Goal: Answer question/provide support: Share knowledge or assist other users

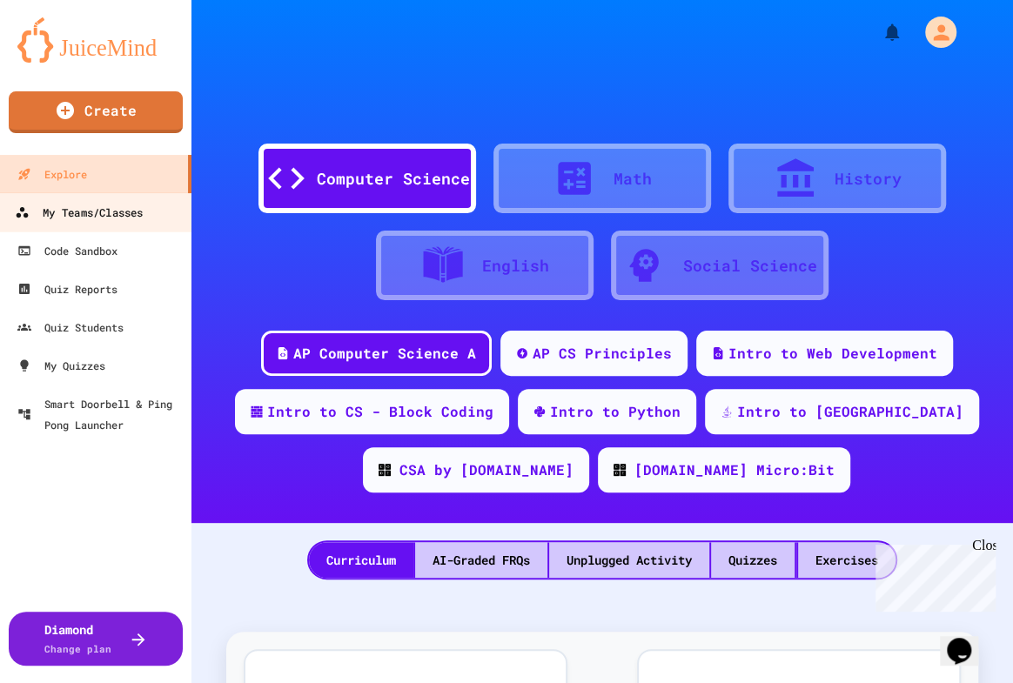
click at [111, 205] on div "My Teams/Classes" at bounding box center [79, 213] width 128 height 22
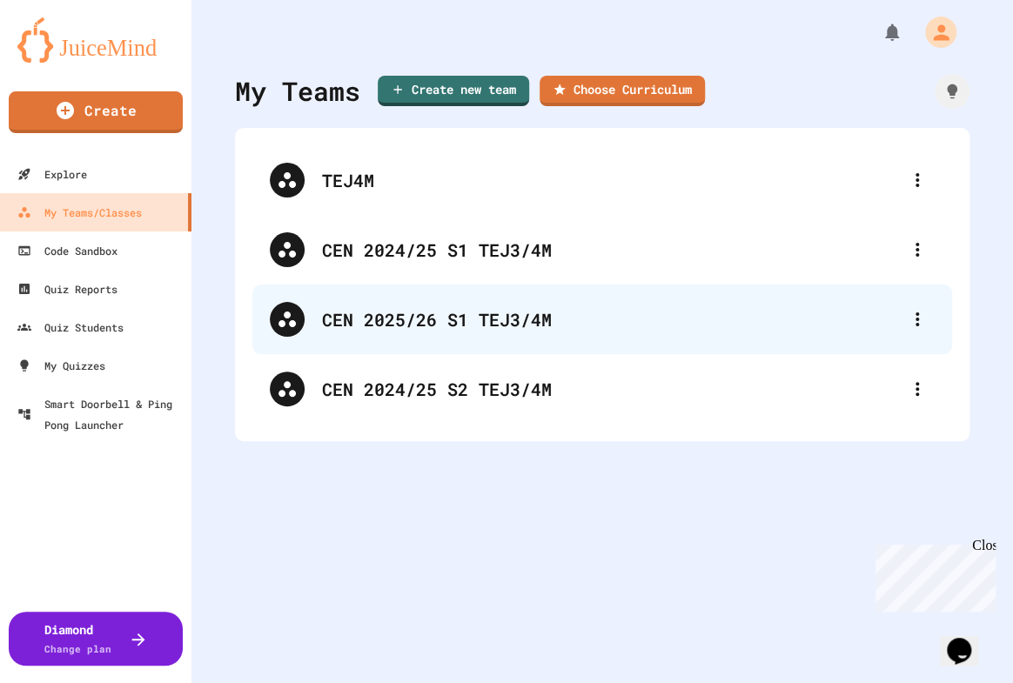
click at [400, 312] on div "CEN 2025/26 S1 TEJ3/4M" at bounding box center [611, 319] width 578 height 26
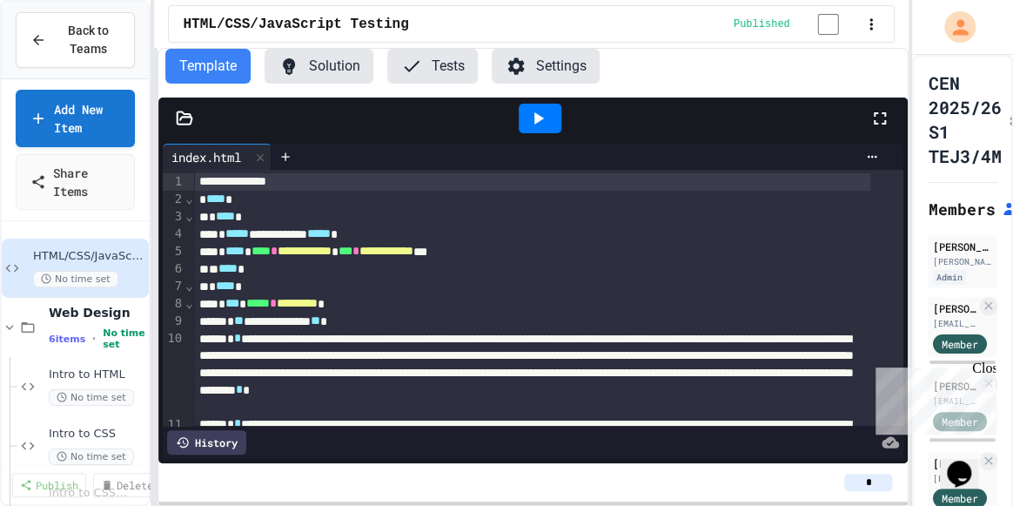
click at [880, 119] on icon at bounding box center [880, 118] width 21 height 21
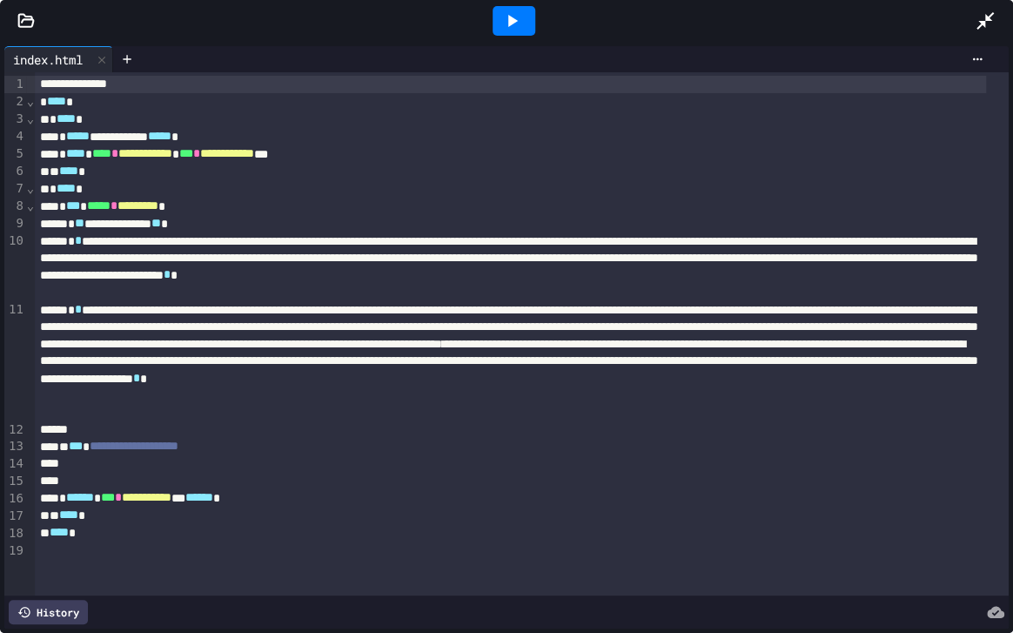
drag, startPoint x: 229, startPoint y: 205, endPoint x: 231, endPoint y: 220, distance: 15.8
click at [229, 205] on div "* *** ***** * ********* *" at bounding box center [511, 206] width 952 height 17
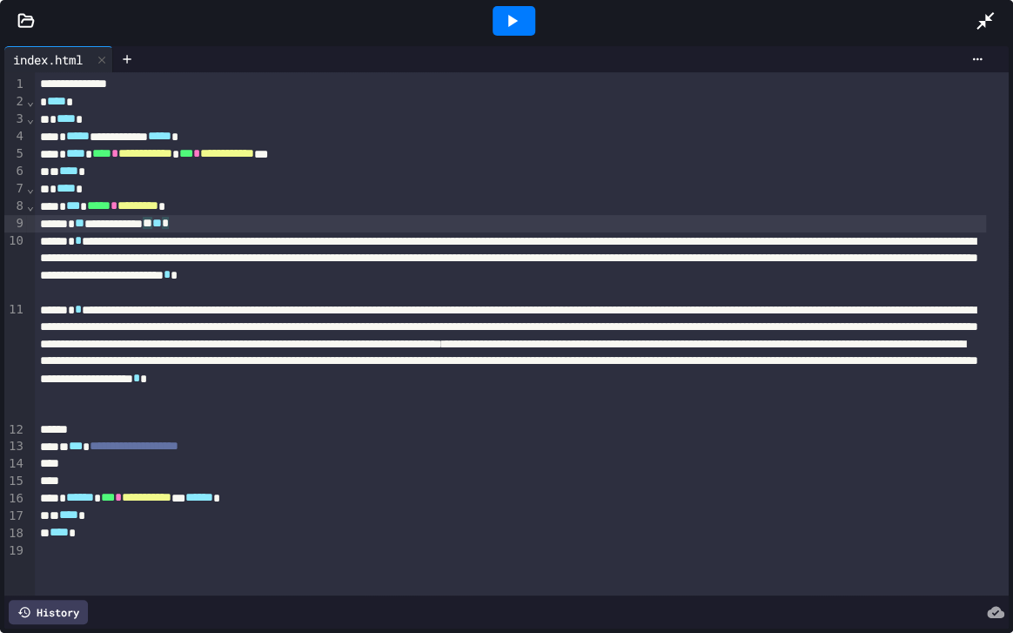
click at [233, 226] on div "**********" at bounding box center [511, 223] width 952 height 17
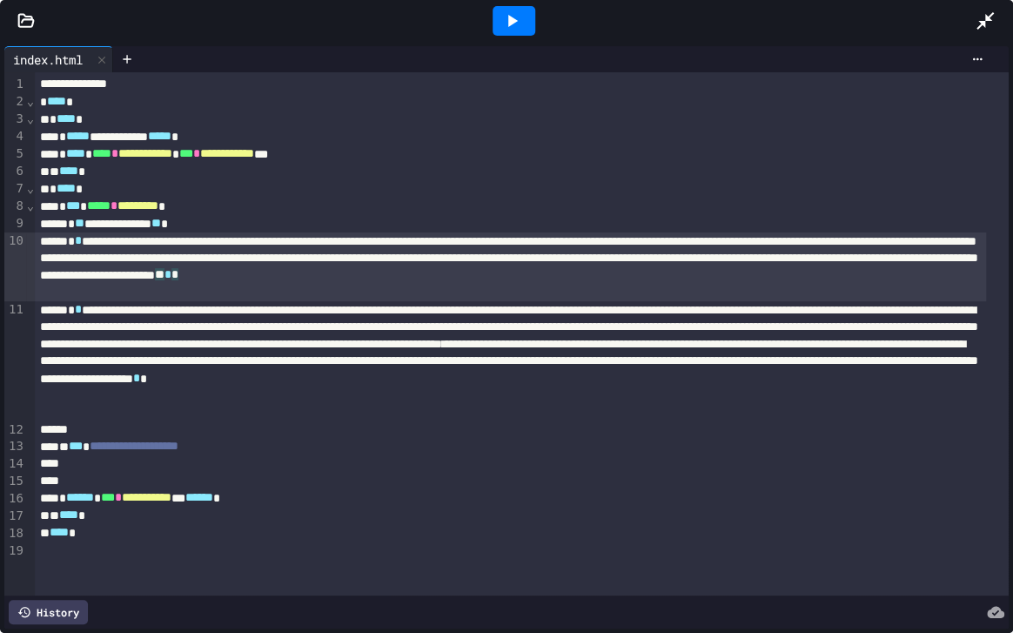
click at [410, 287] on div "**********" at bounding box center [511, 266] width 952 height 69
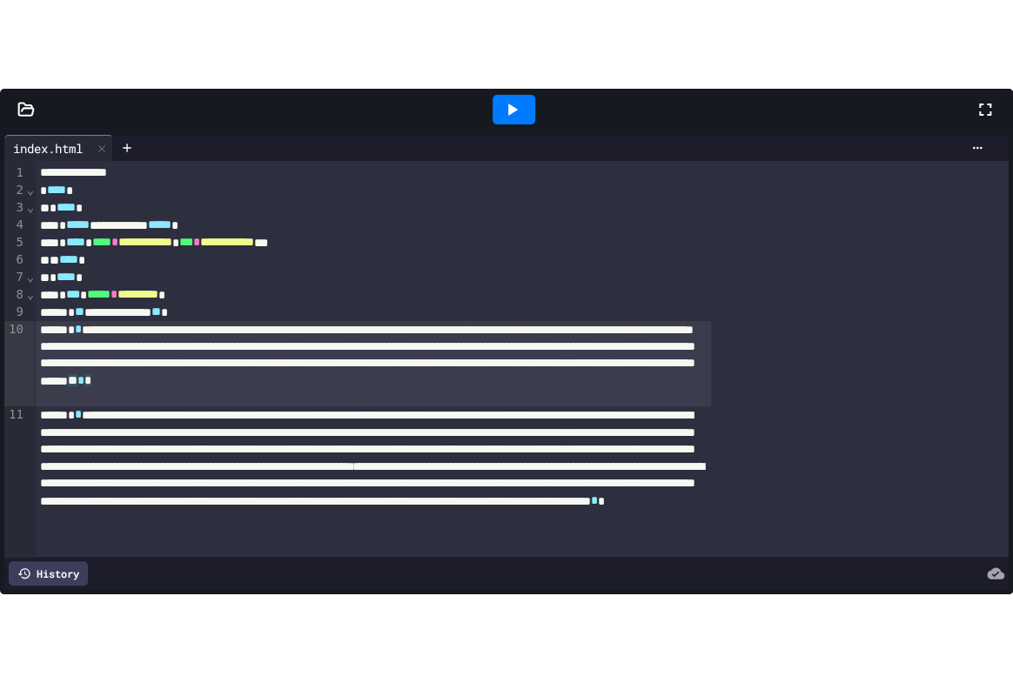
scroll to position [158, 0]
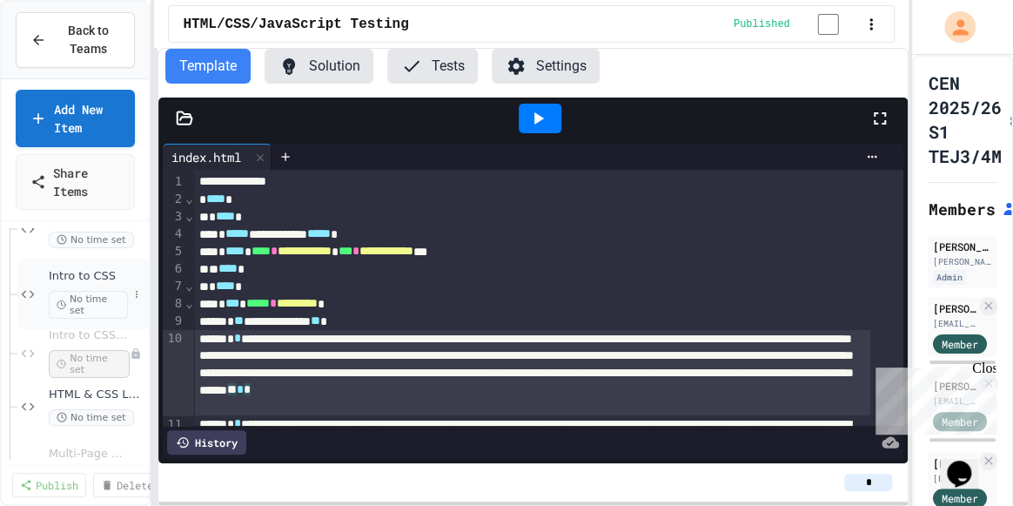
click at [78, 276] on span "Intro to CSS" at bounding box center [88, 276] width 79 height 15
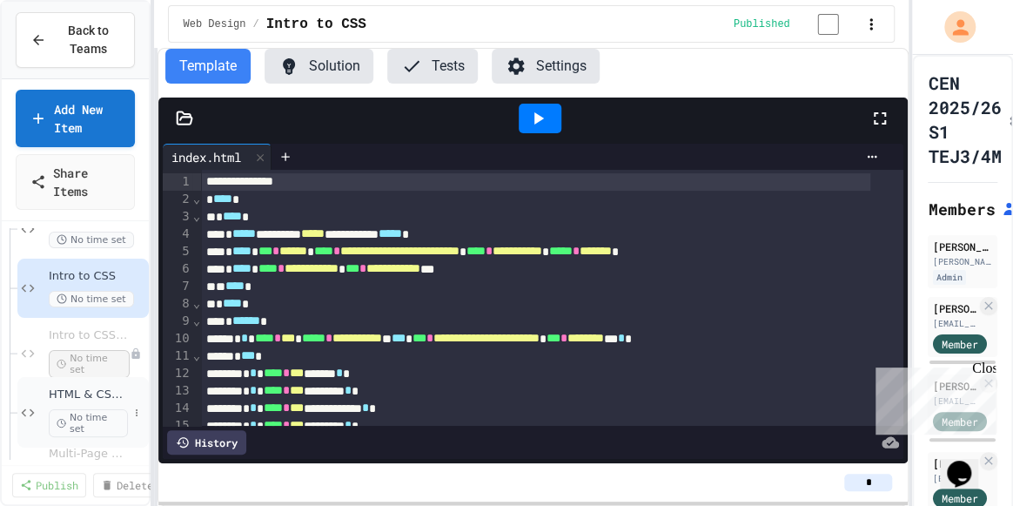
click at [84, 392] on span "HTML & CSS Layout" at bounding box center [88, 394] width 79 height 15
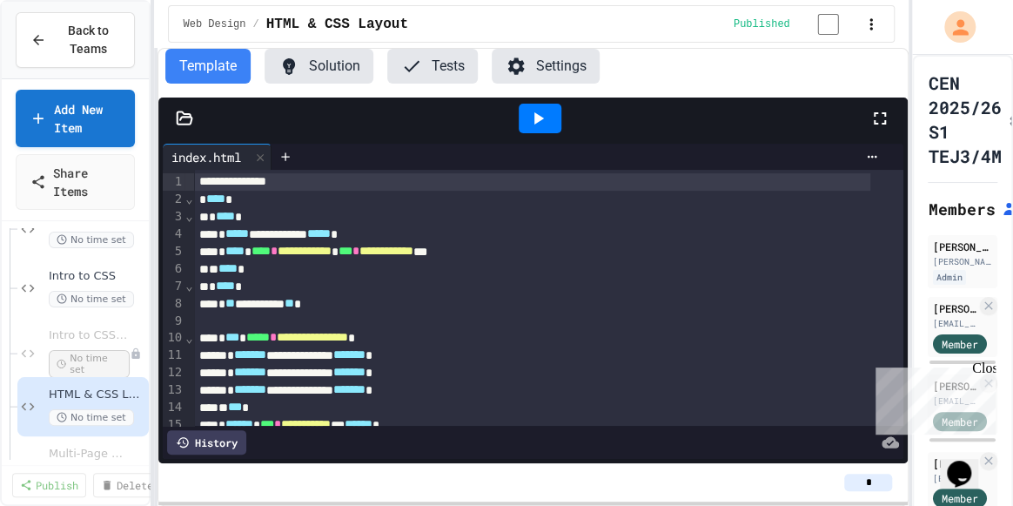
click at [879, 121] on icon at bounding box center [880, 118] width 21 height 21
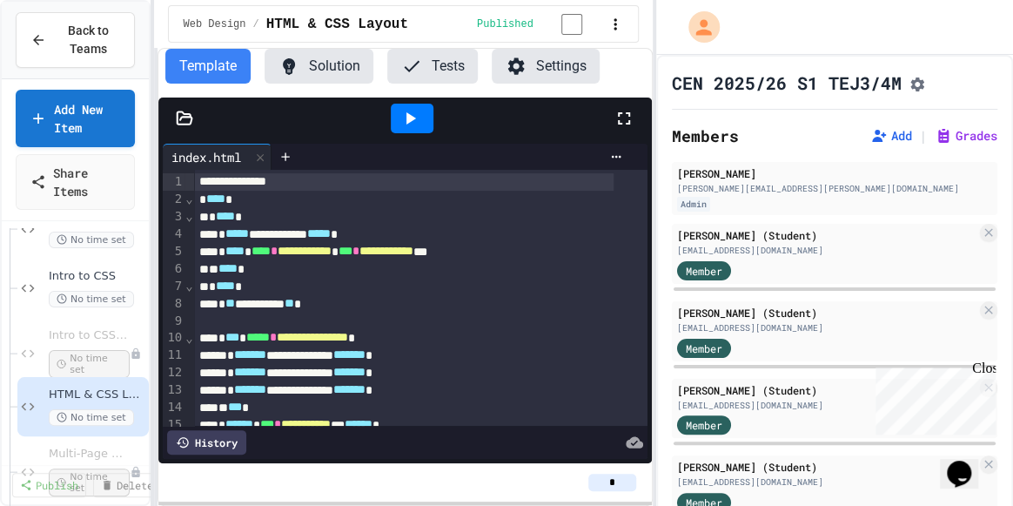
click at [653, 105] on div "**********" at bounding box center [506, 253] width 1013 height 506
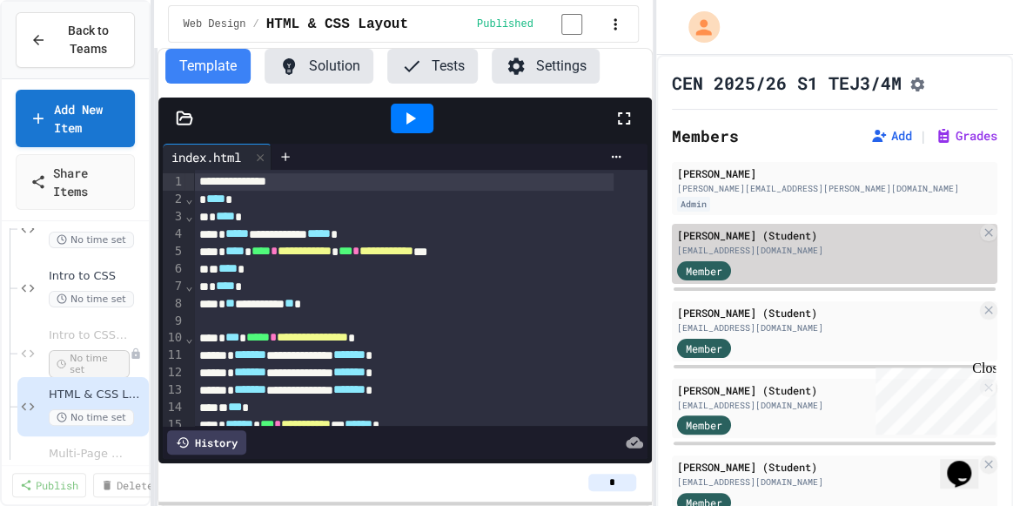
click at [764, 243] on div "[PERSON_NAME] (Student)" at bounding box center [827, 235] width 300 height 16
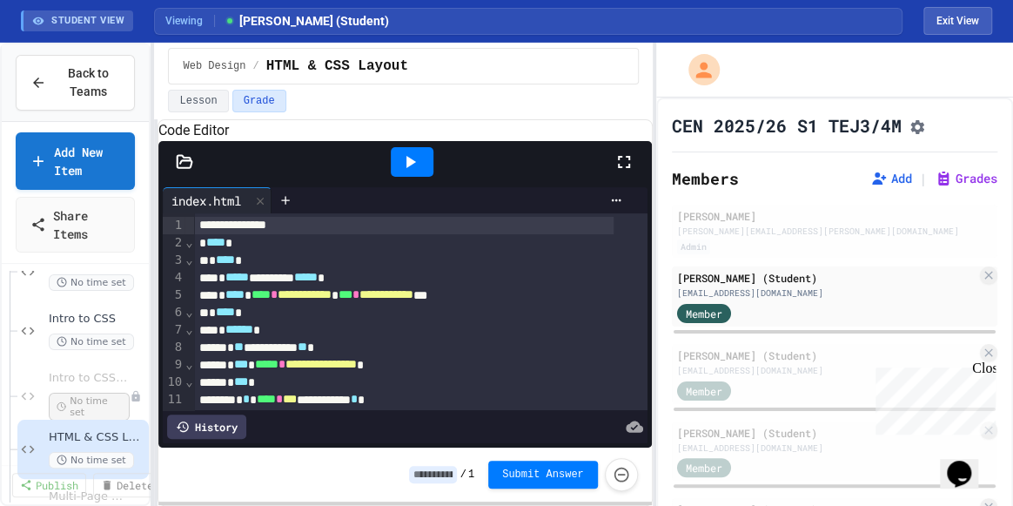
click at [629, 172] on icon at bounding box center [624, 161] width 21 height 21
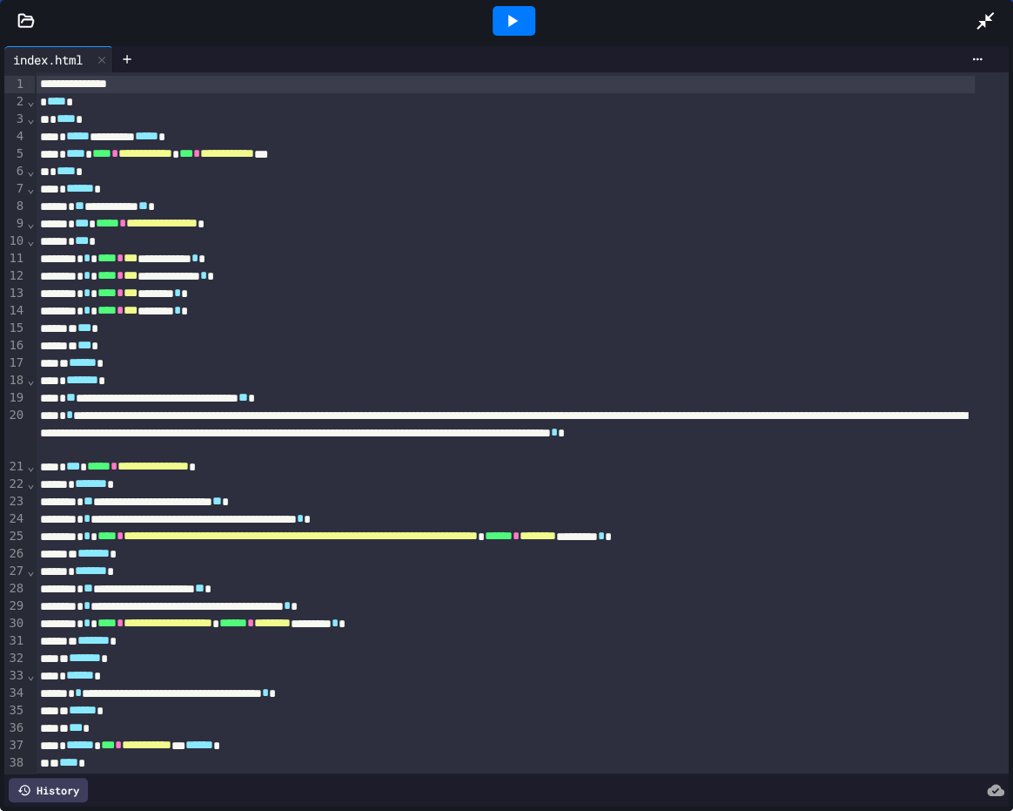
click at [454, 304] on div "* * **** * *** ******** * *" at bounding box center [505, 310] width 940 height 17
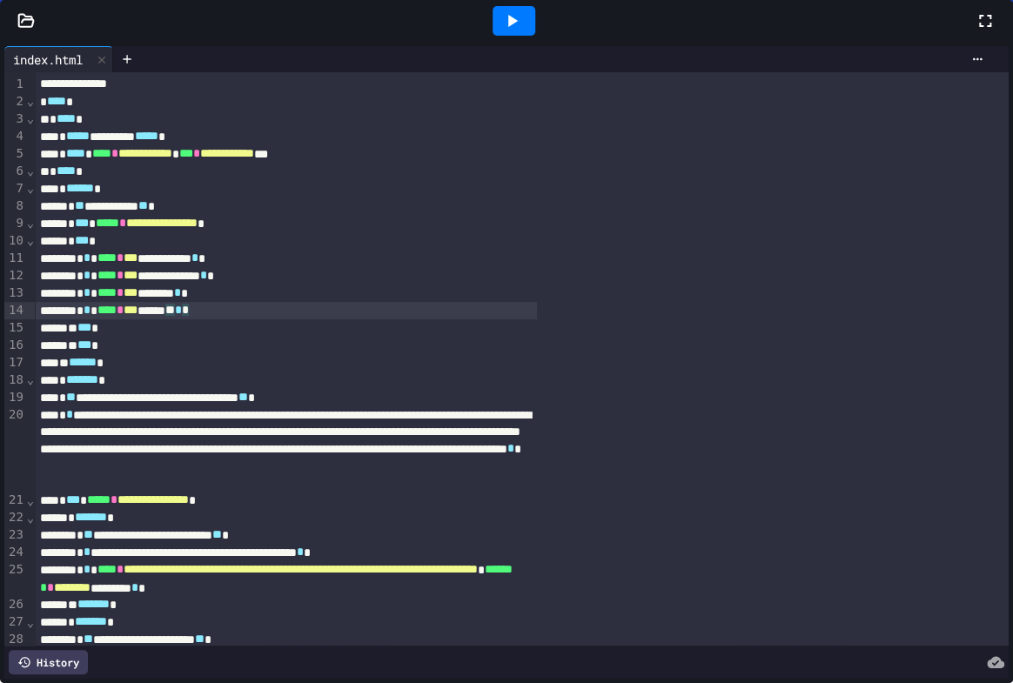
click at [740, 251] on div "**********" at bounding box center [506, 363] width 1013 height 641
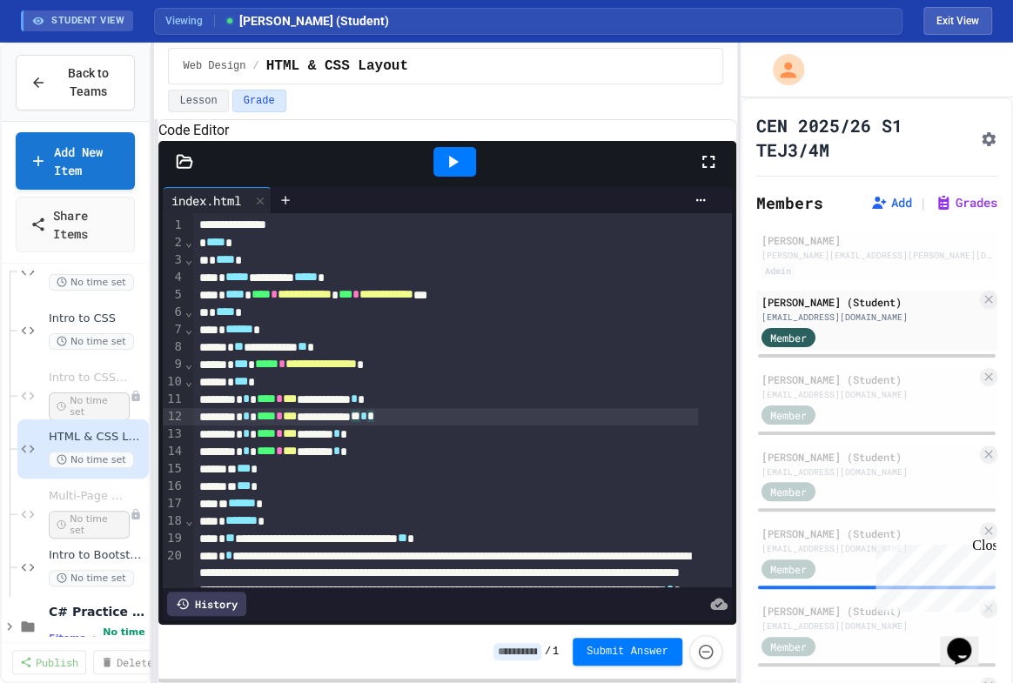
click at [457, 426] on div "**********" at bounding box center [446, 416] width 504 height 17
click at [439, 443] on div "* * **** * *** ******** * *" at bounding box center [446, 434] width 504 height 17
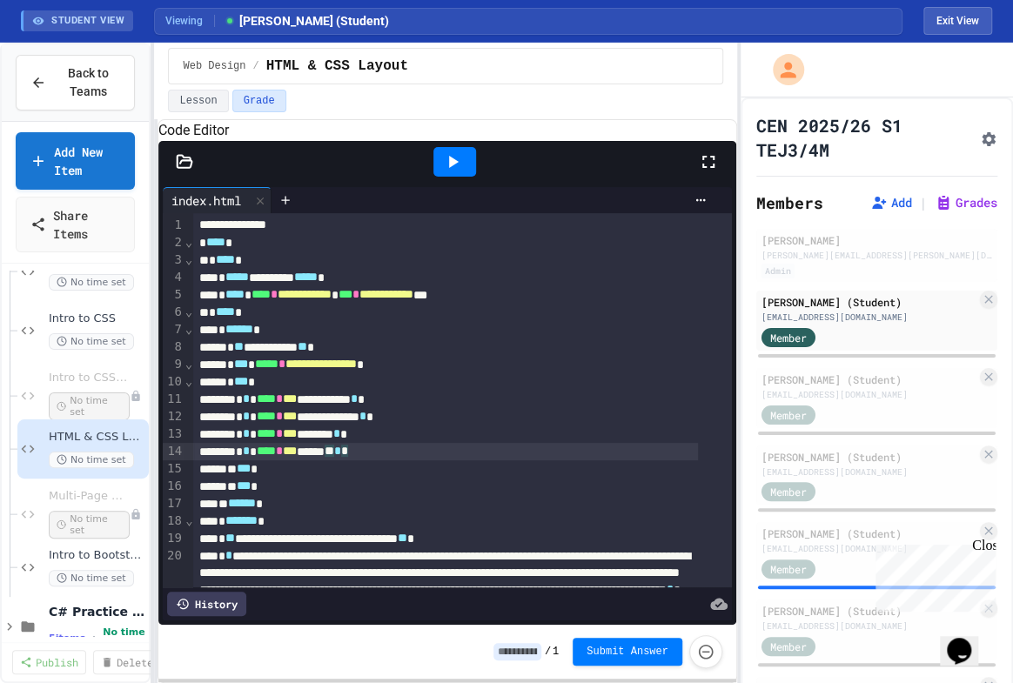
click at [431, 461] on div "* * **** * *** ****** ** * *" at bounding box center [446, 451] width 504 height 17
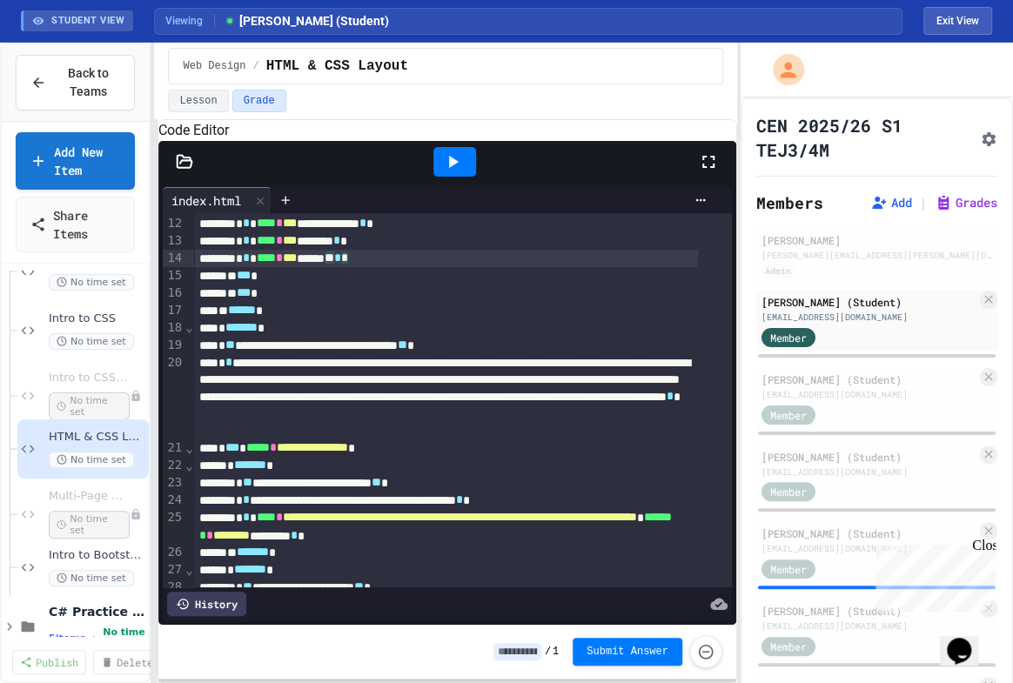
scroll to position [237, 0]
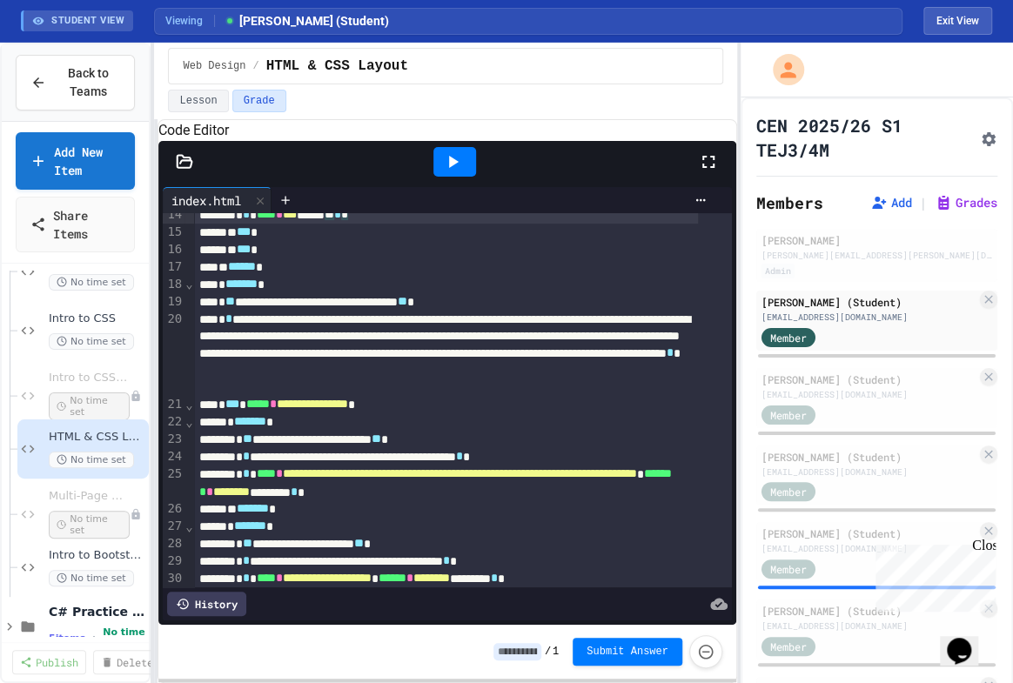
click at [310, 293] on div "* ******* *" at bounding box center [446, 284] width 504 height 17
click at [543, 311] on div "**********" at bounding box center [446, 301] width 504 height 17
click at [284, 293] on div "* ******* *" at bounding box center [446, 284] width 504 height 17
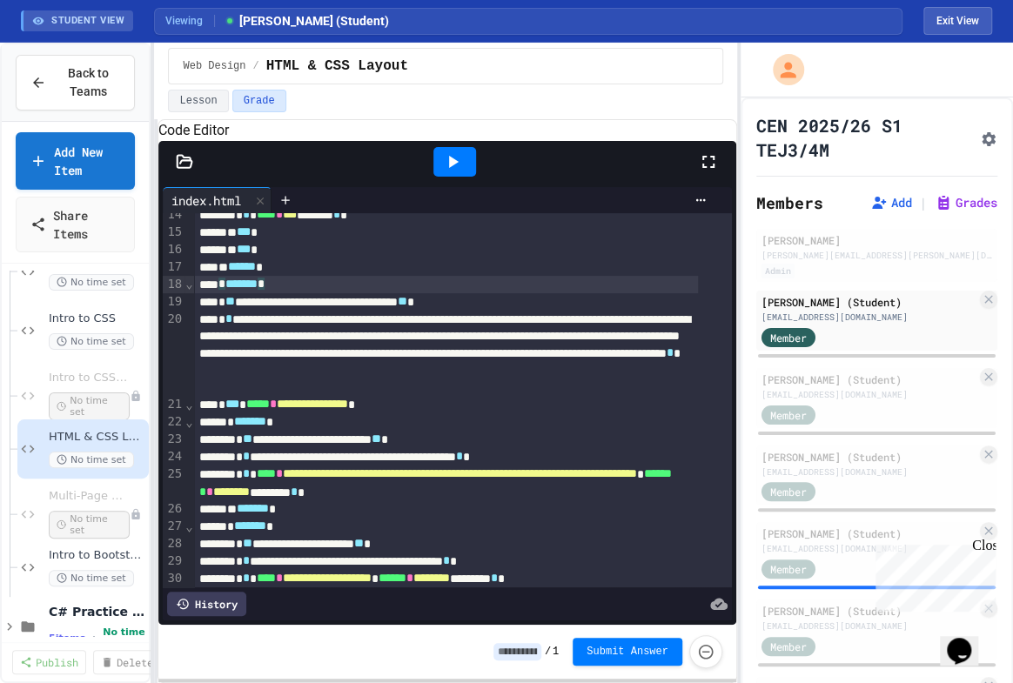
click at [293, 276] on div "** ****** *" at bounding box center [446, 267] width 504 height 17
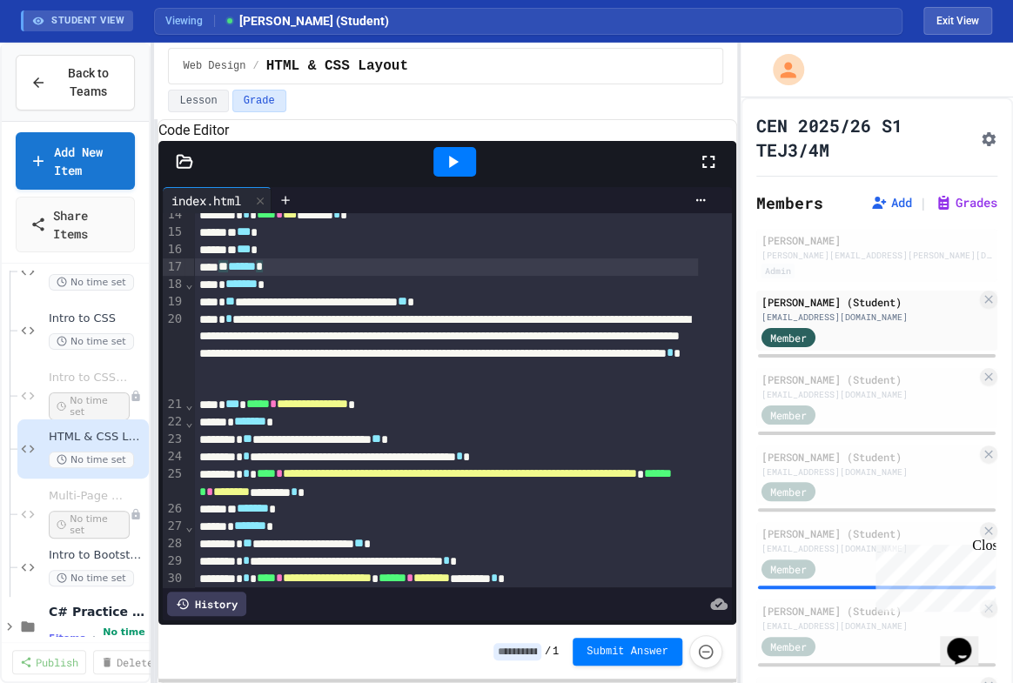
click at [285, 293] on div "* ******* *" at bounding box center [446, 284] width 504 height 17
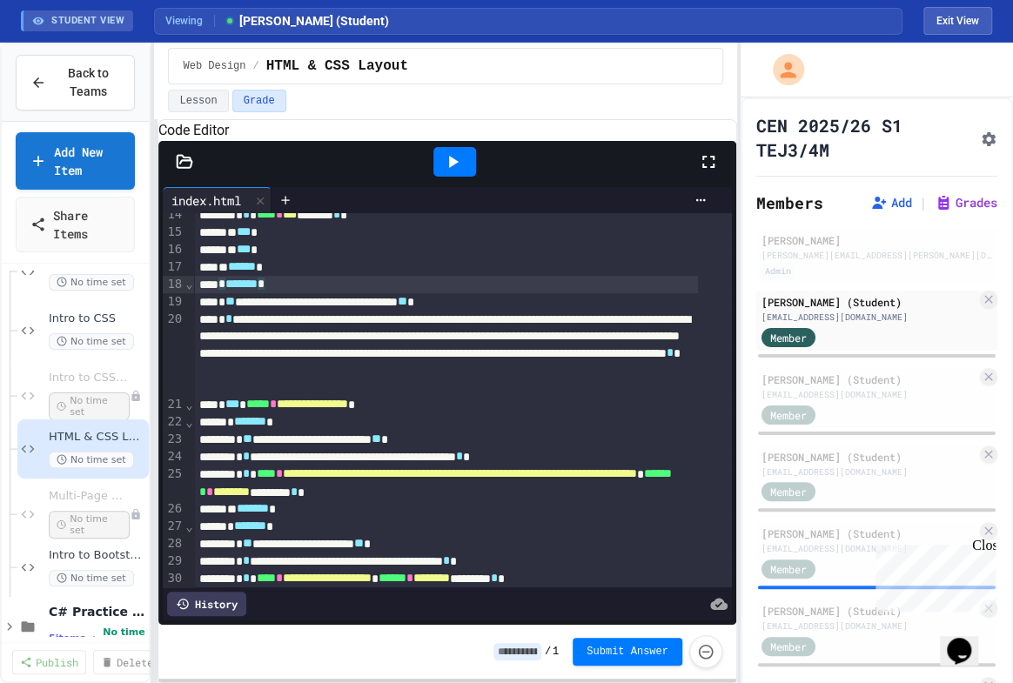
click at [453, 168] on icon at bounding box center [454, 162] width 10 height 12
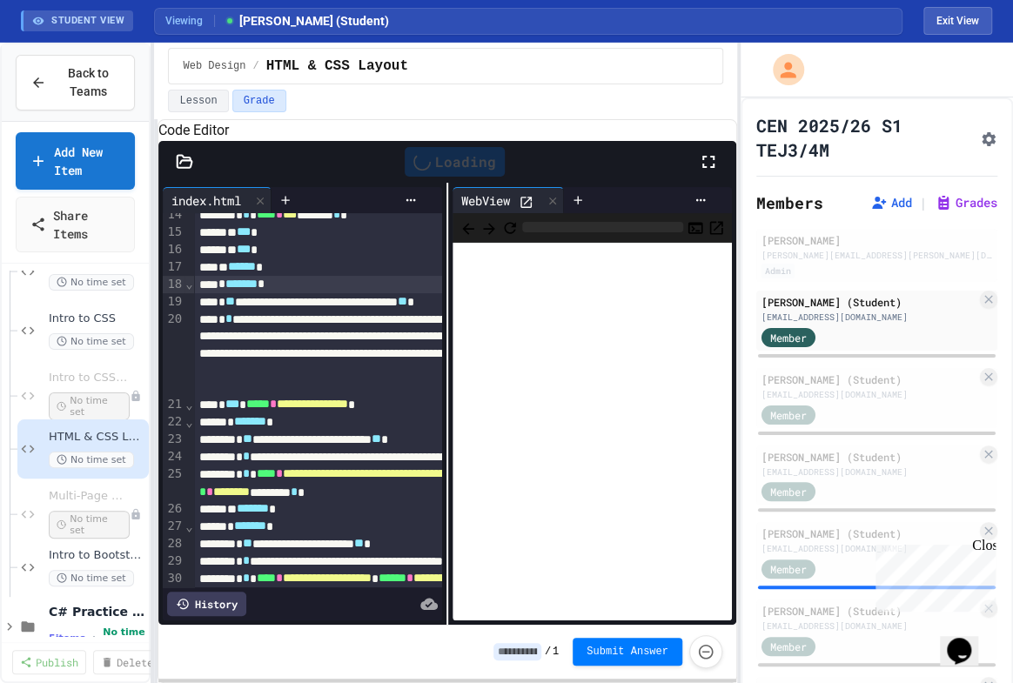
scroll to position [306, 0]
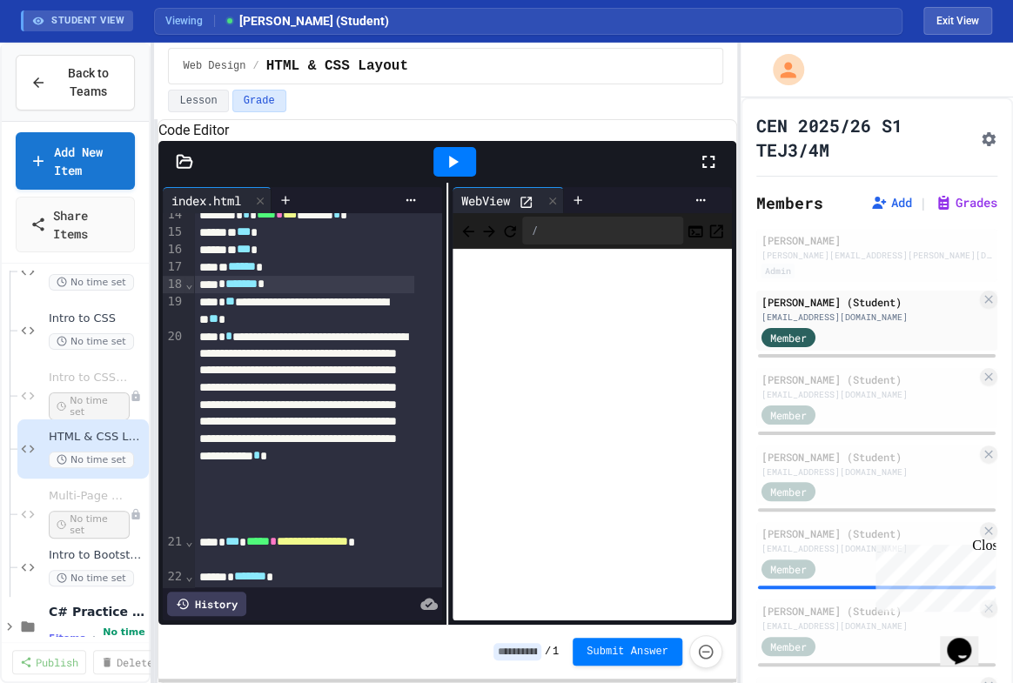
click at [522, 210] on icon at bounding box center [526, 202] width 15 height 15
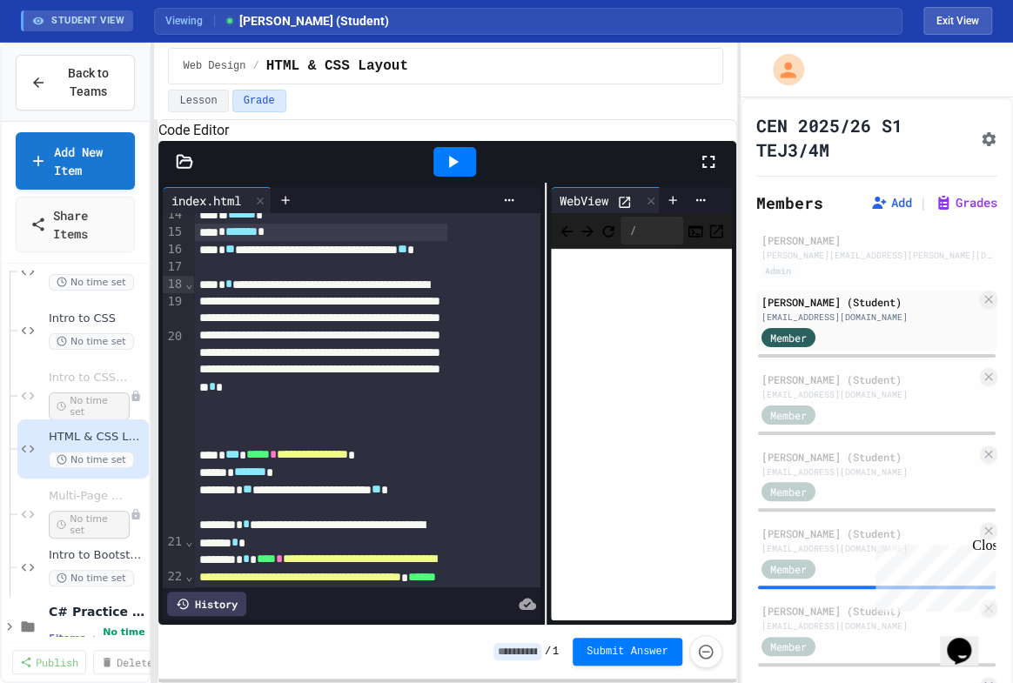
scroll to position [237, 0]
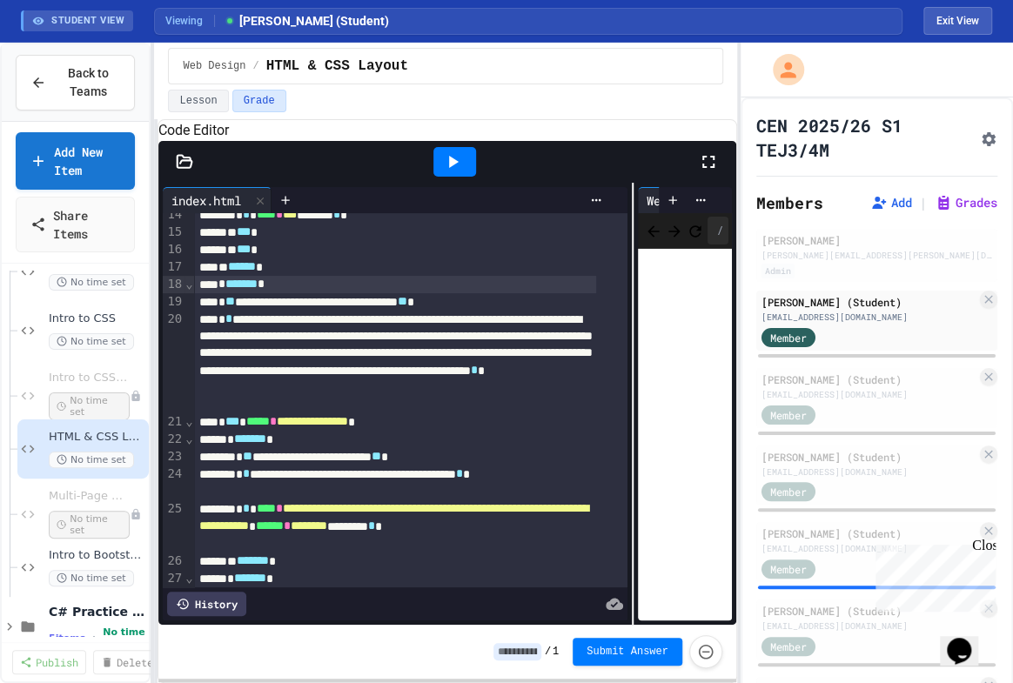
click at [629, 331] on div "**********" at bounding box center [446, 404] width 577 height 442
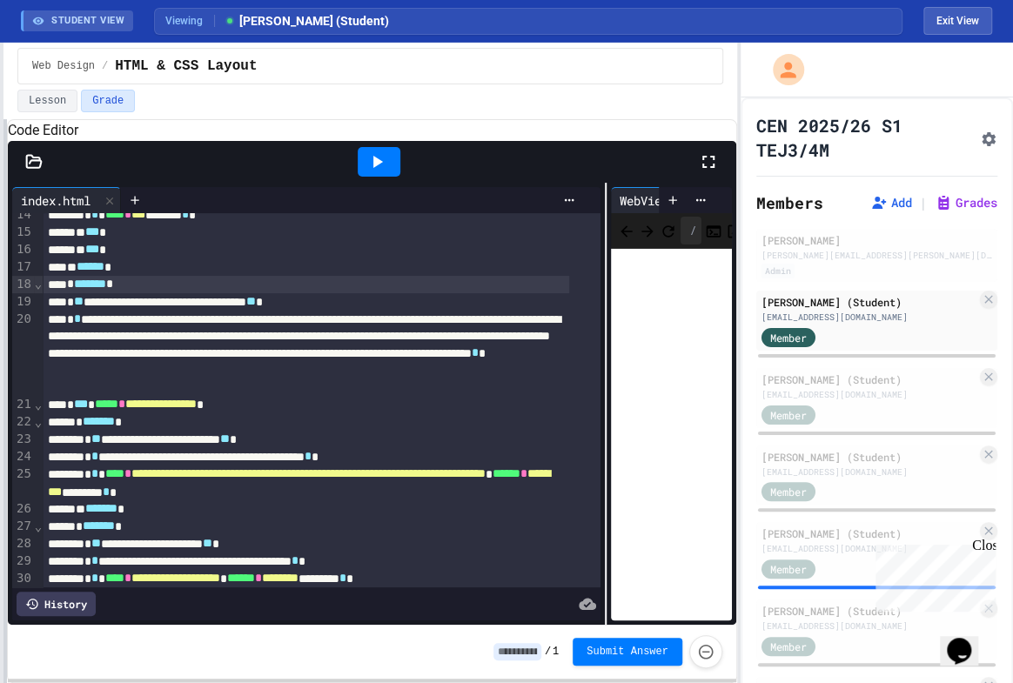
click at [0, 286] on div "**********" at bounding box center [506, 363] width 1013 height 641
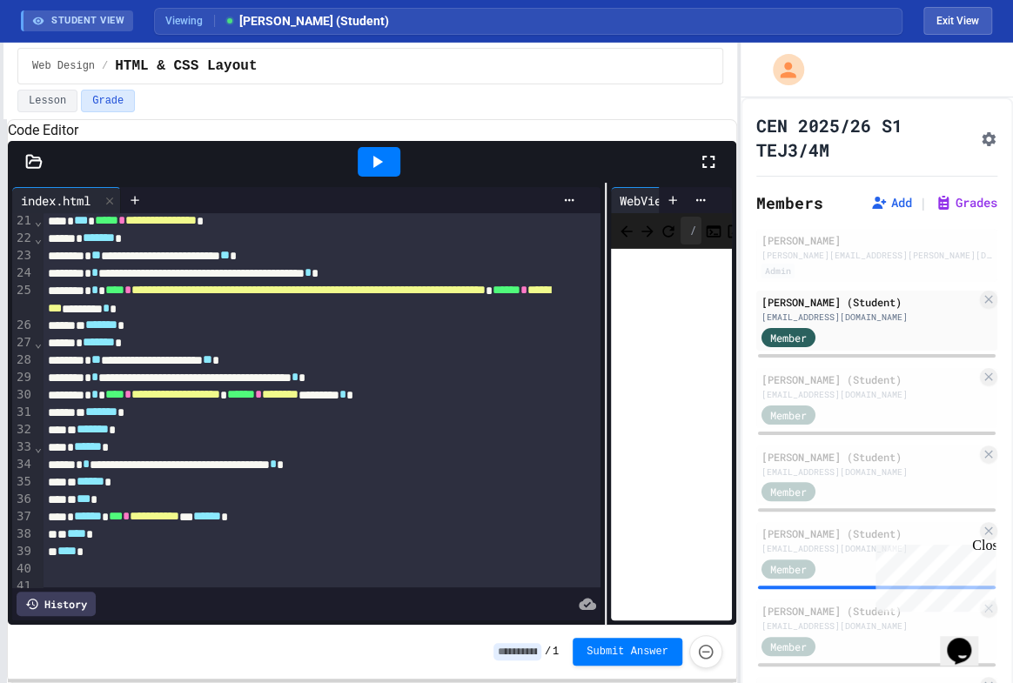
scroll to position [475, 0]
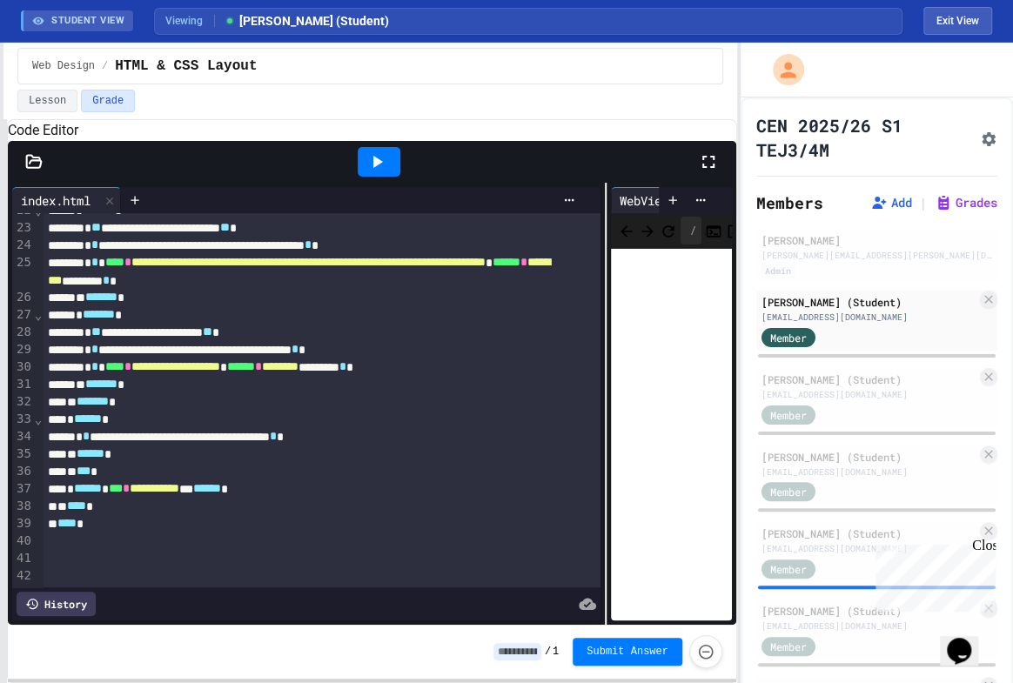
click at [34, 171] on icon at bounding box center [33, 161] width 17 height 17
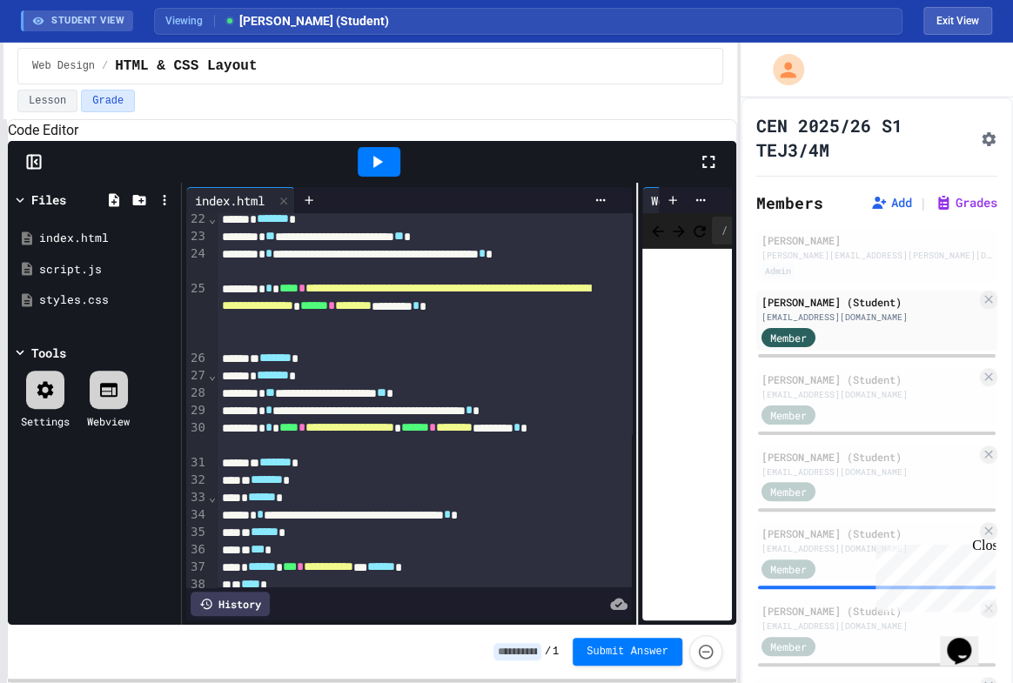
scroll to position [508, 0]
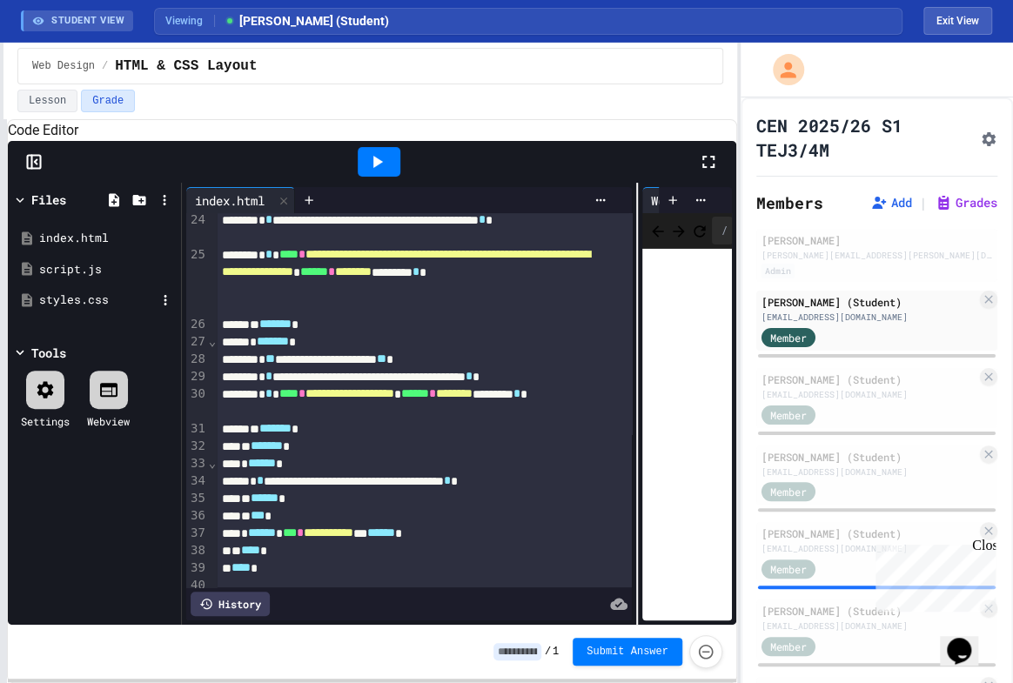
click at [64, 309] on div "styles.css" at bounding box center [97, 300] width 117 height 17
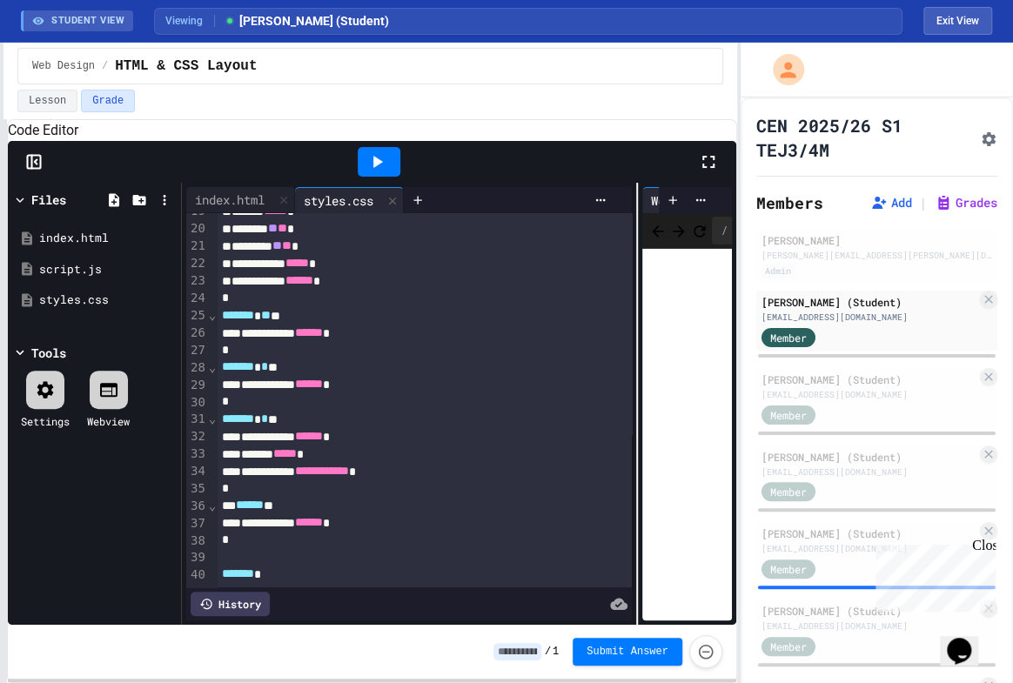
scroll to position [370, 0]
click at [850, 382] on div "[PERSON_NAME] (Student)" at bounding box center [869, 380] width 215 height 16
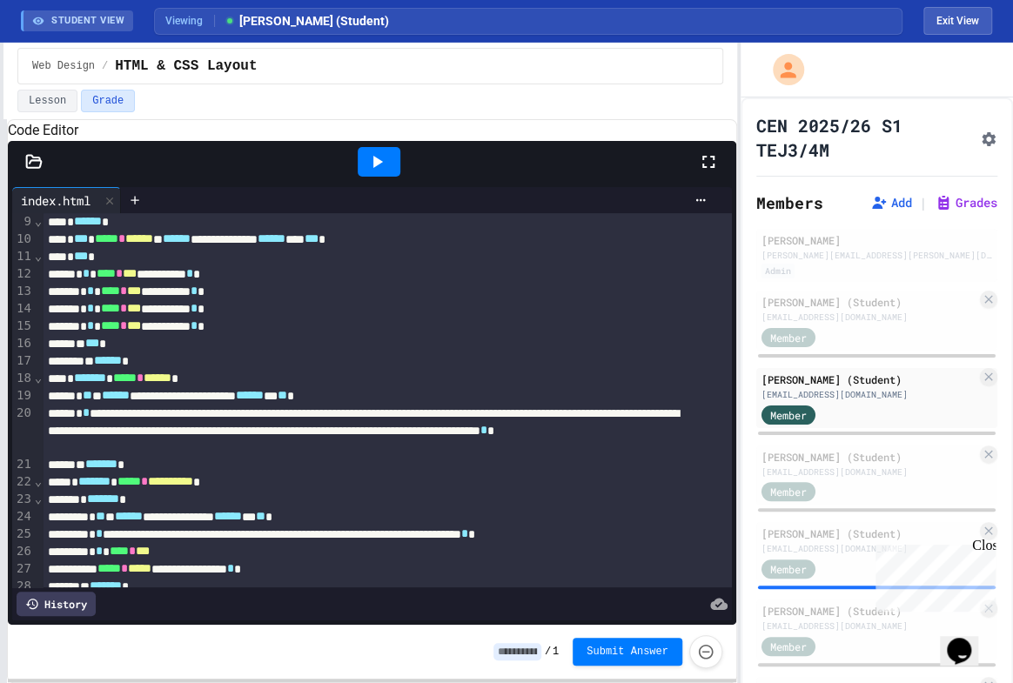
scroll to position [64, 0]
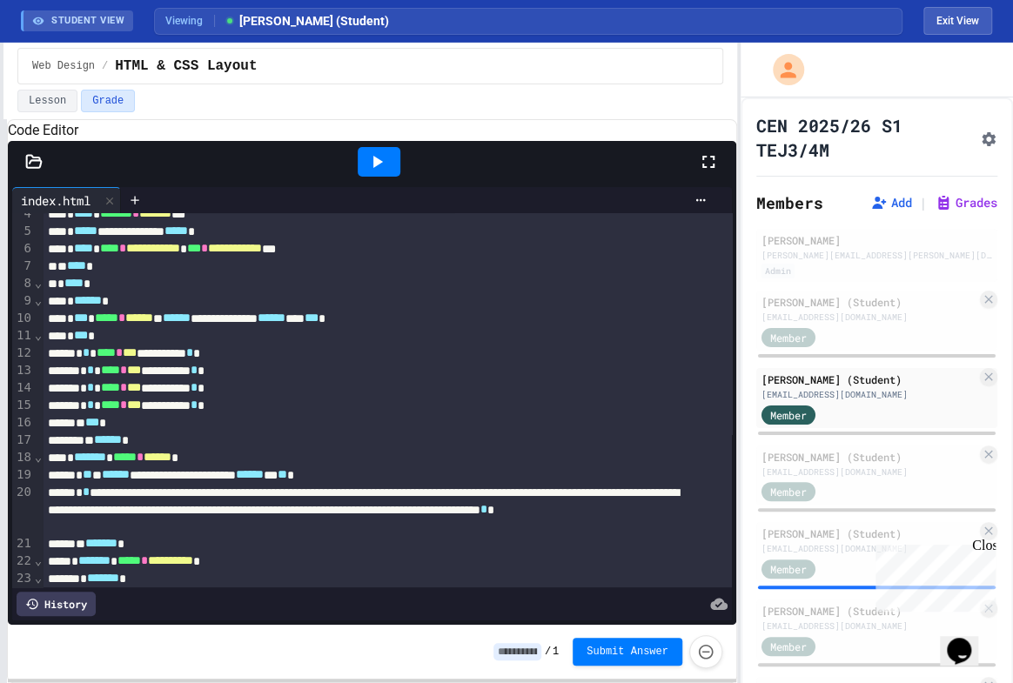
click at [17, 171] on div at bounding box center [34, 161] width 52 height 17
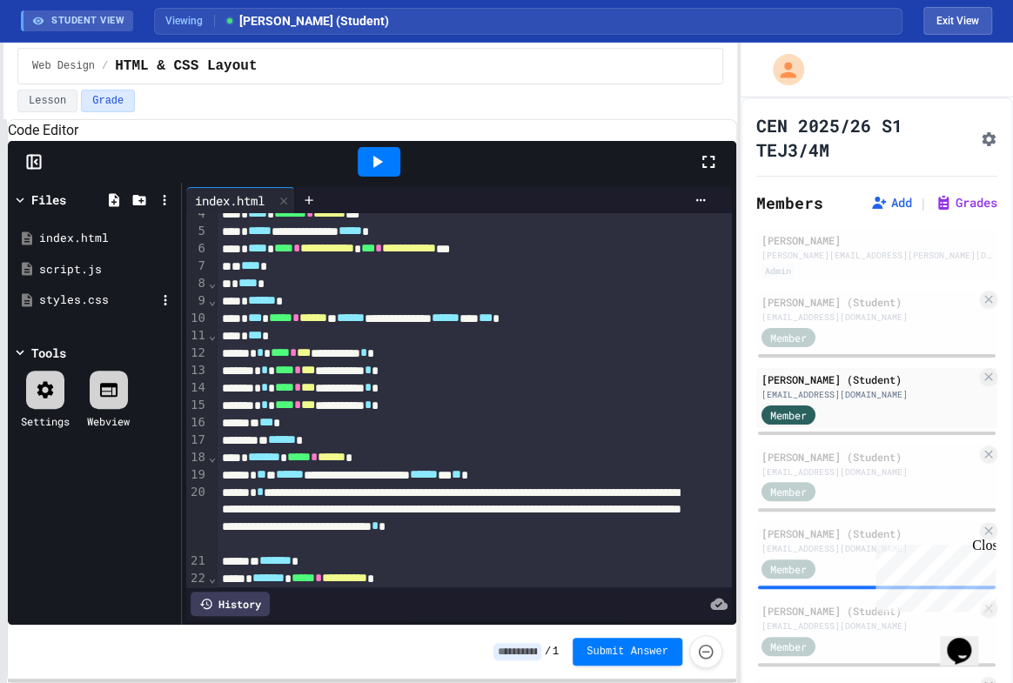
click at [65, 309] on div "styles.css" at bounding box center [97, 300] width 117 height 17
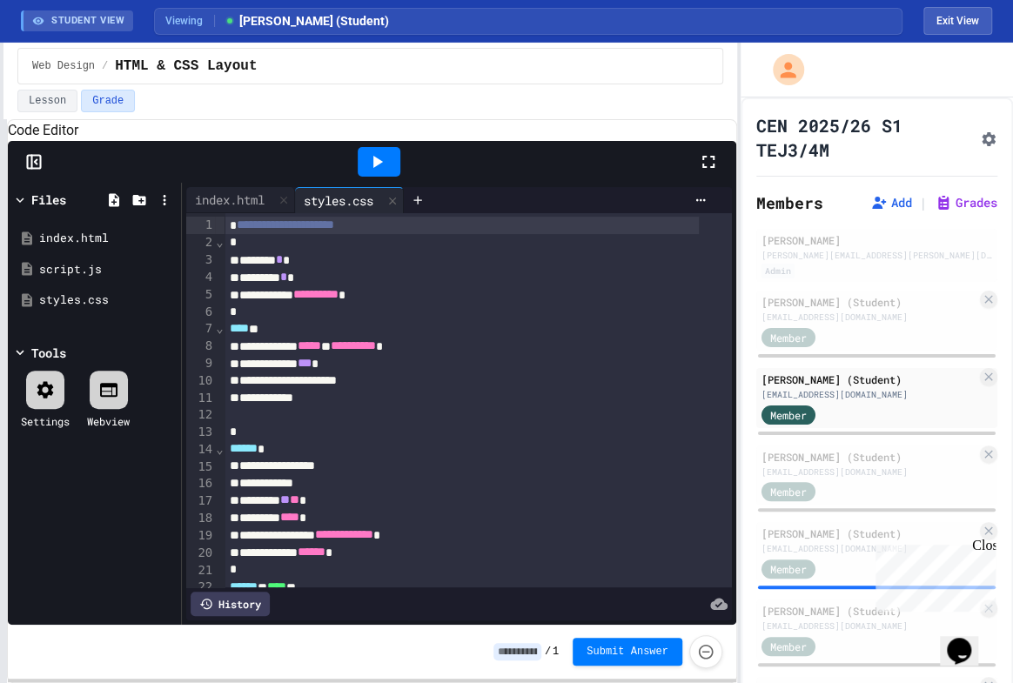
click at [341, 252] on div "*" at bounding box center [462, 242] width 475 height 17
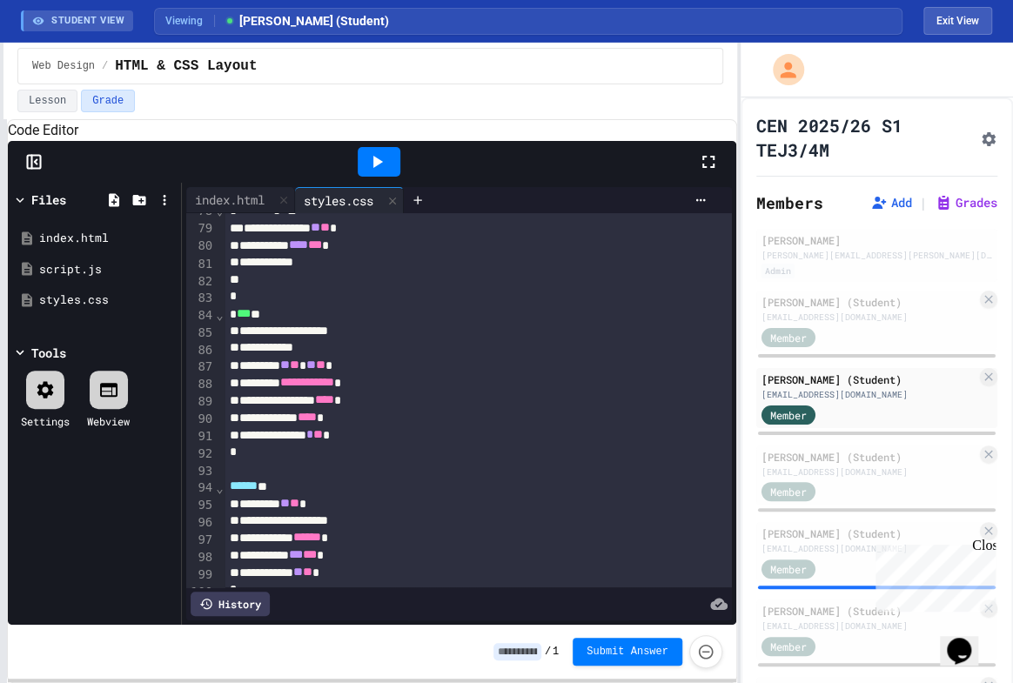
scroll to position [1406, 0]
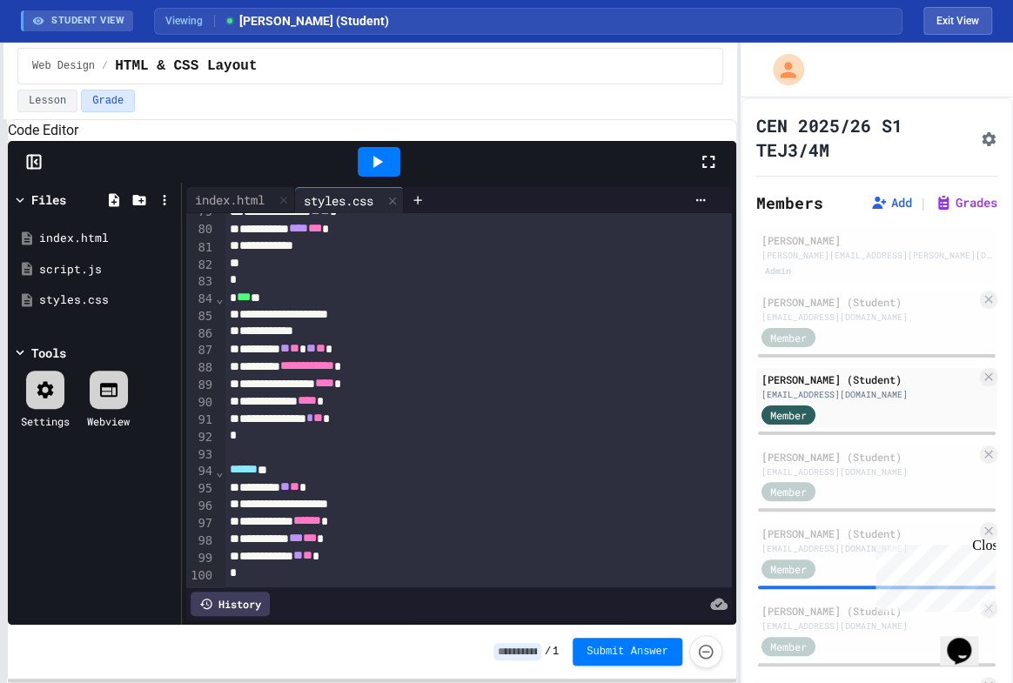
drag, startPoint x: 382, startPoint y: 192, endPoint x: 427, endPoint y: 201, distance: 45.4
click at [382, 172] on icon at bounding box center [377, 161] width 21 height 21
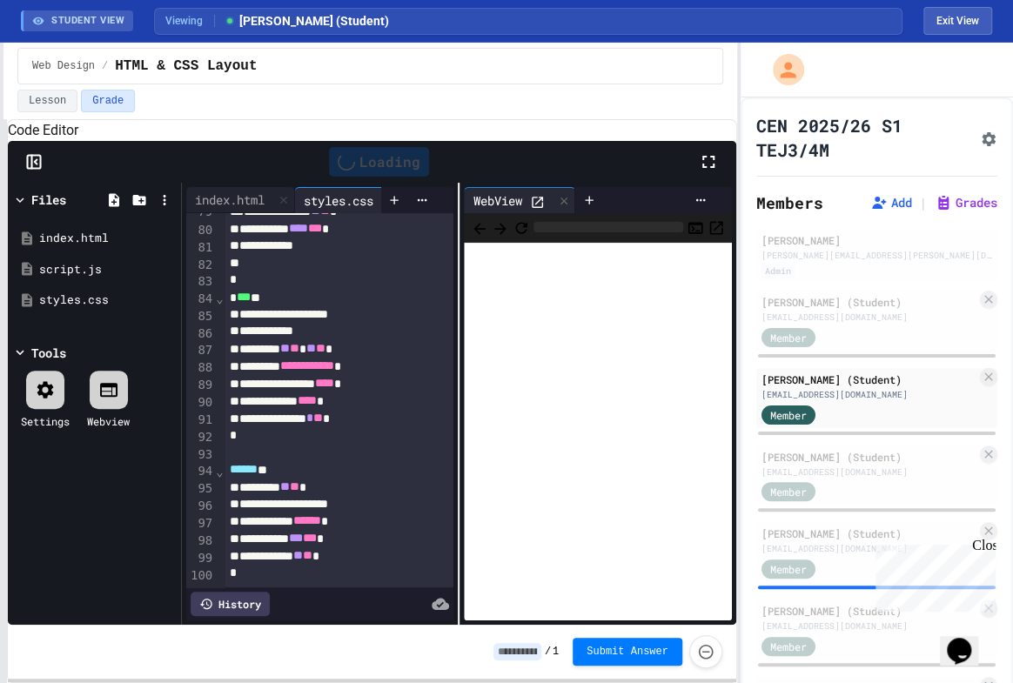
scroll to position [1424, 0]
click at [531, 210] on icon at bounding box center [537, 202] width 15 height 15
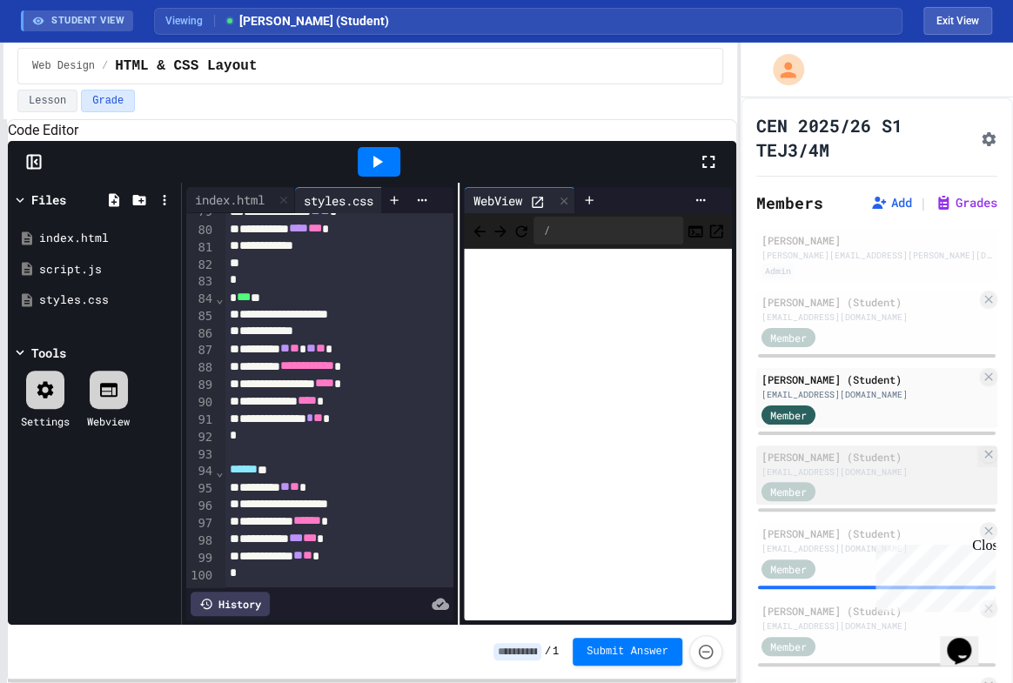
click at [809, 458] on div "[PERSON_NAME] (Student)" at bounding box center [869, 457] width 215 height 16
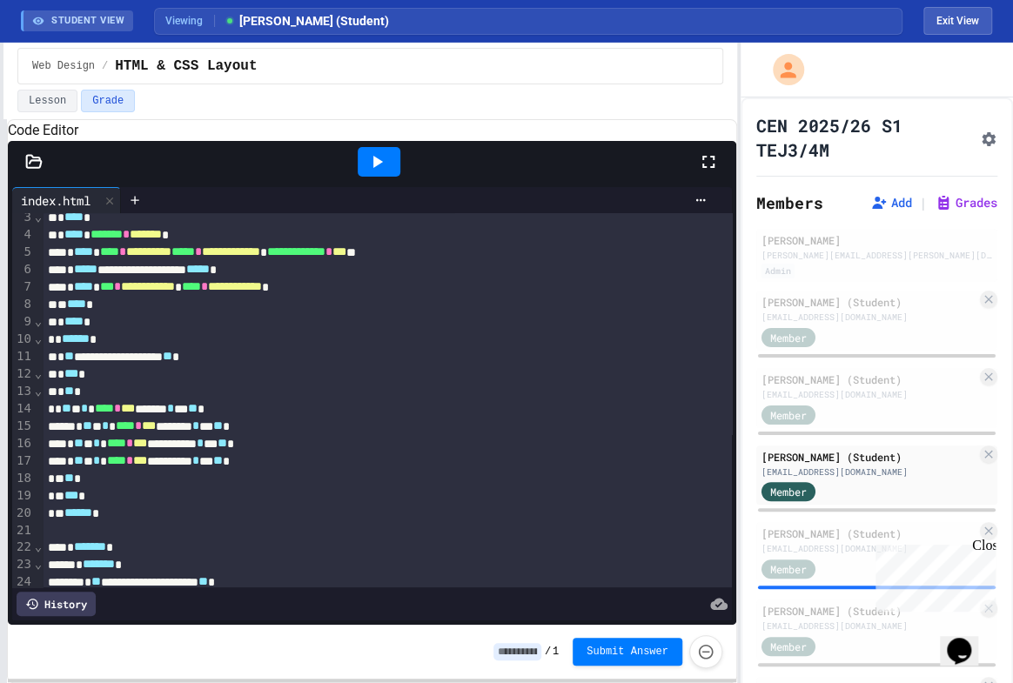
scroll to position [78, 0]
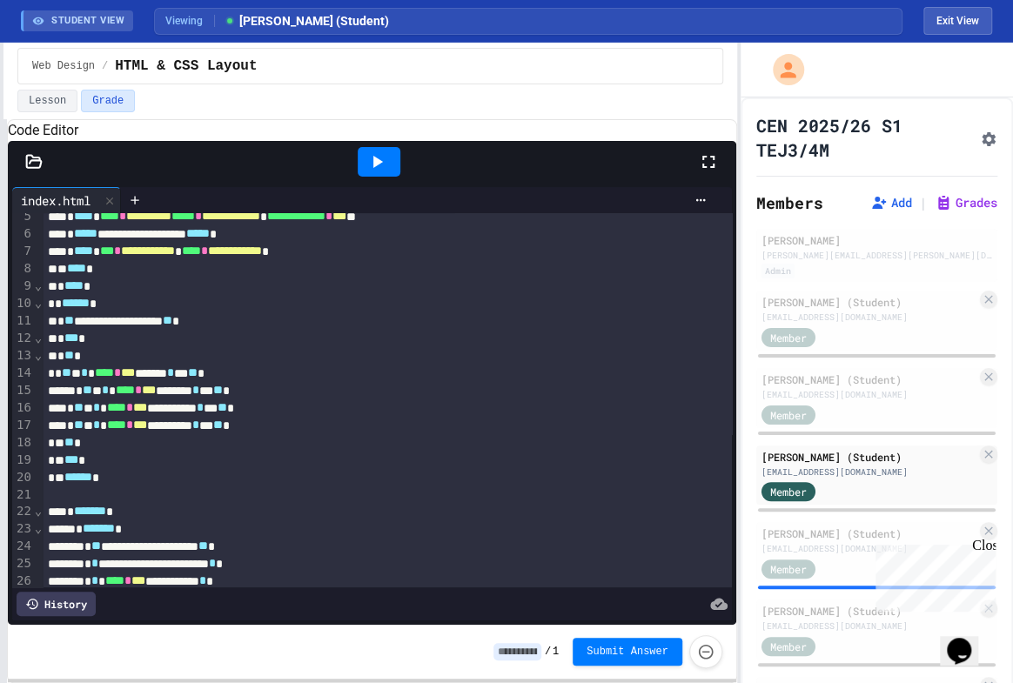
click at [401, 180] on div at bounding box center [379, 161] width 60 height 47
click at [389, 177] on div at bounding box center [379, 162] width 43 height 30
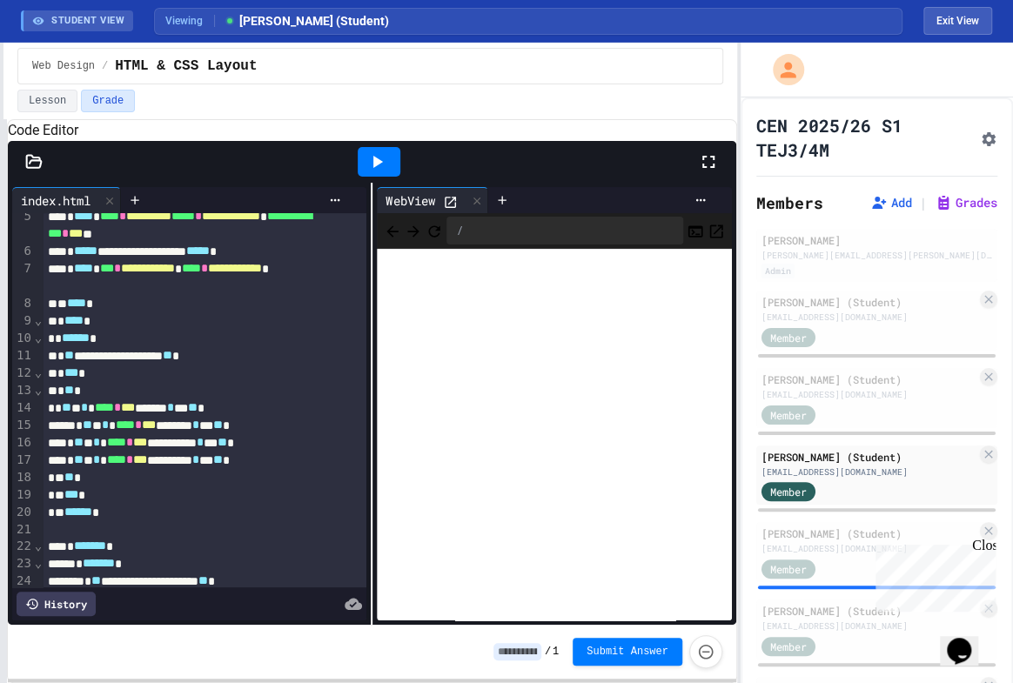
click at [444, 210] on icon at bounding box center [450, 202] width 15 height 15
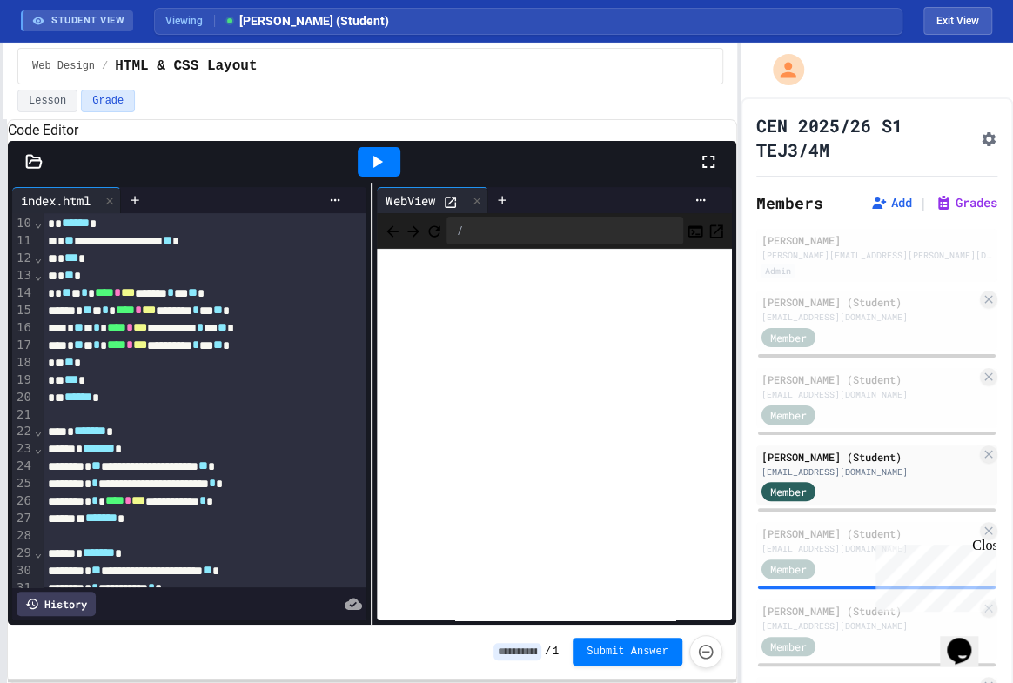
scroll to position [237, 0]
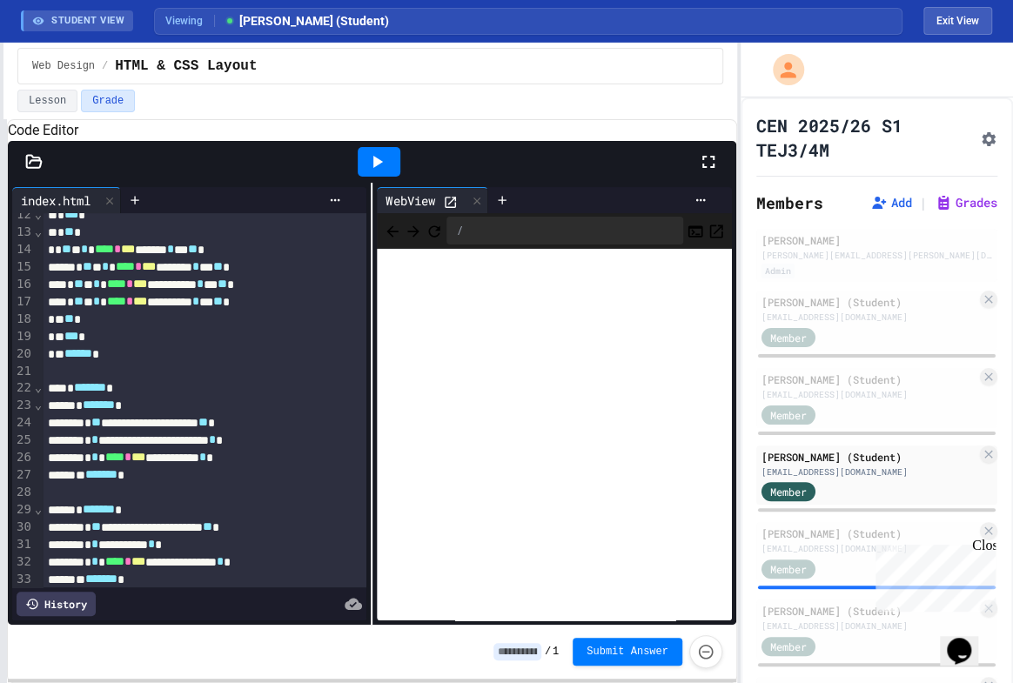
click at [37, 171] on icon at bounding box center [33, 161] width 17 height 17
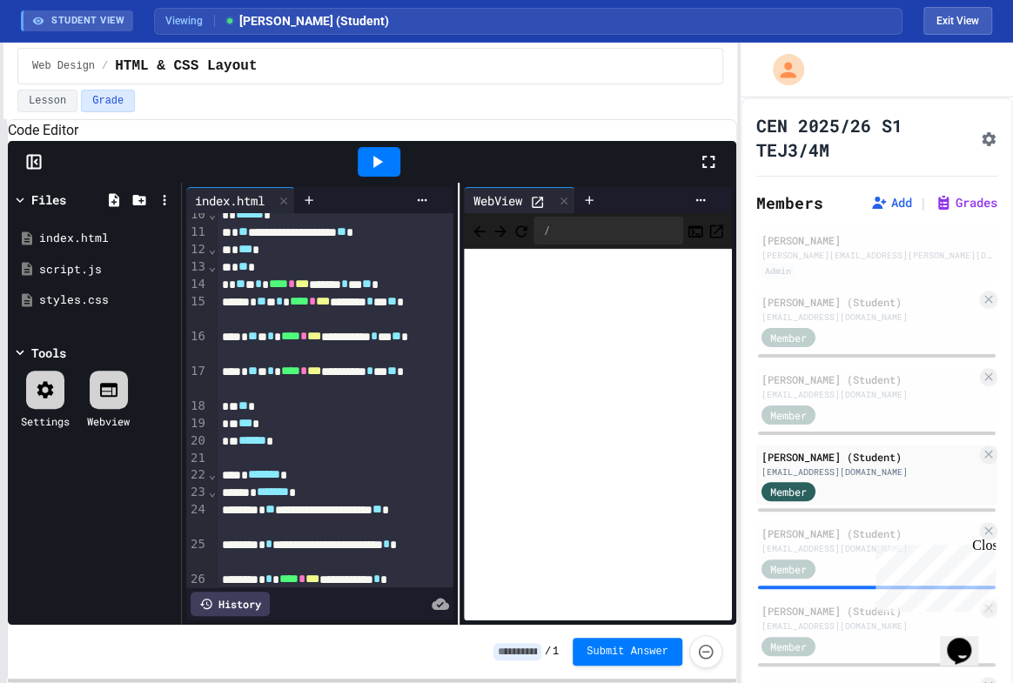
scroll to position [272, 0]
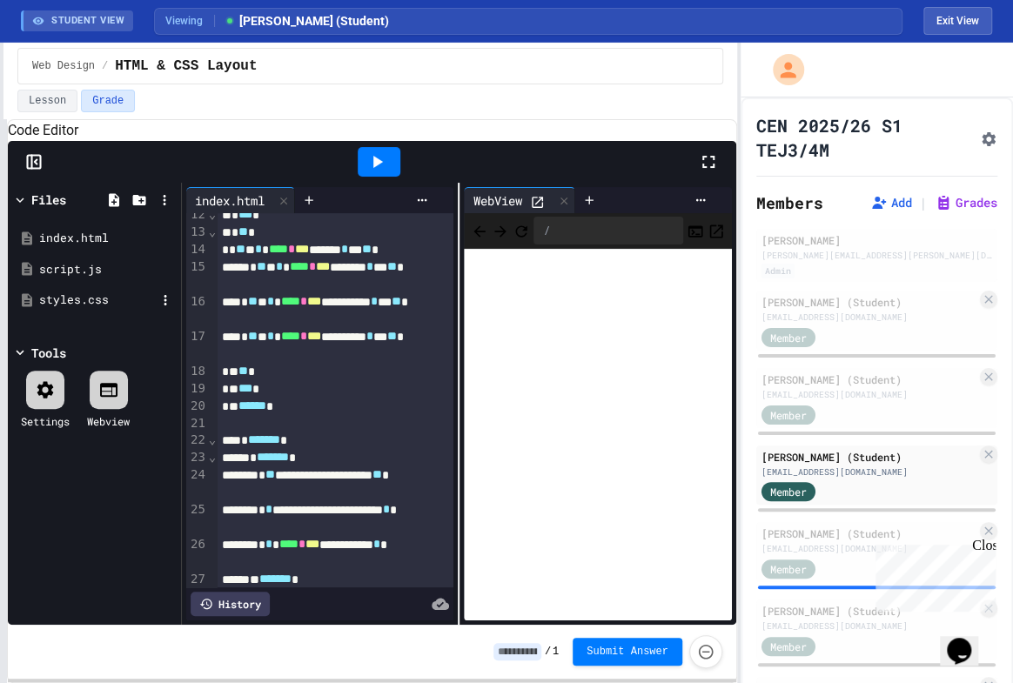
click at [60, 309] on div "styles.css" at bounding box center [97, 300] width 117 height 17
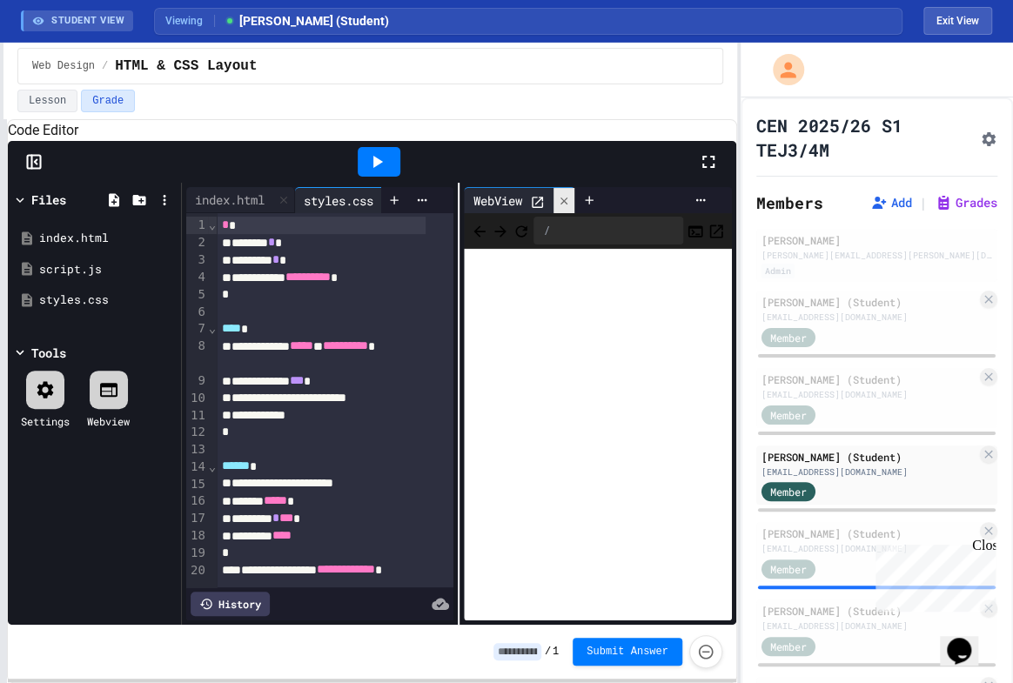
click at [563, 204] on icon at bounding box center [564, 200] width 7 height 7
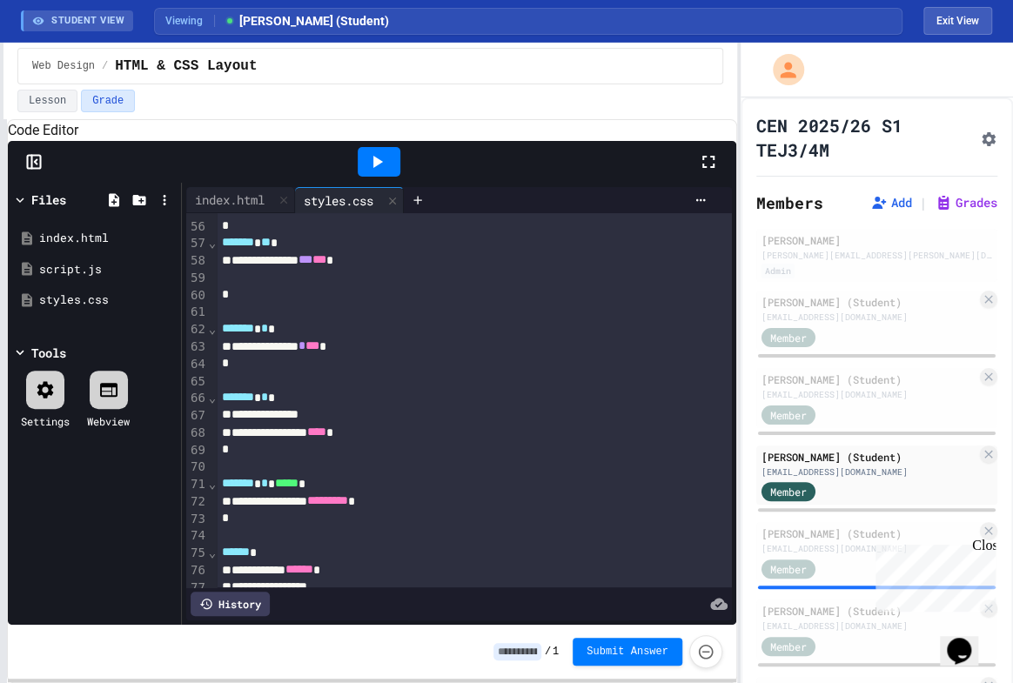
scroll to position [1076, 0]
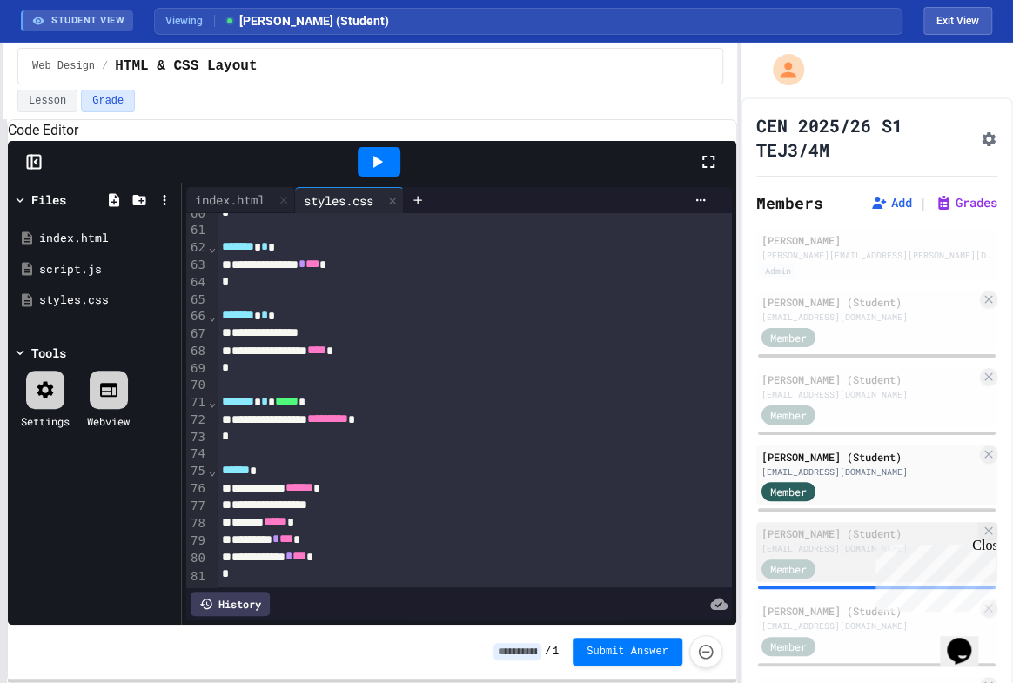
click at [820, 542] on div "[EMAIL_ADDRESS][DOMAIN_NAME]" at bounding box center [869, 548] width 215 height 13
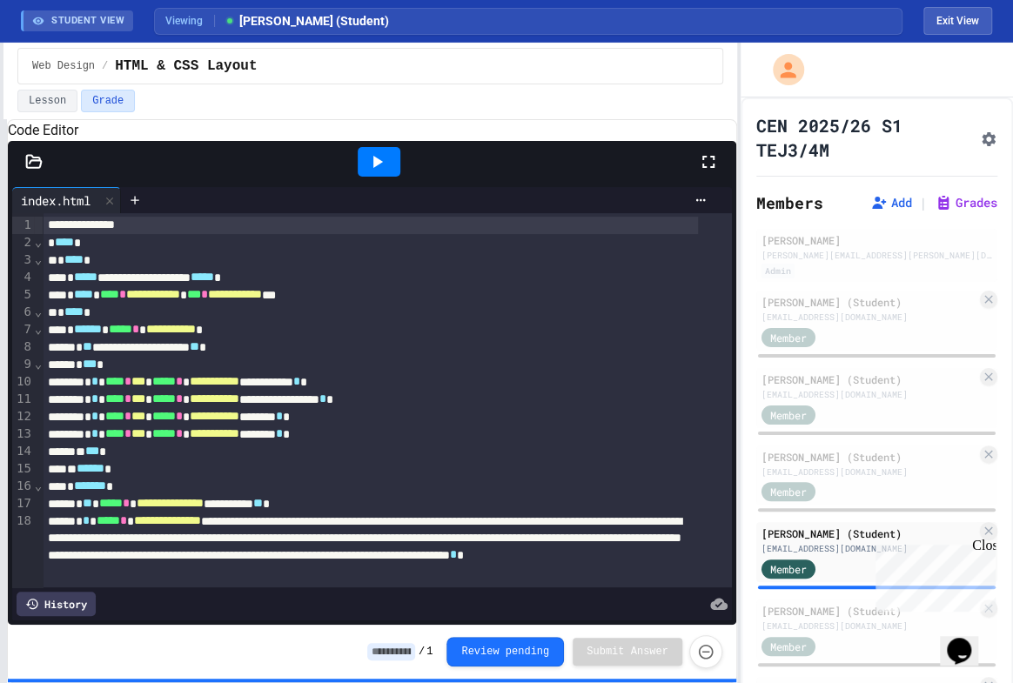
click at [392, 177] on div at bounding box center [379, 162] width 43 height 30
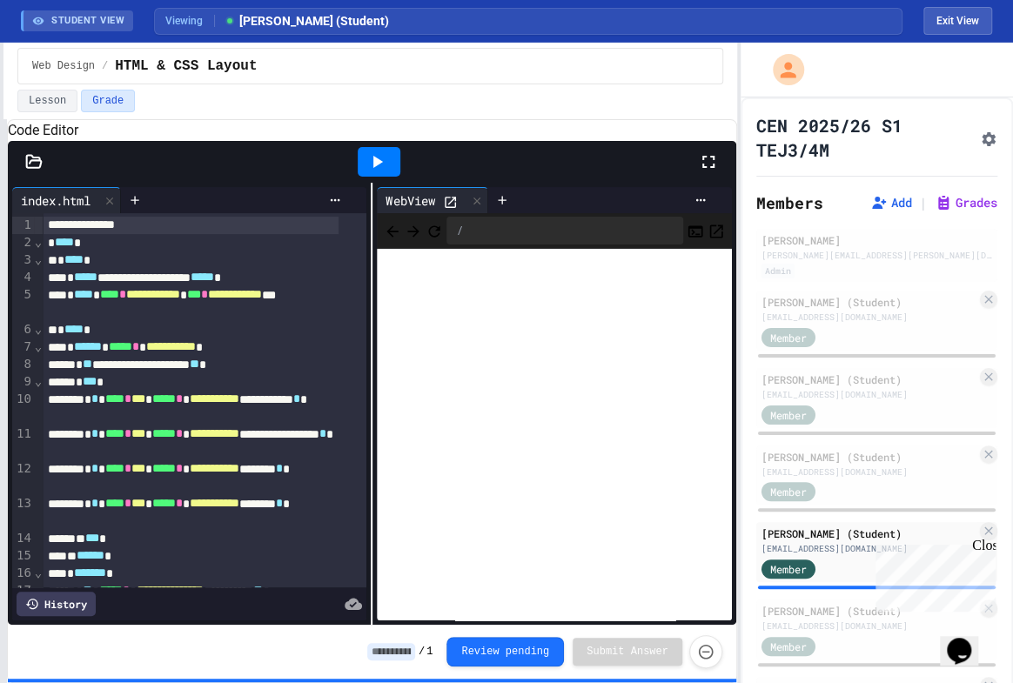
click at [448, 208] on icon at bounding box center [450, 202] width 11 height 11
click at [474, 207] on icon at bounding box center [477, 201] width 12 height 12
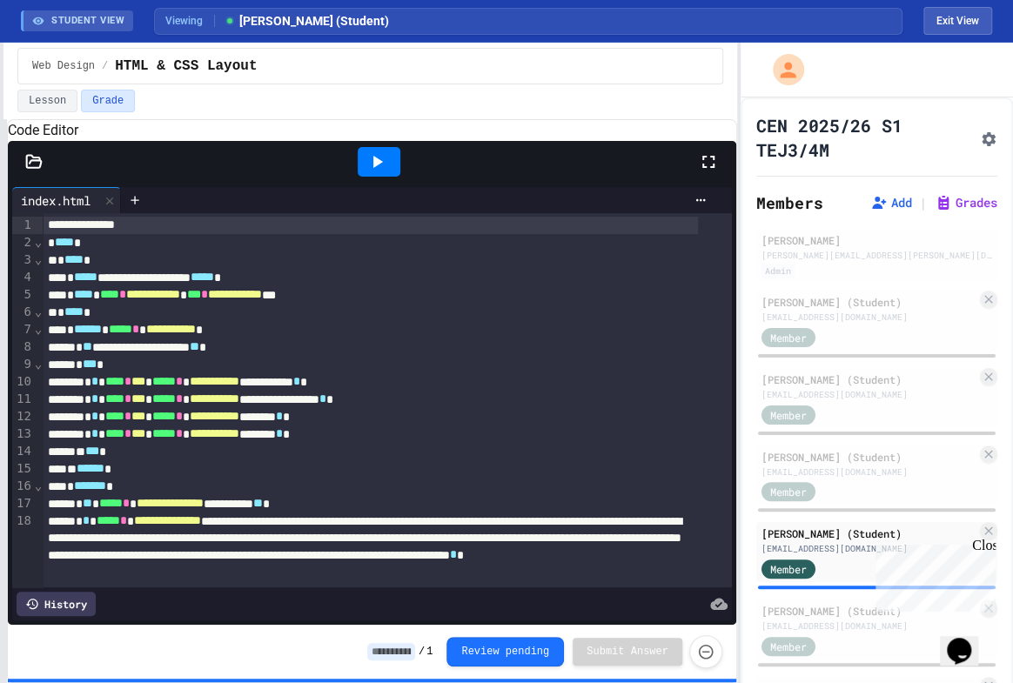
click at [396, 304] on div "**********" at bounding box center [371, 294] width 656 height 17
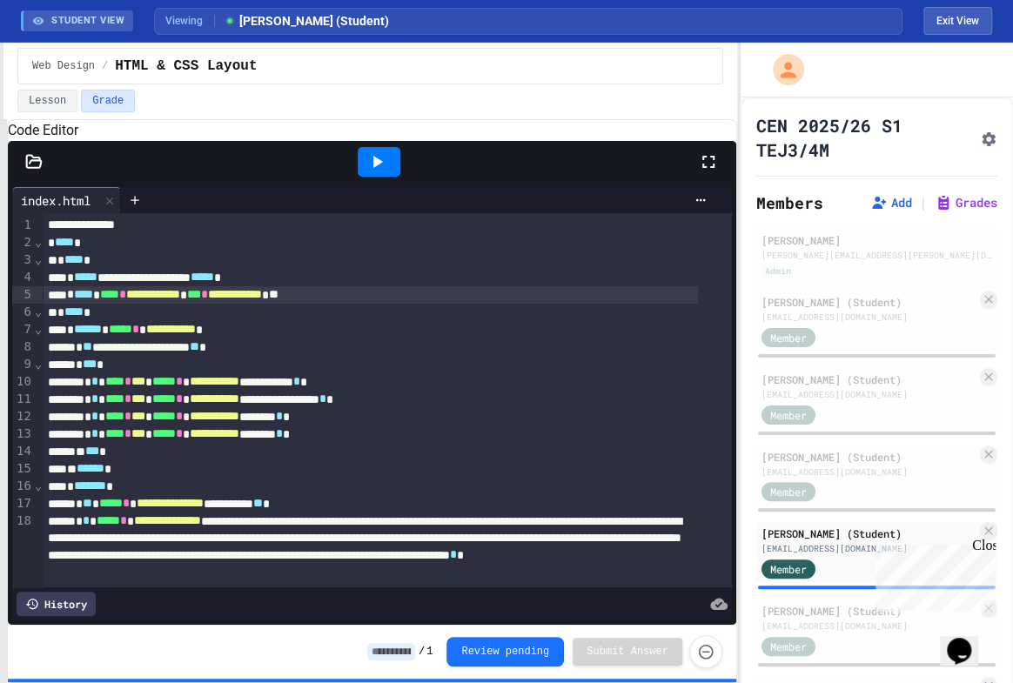
click at [146, 321] on div "* **** *" at bounding box center [371, 312] width 656 height 17
click at [408, 304] on div "**********" at bounding box center [371, 294] width 656 height 17
click at [827, 252] on div "[PERSON_NAME][EMAIL_ADDRESS][PERSON_NAME][DOMAIN_NAME]" at bounding box center [877, 255] width 231 height 13
click at [384, 304] on div "**********" at bounding box center [371, 294] width 656 height 17
click at [31, 167] on icon at bounding box center [34, 161] width 15 height 12
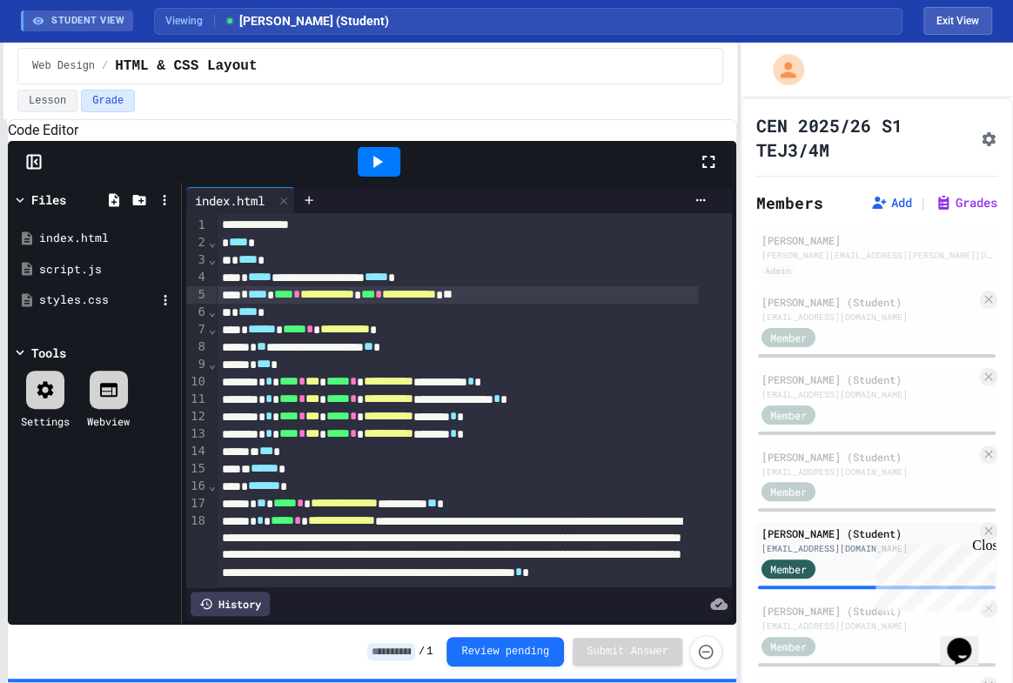
click at [63, 309] on div "styles.css" at bounding box center [97, 300] width 117 height 17
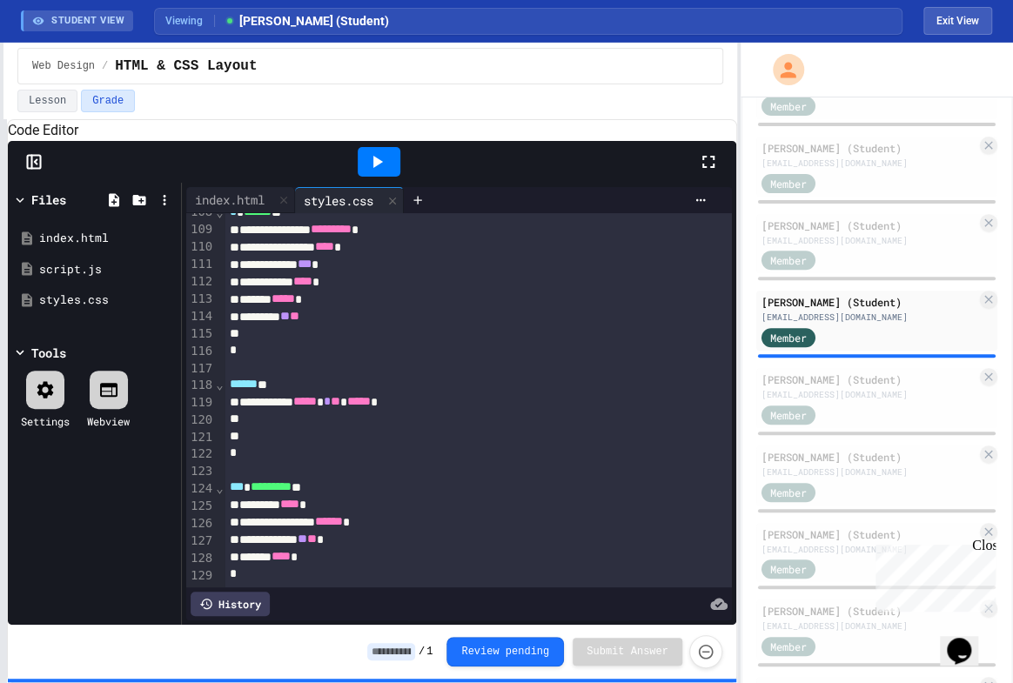
scroll to position [237, 0]
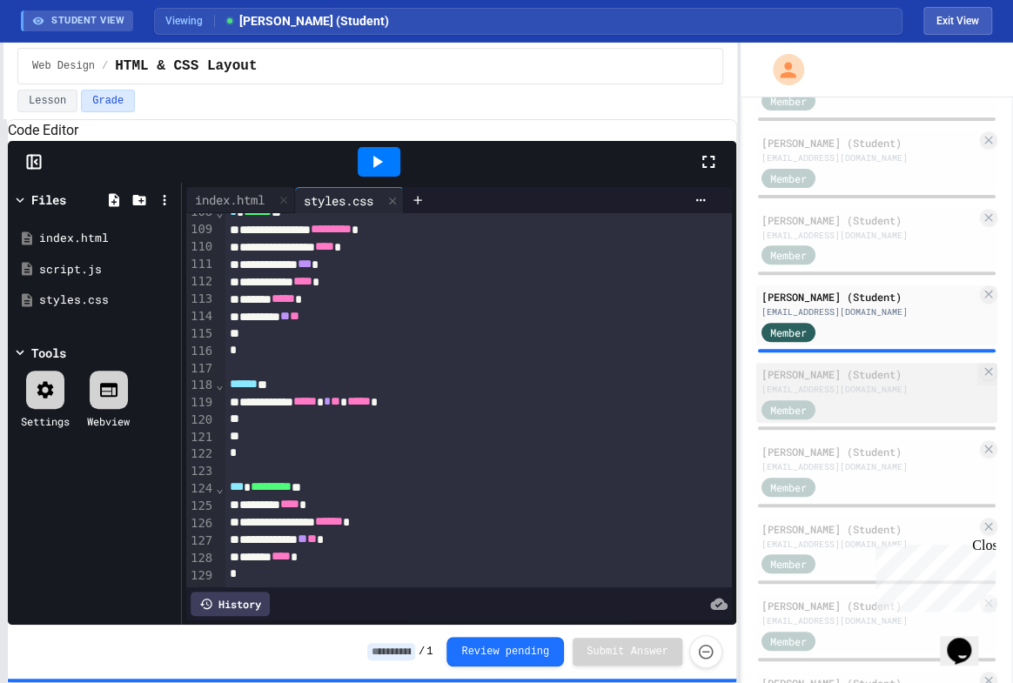
click at [838, 391] on div "[EMAIL_ADDRESS][DOMAIN_NAME]" at bounding box center [869, 389] width 215 height 13
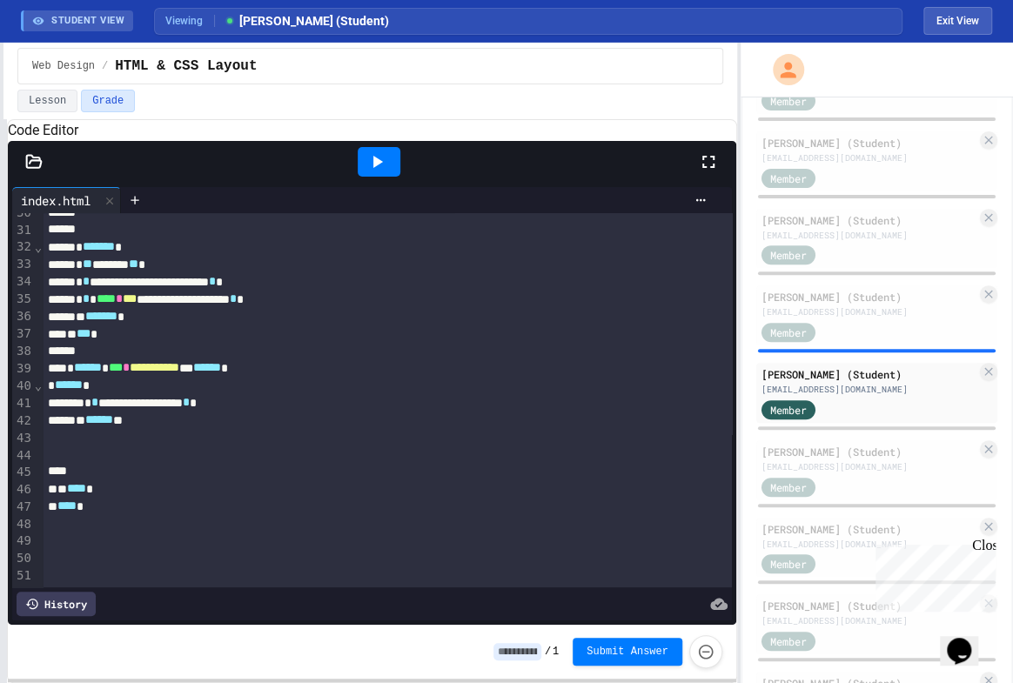
scroll to position [559, 0]
click at [387, 172] on icon at bounding box center [377, 161] width 21 height 21
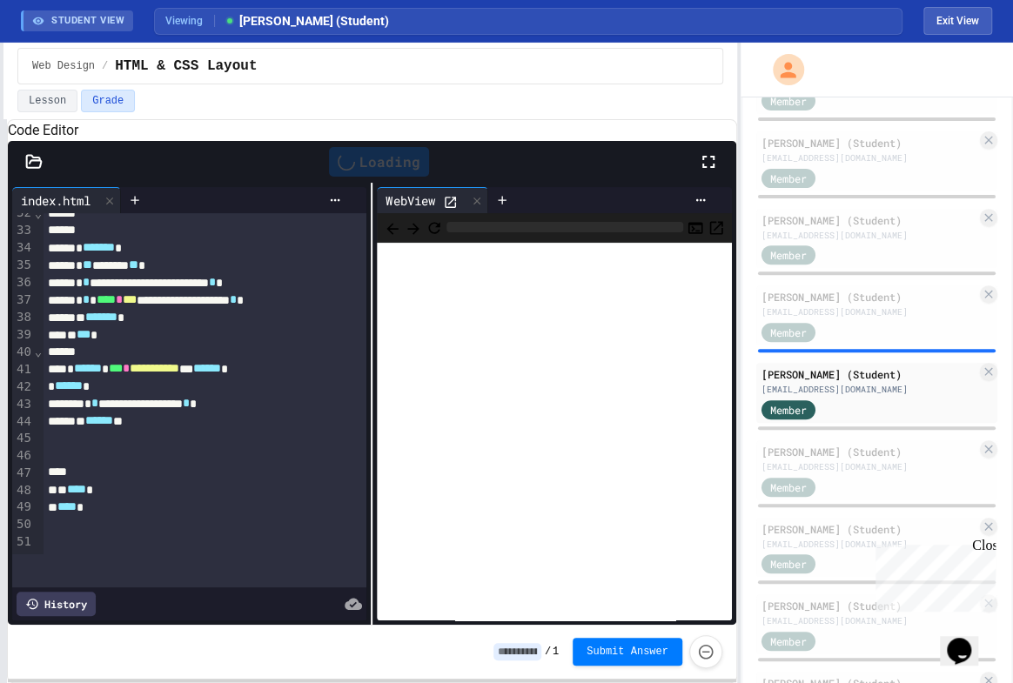
scroll to position [594, 0]
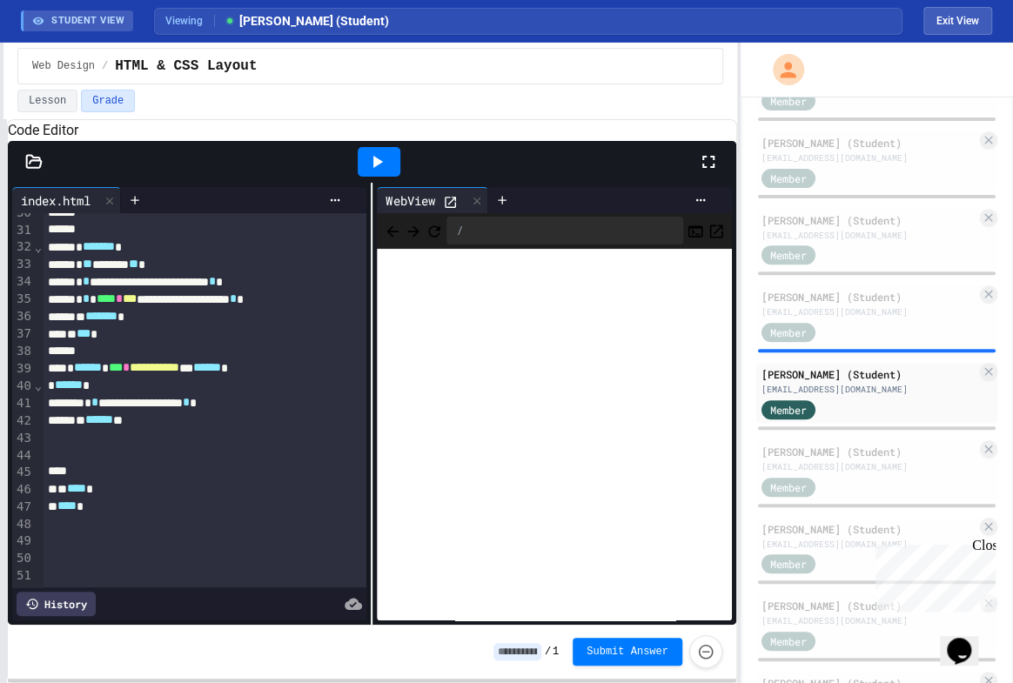
click at [446, 210] on icon at bounding box center [450, 202] width 15 height 15
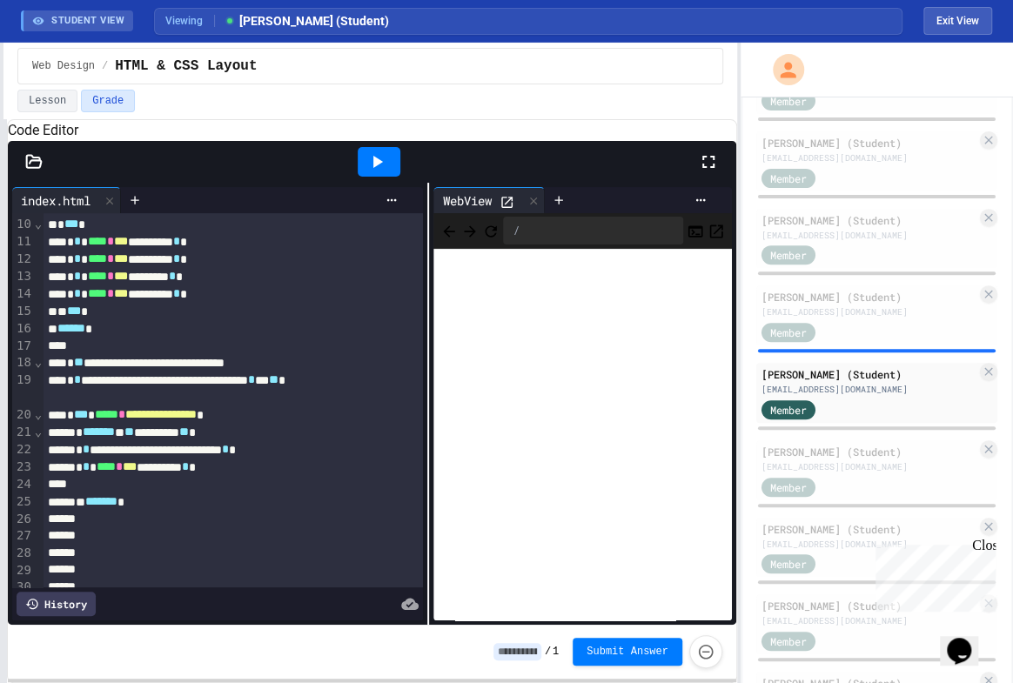
scroll to position [140, 0]
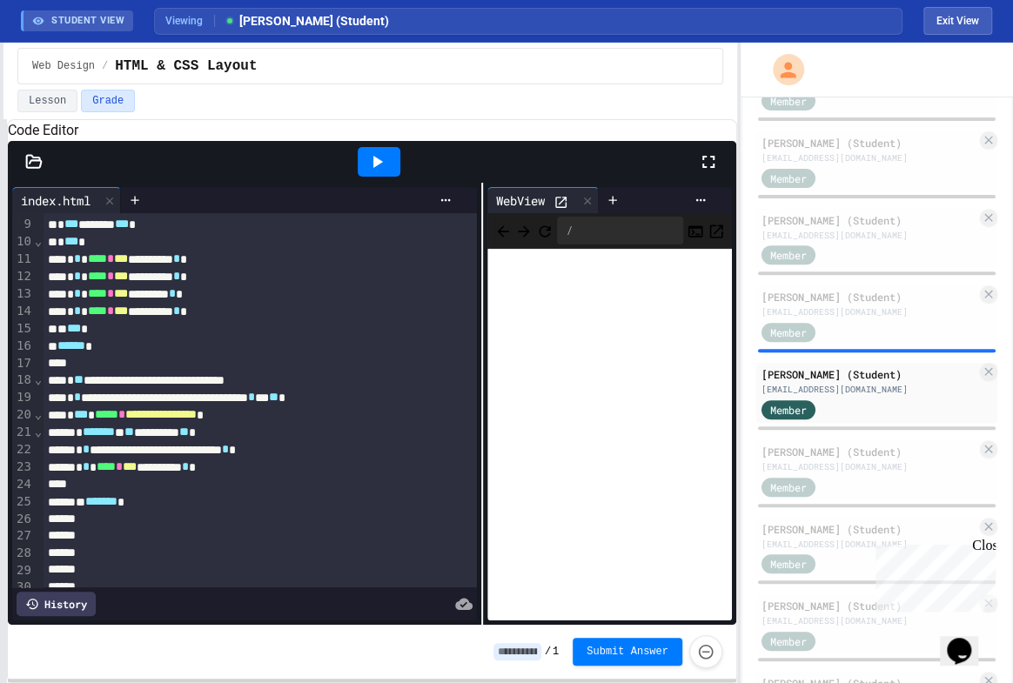
click at [474, 429] on div "**********" at bounding box center [372, 404] width 729 height 442
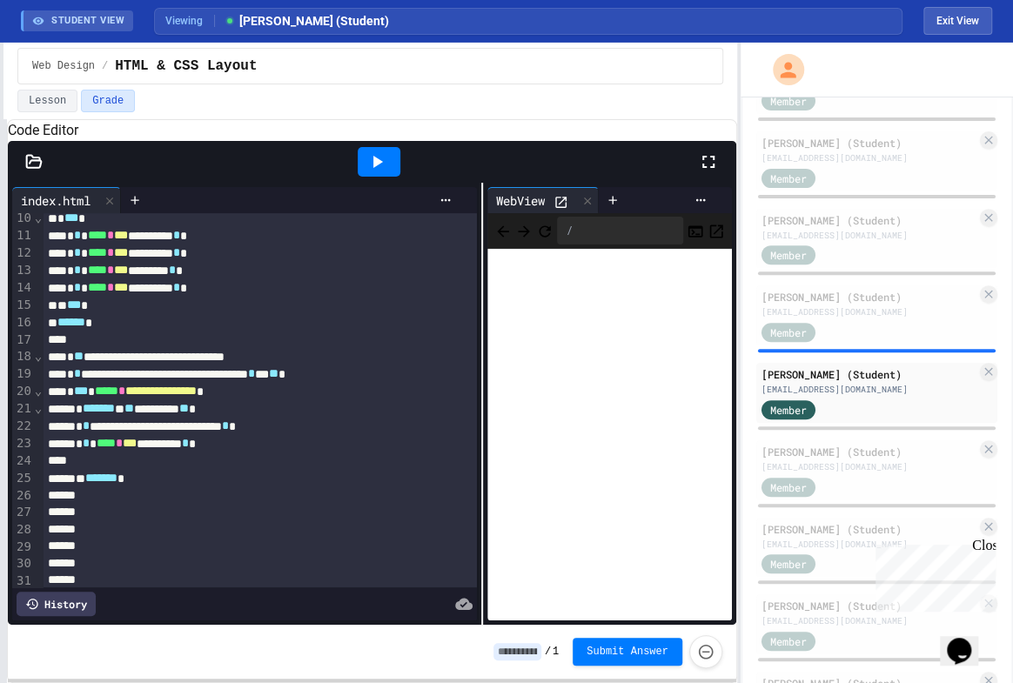
scroll to position [0, 0]
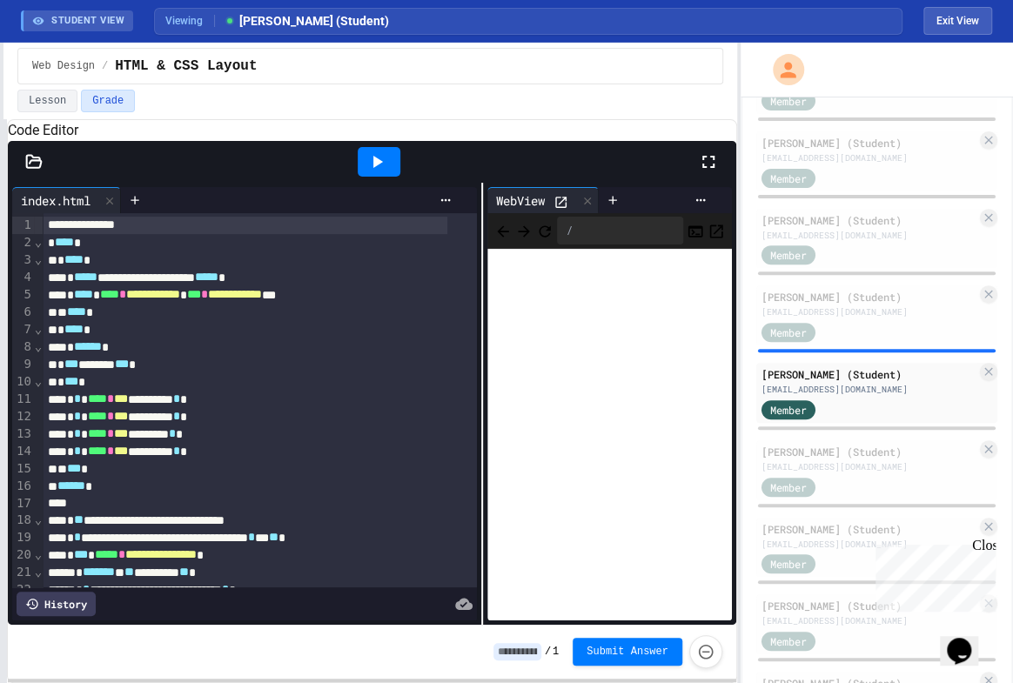
click at [37, 171] on icon at bounding box center [33, 161] width 17 height 17
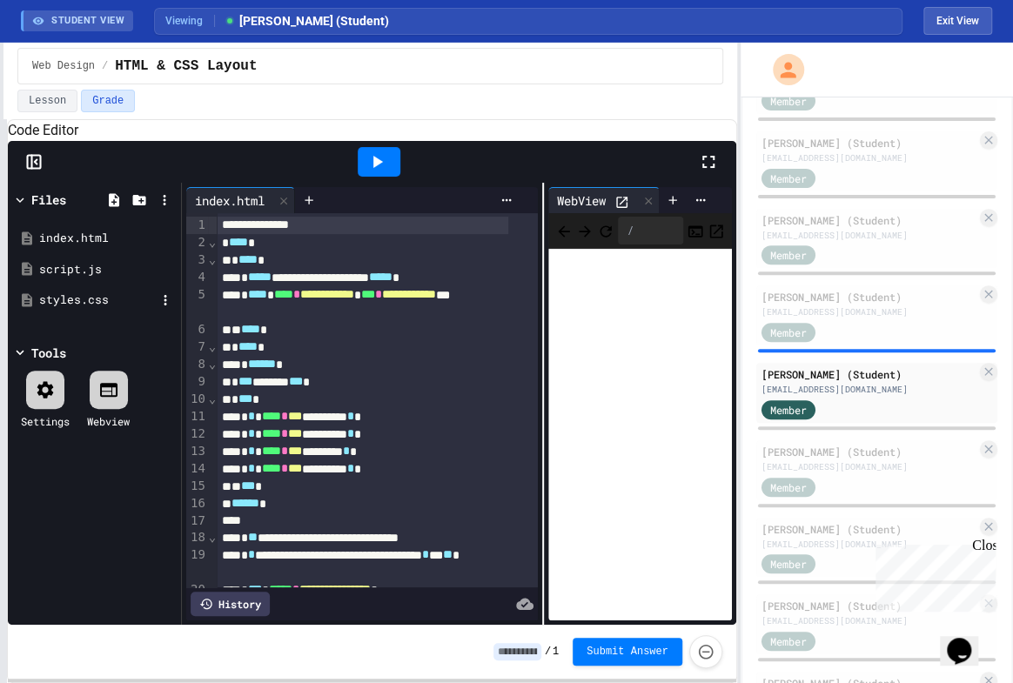
click at [78, 309] on div "styles.css" at bounding box center [97, 300] width 117 height 17
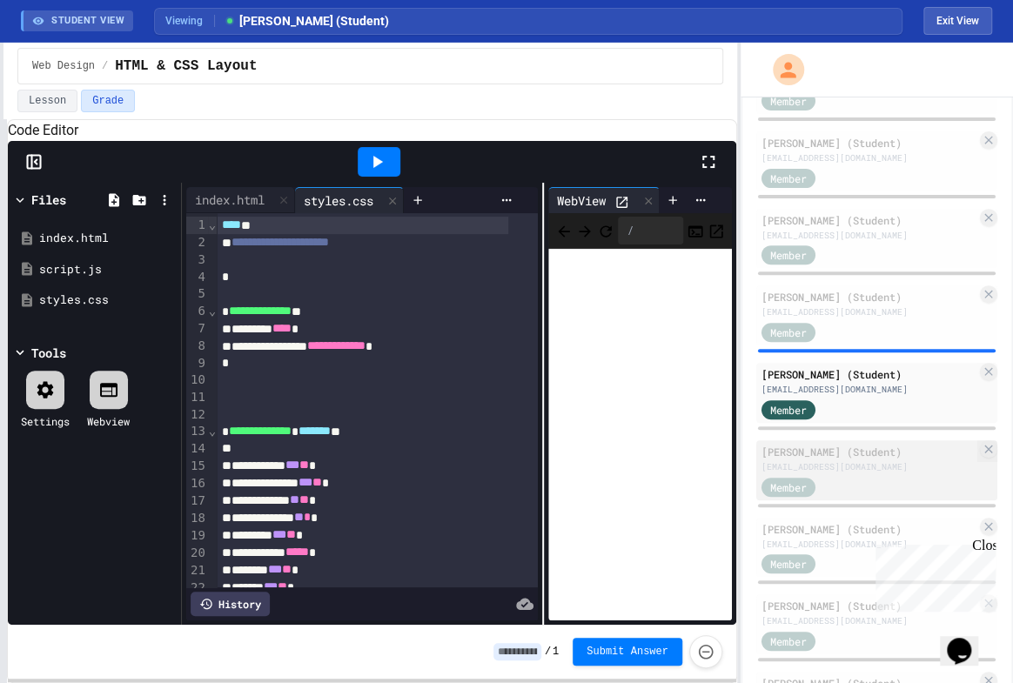
click at [825, 444] on div "[PERSON_NAME] (Student)" at bounding box center [869, 452] width 215 height 16
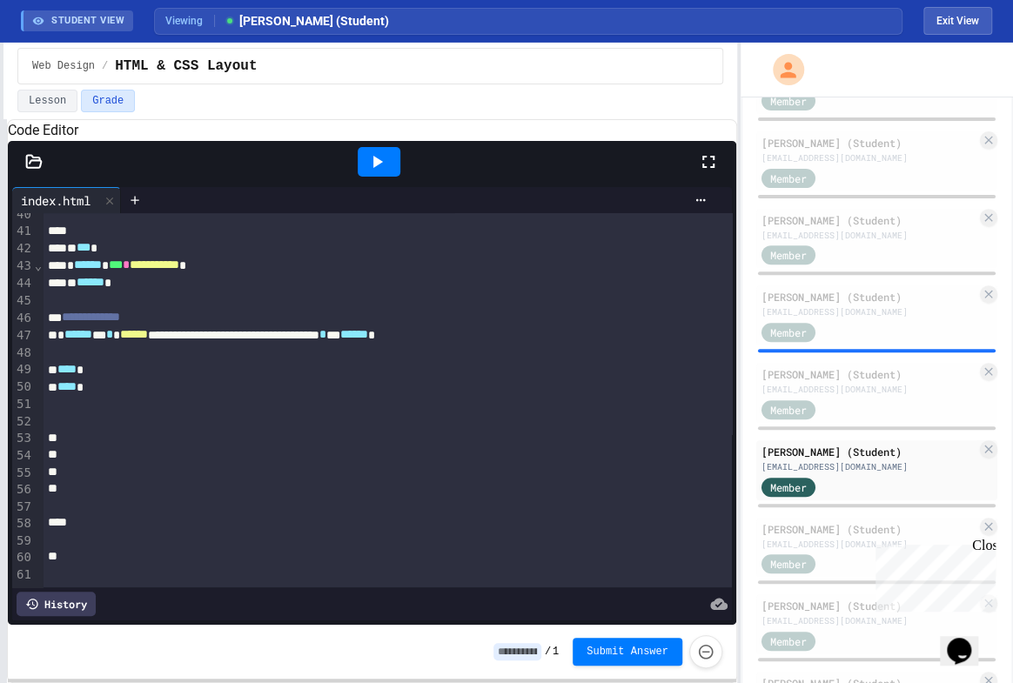
scroll to position [731, 0]
click at [51, 592] on div "History" at bounding box center [56, 604] width 79 height 24
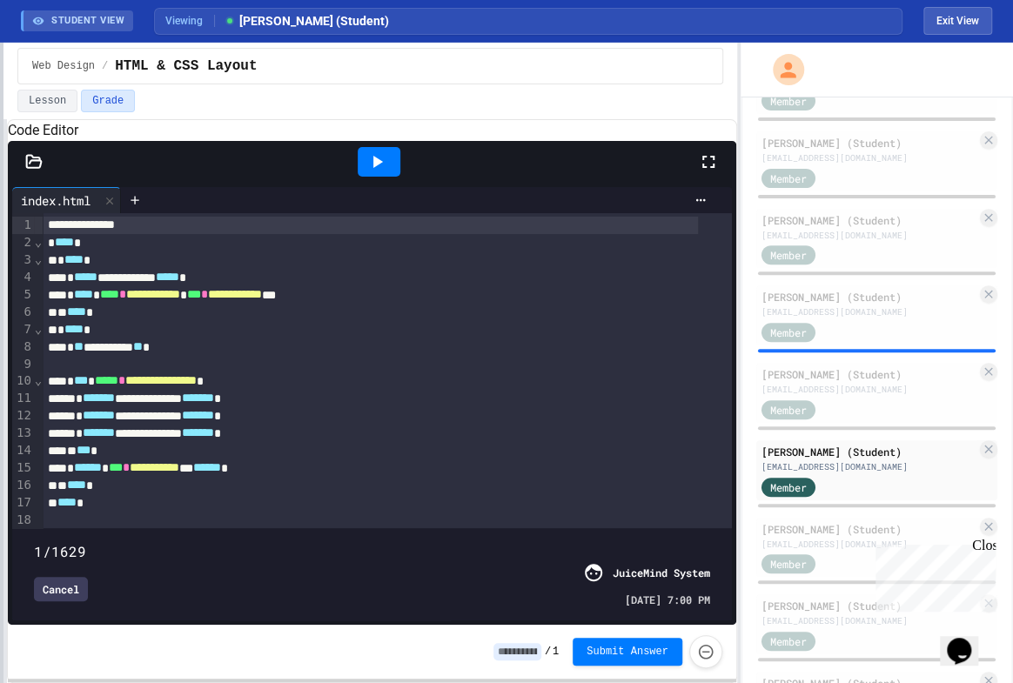
drag, startPoint x: 697, startPoint y: 514, endPoint x: 0, endPoint y: 531, distance: 696.7
click at [0, 531] on div "**********" at bounding box center [506, 363] width 1013 height 641
drag, startPoint x: 52, startPoint y: 518, endPoint x: 20, endPoint y: 522, distance: 32.4
click at [34, 542] on span at bounding box center [34, 542] width 0 height 0
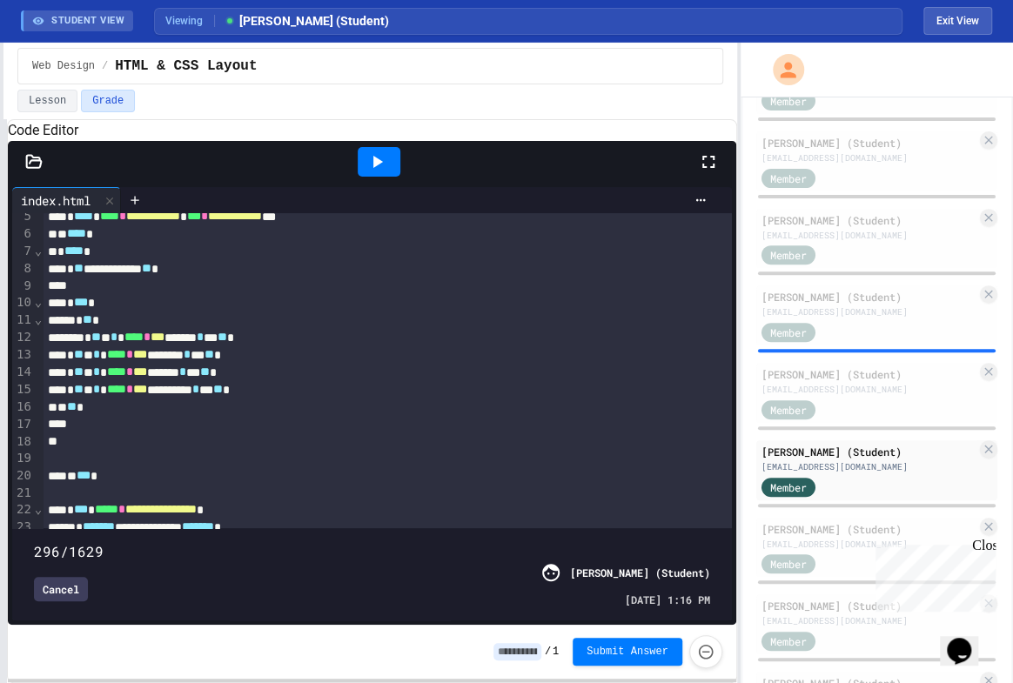
scroll to position [44, 0]
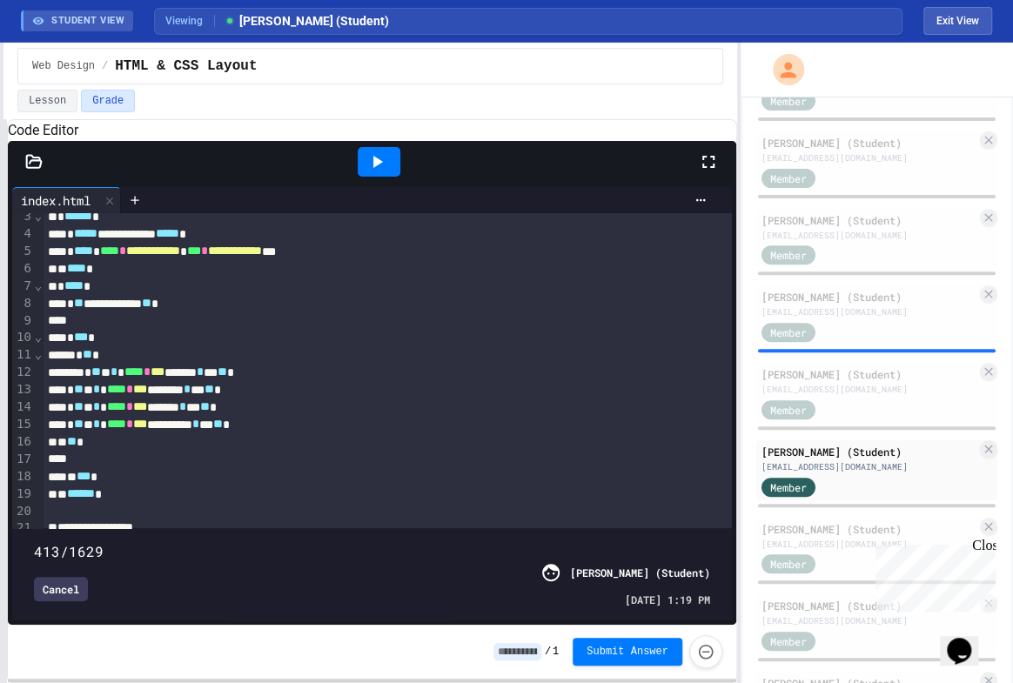
drag, startPoint x: 37, startPoint y: 513, endPoint x: 216, endPoint y: 481, distance: 182.1
click at [34, 542] on span at bounding box center [34, 542] width 0 height 0
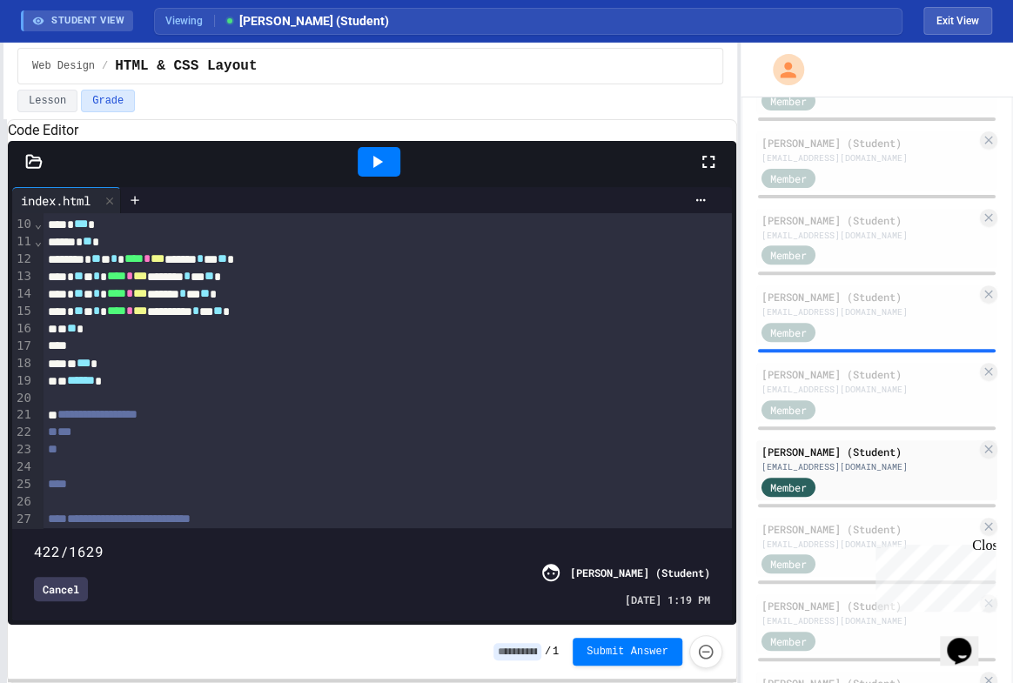
scroll to position [202, 0]
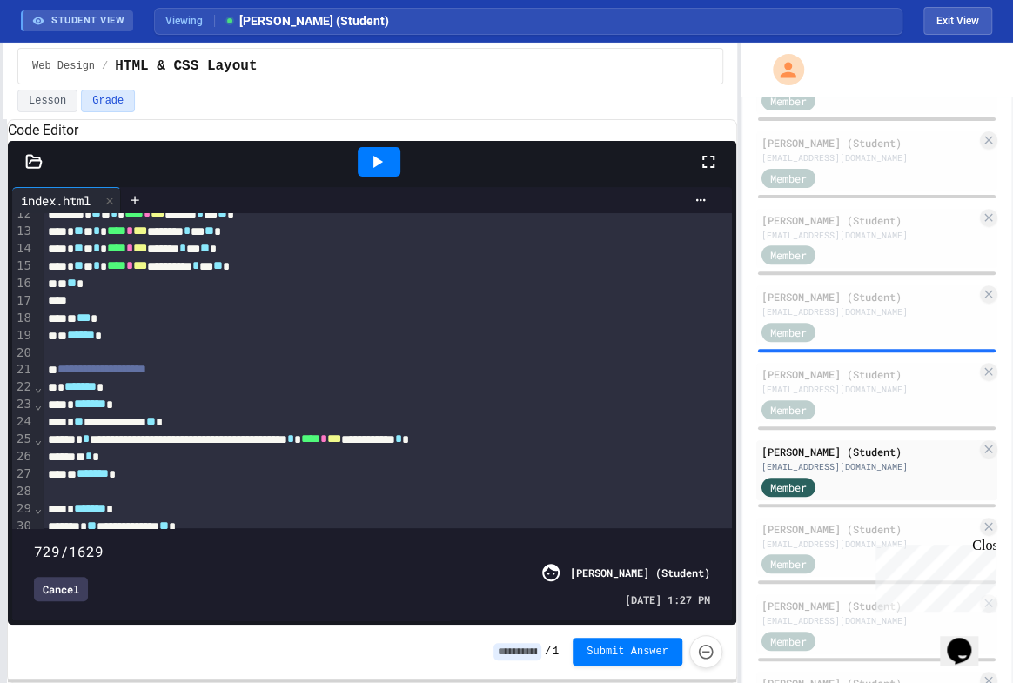
drag, startPoint x: 209, startPoint y: 514, endPoint x: 331, endPoint y: 505, distance: 122.2
click at [34, 542] on span at bounding box center [34, 542] width 0 height 0
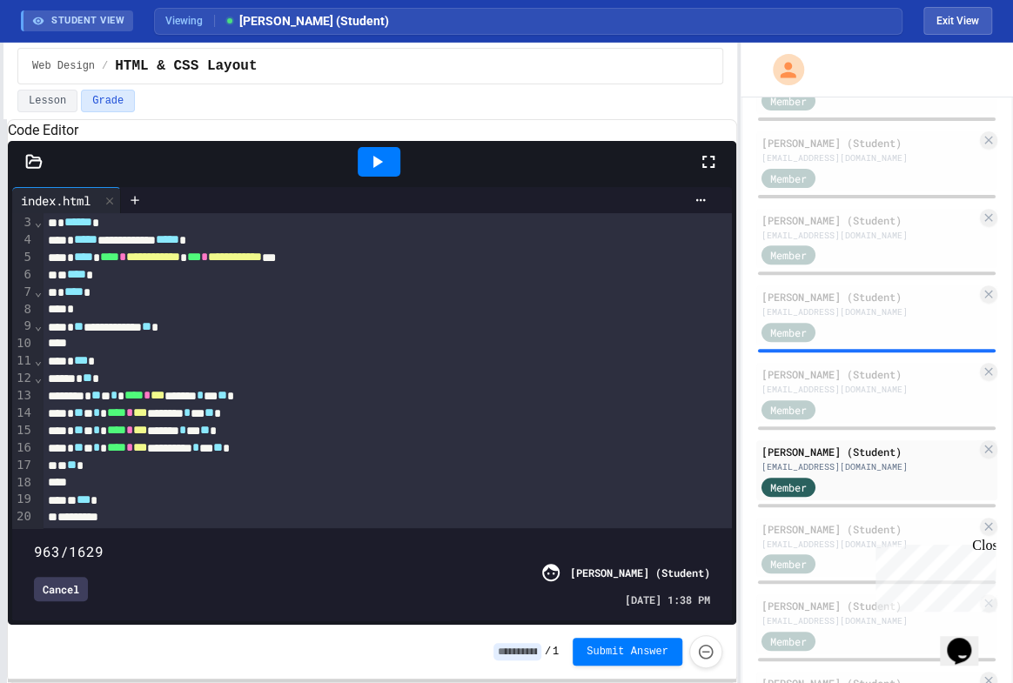
drag, startPoint x: 329, startPoint y: 515, endPoint x: 502, endPoint y: 495, distance: 174.5
click at [34, 542] on span at bounding box center [34, 542] width 0 height 0
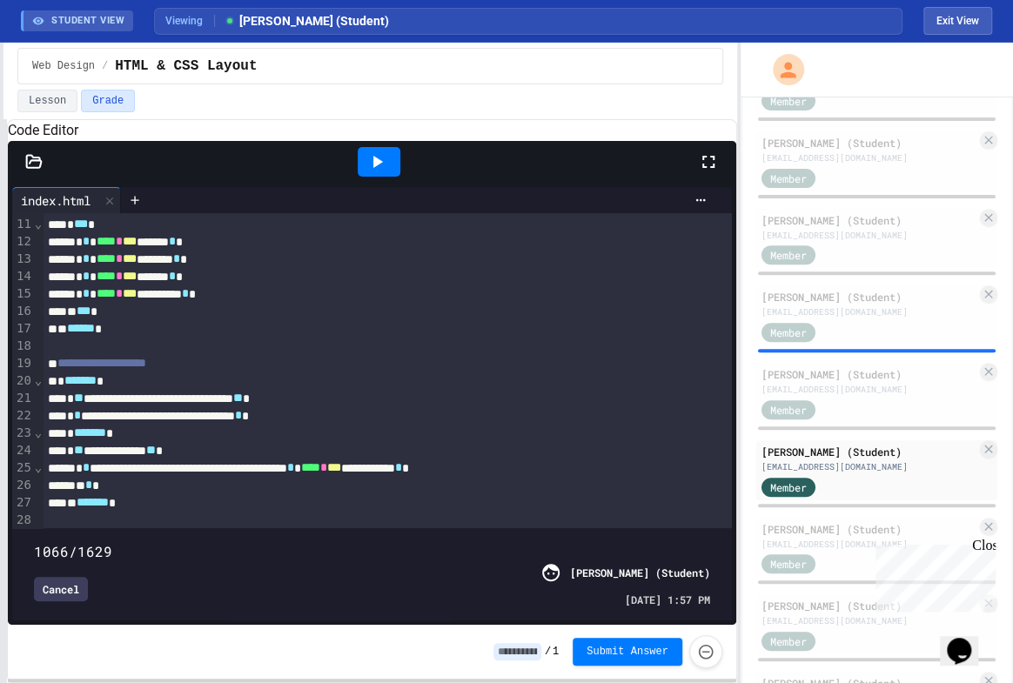
scroll to position [196, 0]
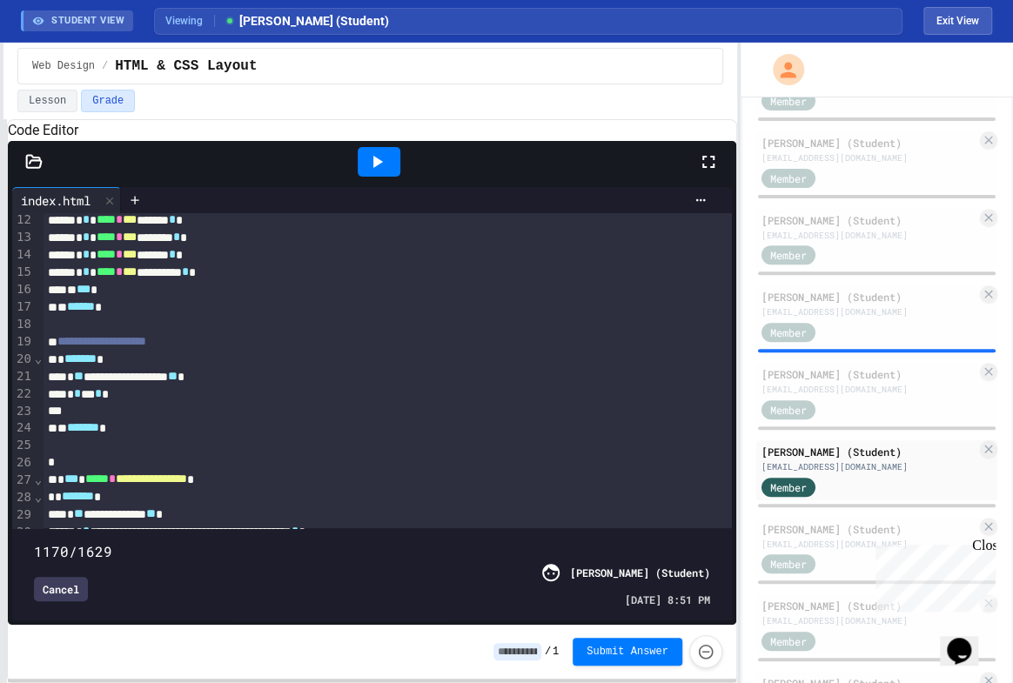
drag, startPoint x: 474, startPoint y: 514, endPoint x: 515, endPoint y: 507, distance: 41.5
click at [34, 542] on span at bounding box center [34, 542] width 0 height 0
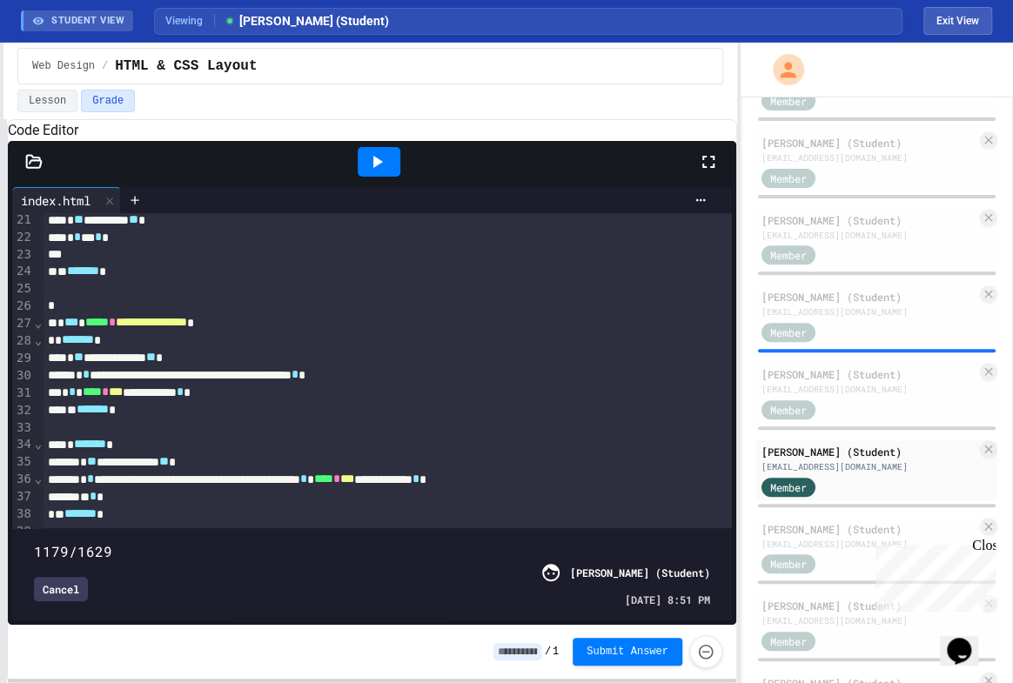
scroll to position [354, 0]
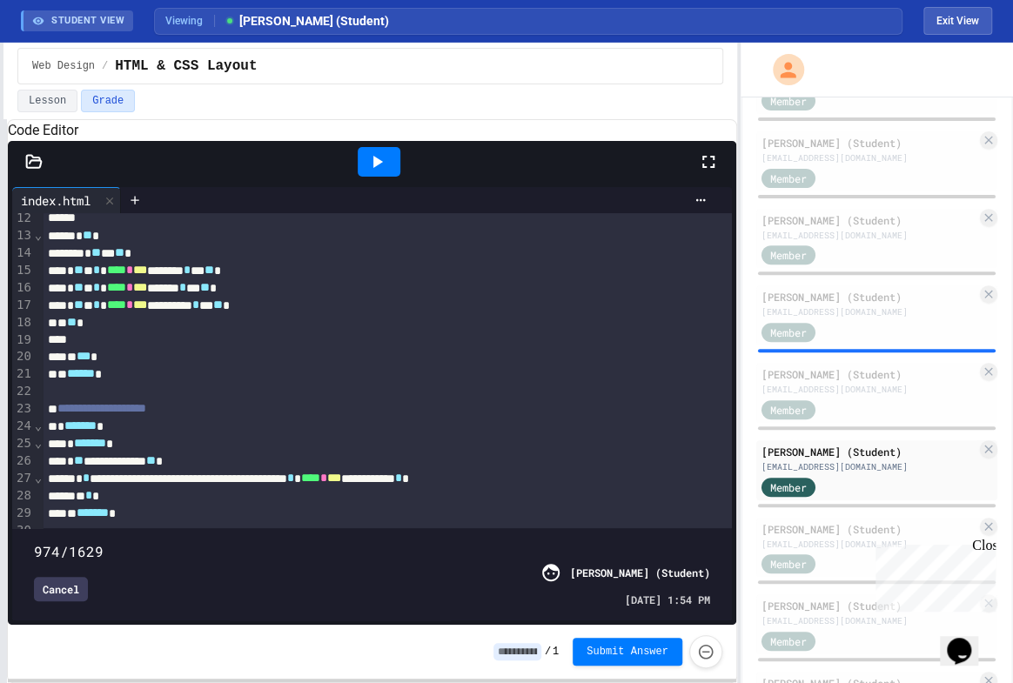
drag, startPoint x: 514, startPoint y: 516, endPoint x: 431, endPoint y: 522, distance: 82.9
click at [34, 542] on span at bounding box center [34, 542] width 0 height 0
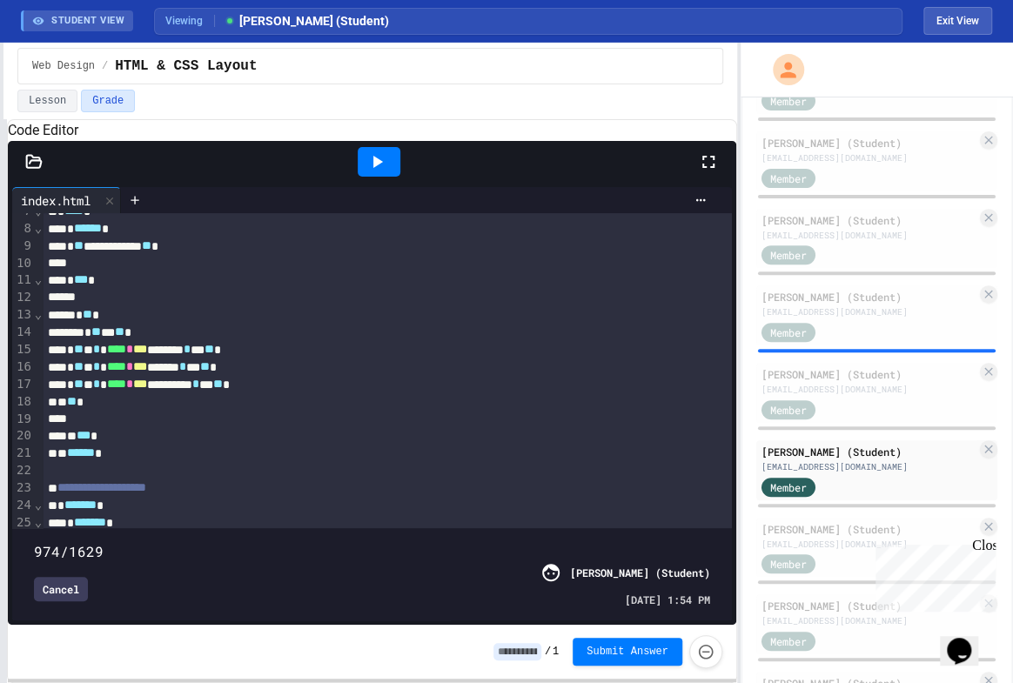
scroll to position [31, 0]
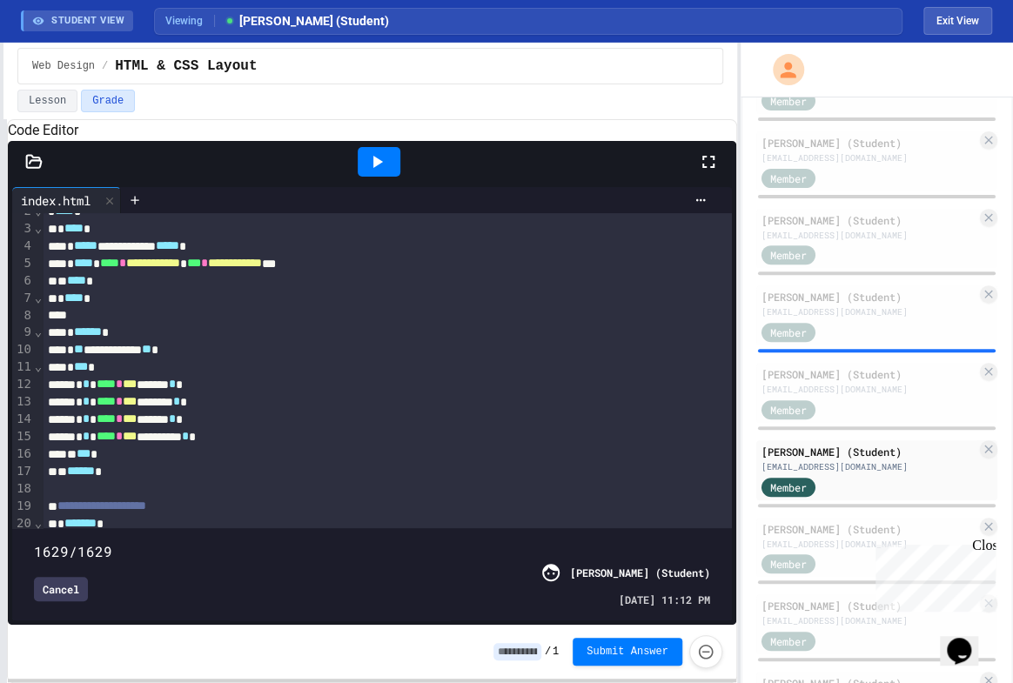
type input "****"
drag, startPoint x: 430, startPoint y: 516, endPoint x: 792, endPoint y: 508, distance: 362.3
click at [799, 509] on div "**********" at bounding box center [506, 363] width 1013 height 641
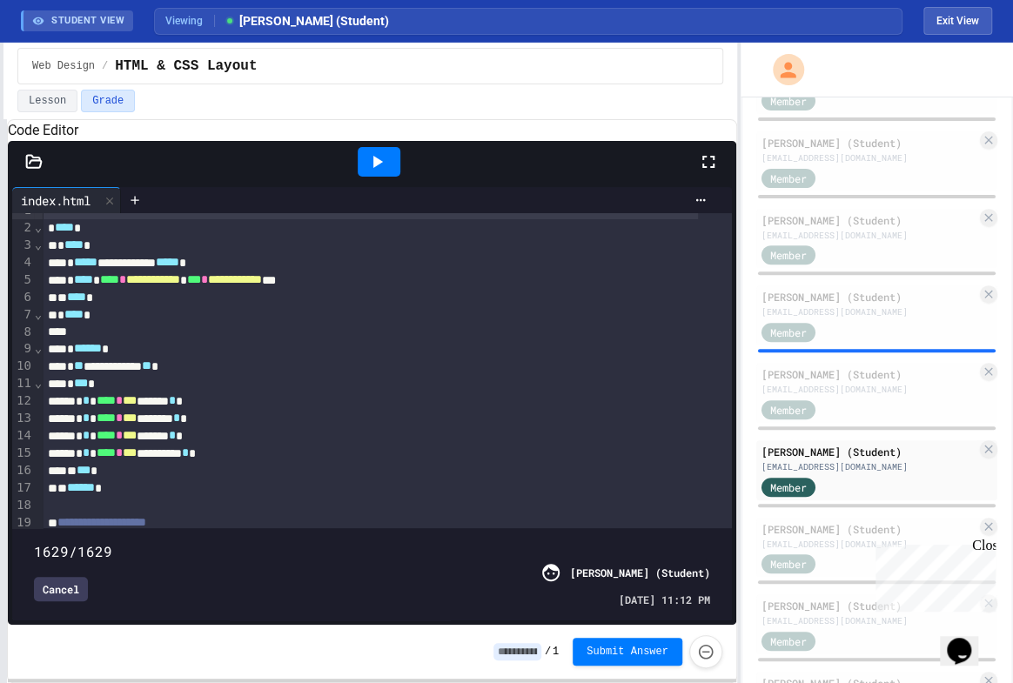
scroll to position [0, 0]
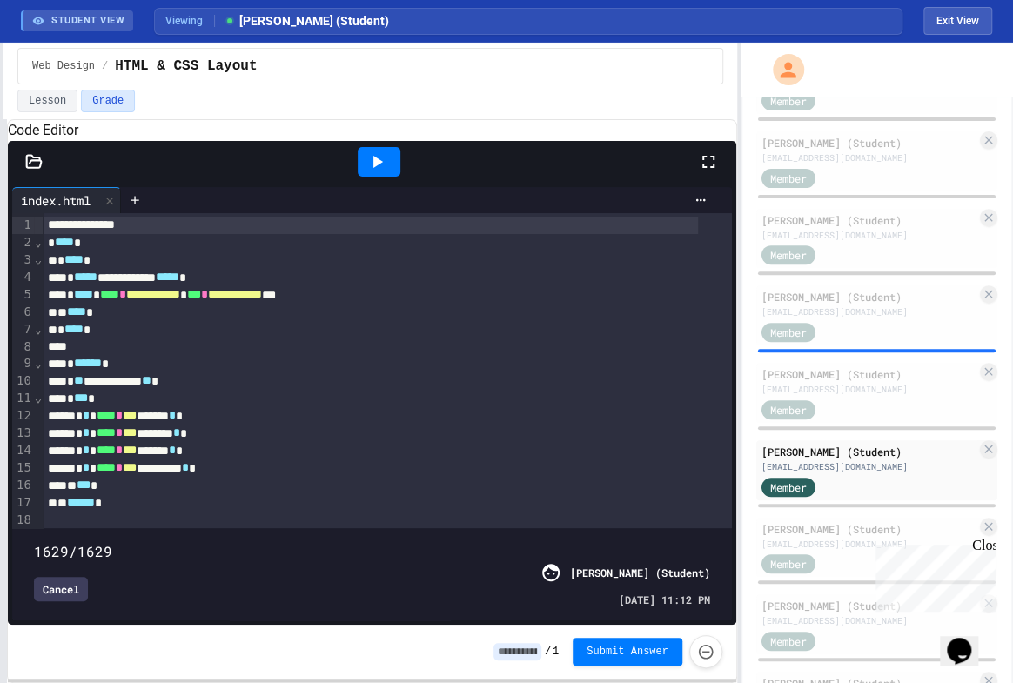
click at [383, 172] on icon at bounding box center [377, 161] width 21 height 21
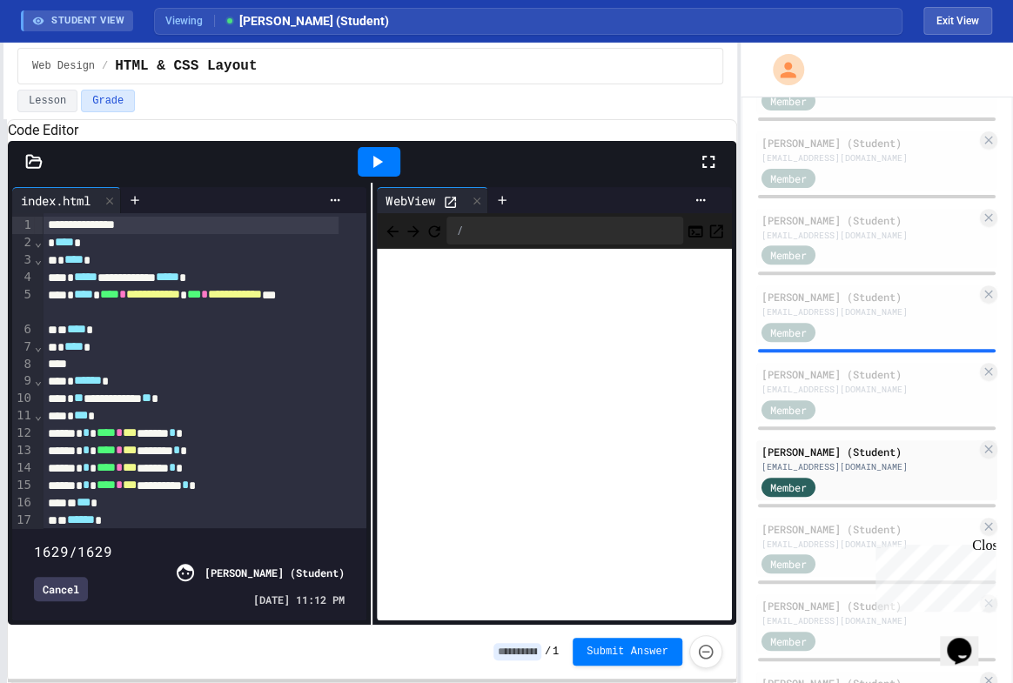
click at [443, 210] on icon at bounding box center [450, 202] width 15 height 15
click at [474, 204] on icon at bounding box center [477, 200] width 7 height 7
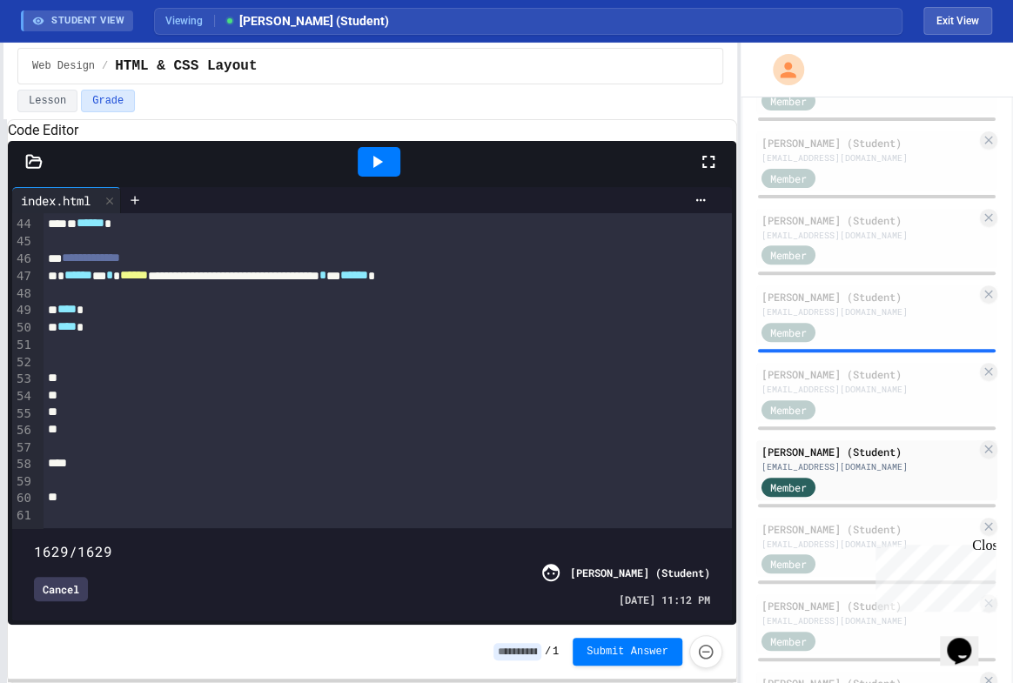
scroll to position [712, 0]
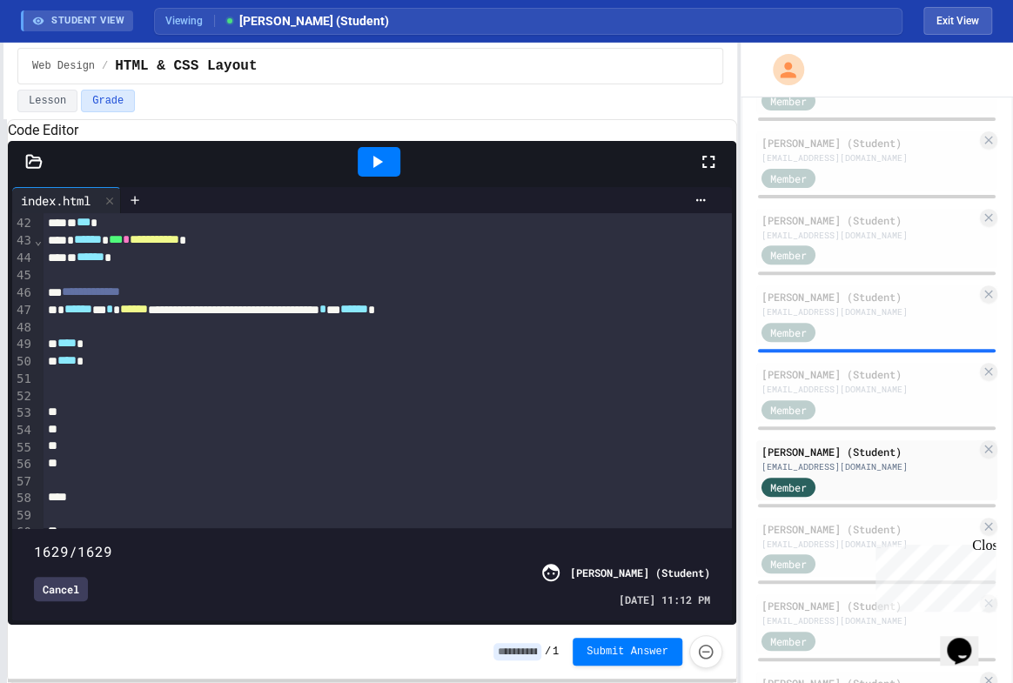
click at [32, 171] on icon at bounding box center [33, 161] width 17 height 17
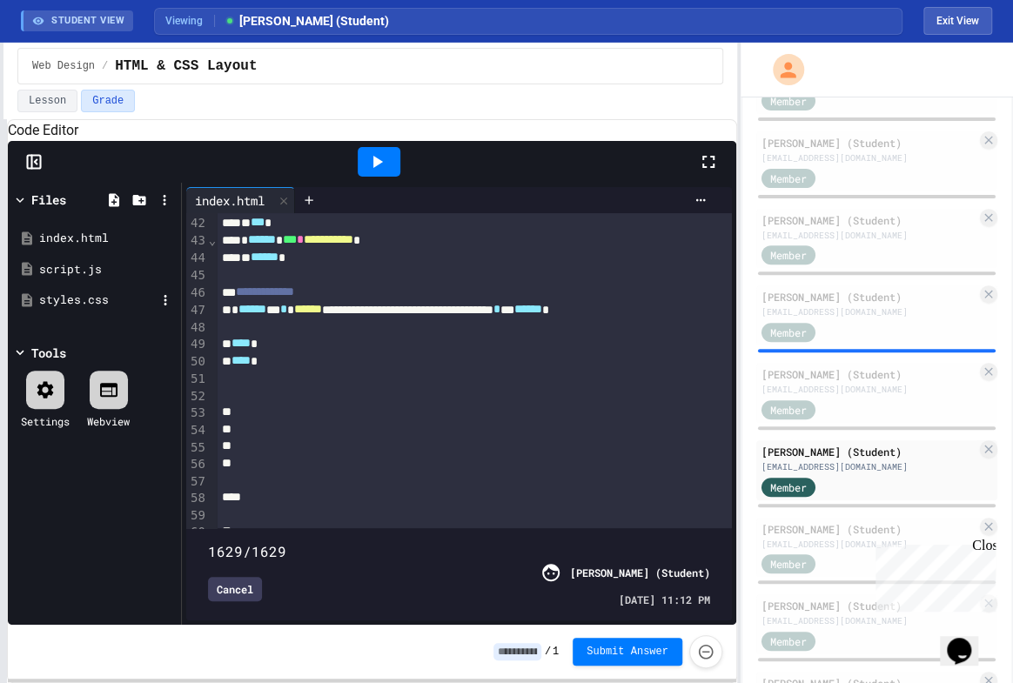
click at [64, 312] on div "styles.css" at bounding box center [94, 300] width 165 height 31
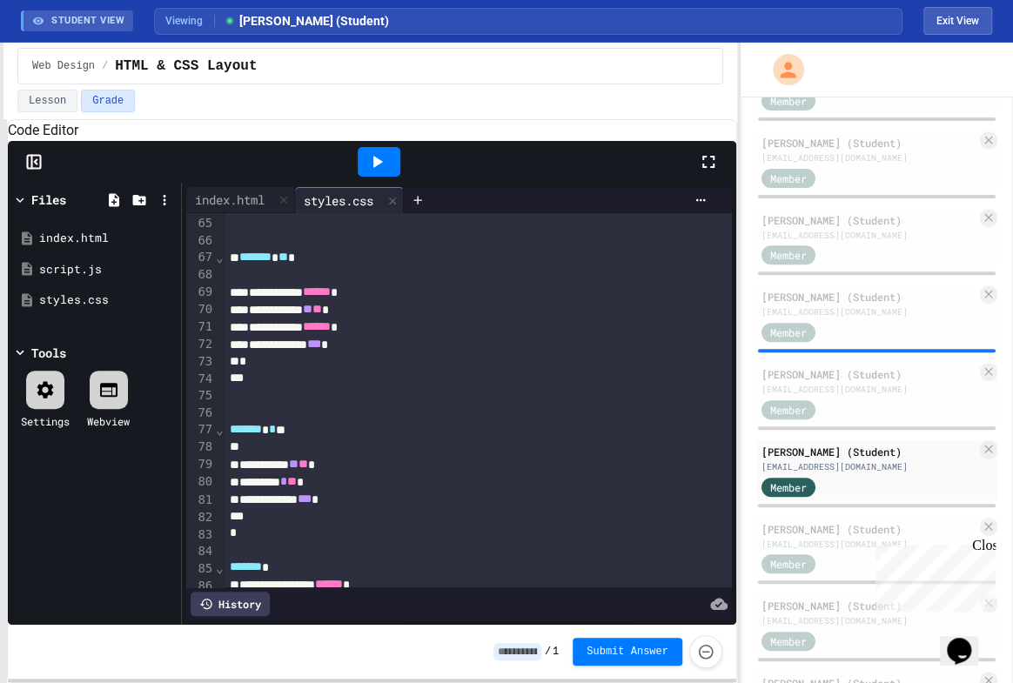
scroll to position [1107, 0]
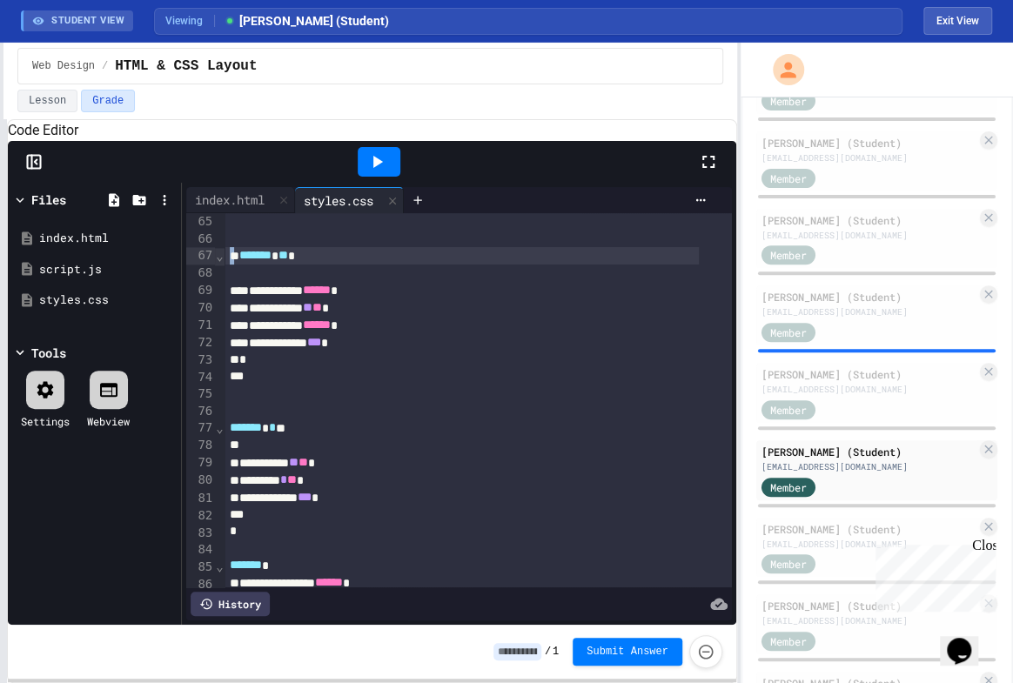
drag, startPoint x: 236, startPoint y: 279, endPoint x: 225, endPoint y: 279, distance: 11.3
click at [225, 265] on div "******* ** *" at bounding box center [462, 255] width 475 height 17
click at [242, 261] on span "*******" at bounding box center [255, 255] width 32 height 12
click at [238, 369] on div "*" at bounding box center [462, 360] width 475 height 17
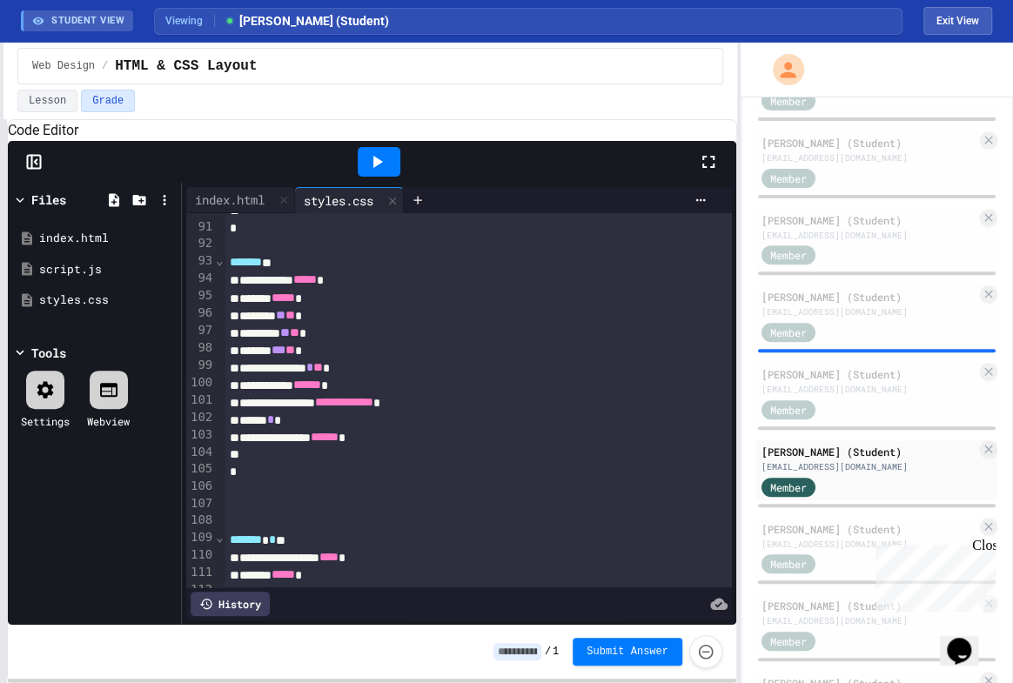
scroll to position [1547, 0]
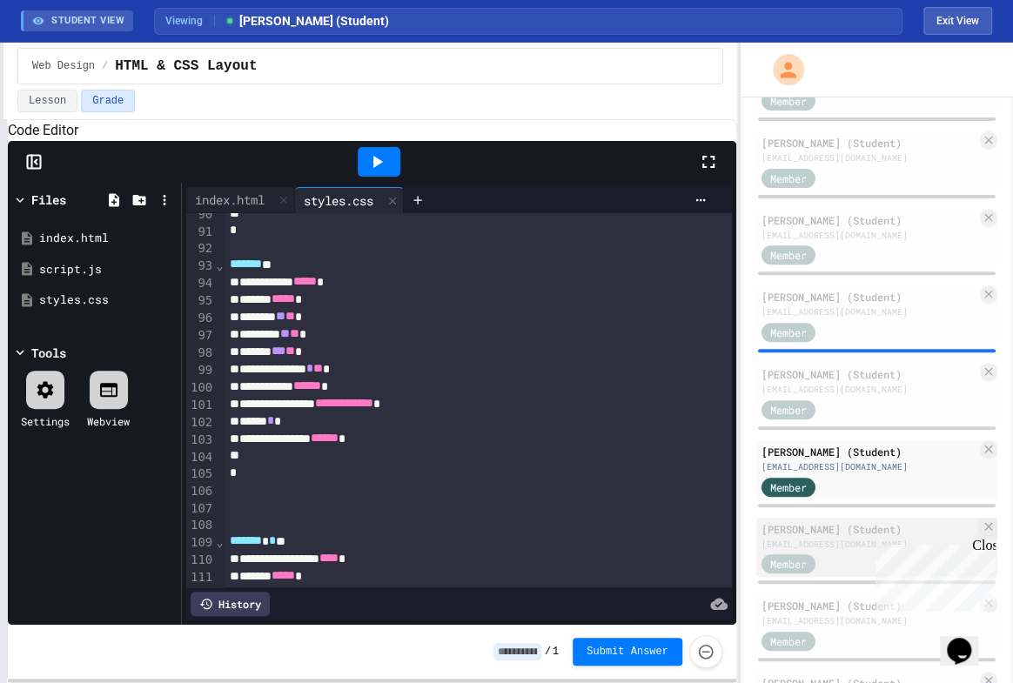
click at [824, 526] on div "[PERSON_NAME] (Student)" at bounding box center [869, 530] width 215 height 16
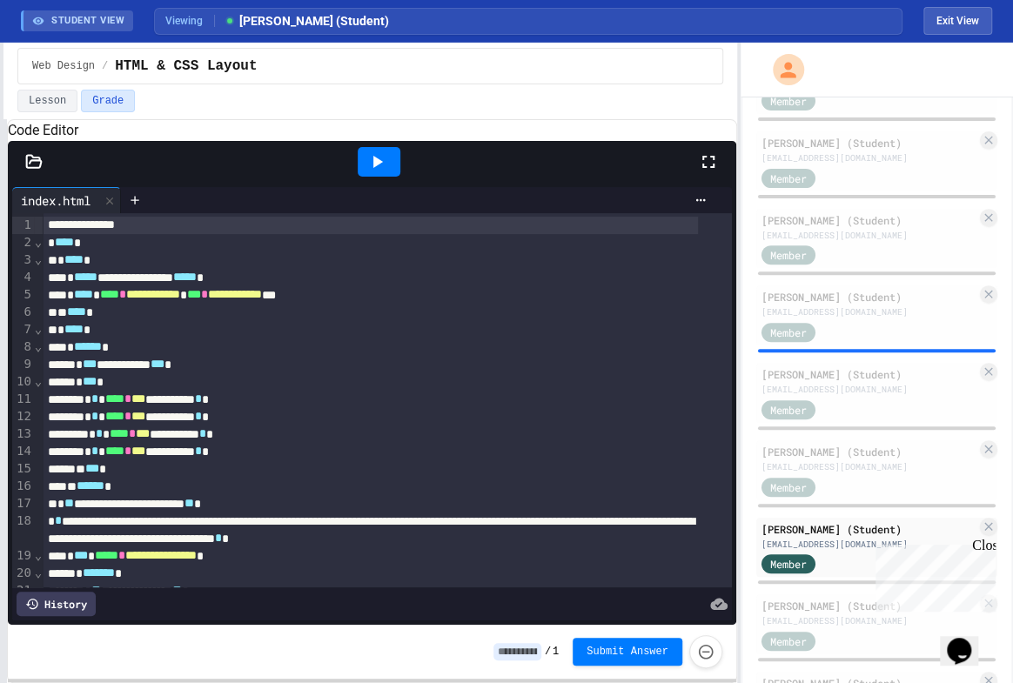
click at [372, 172] on icon at bounding box center [377, 161] width 21 height 21
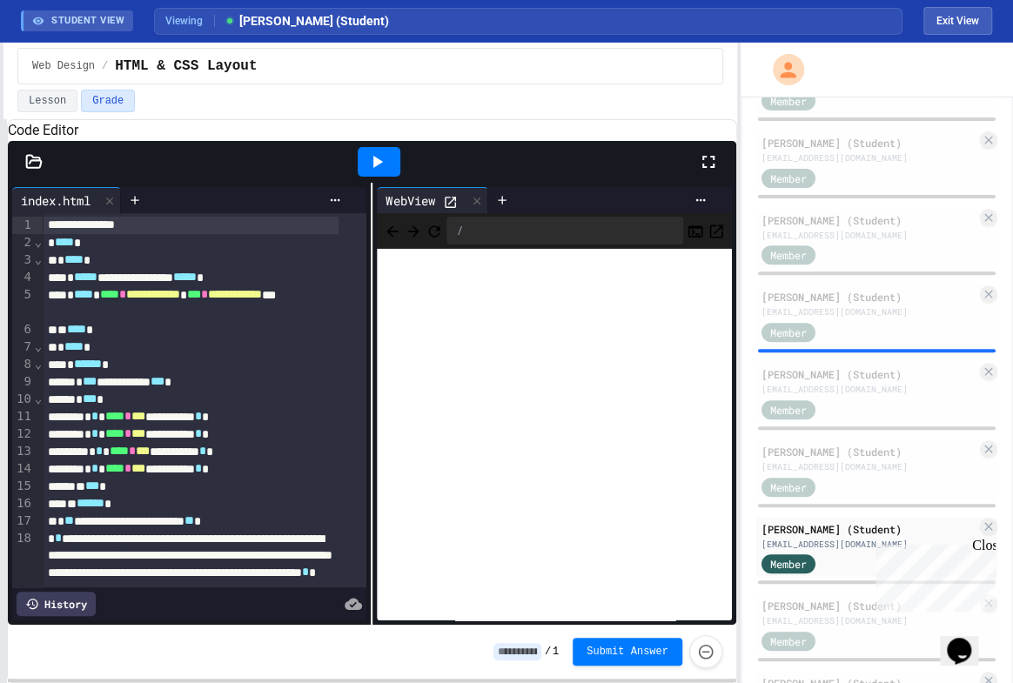
click at [443, 210] on icon at bounding box center [450, 202] width 15 height 15
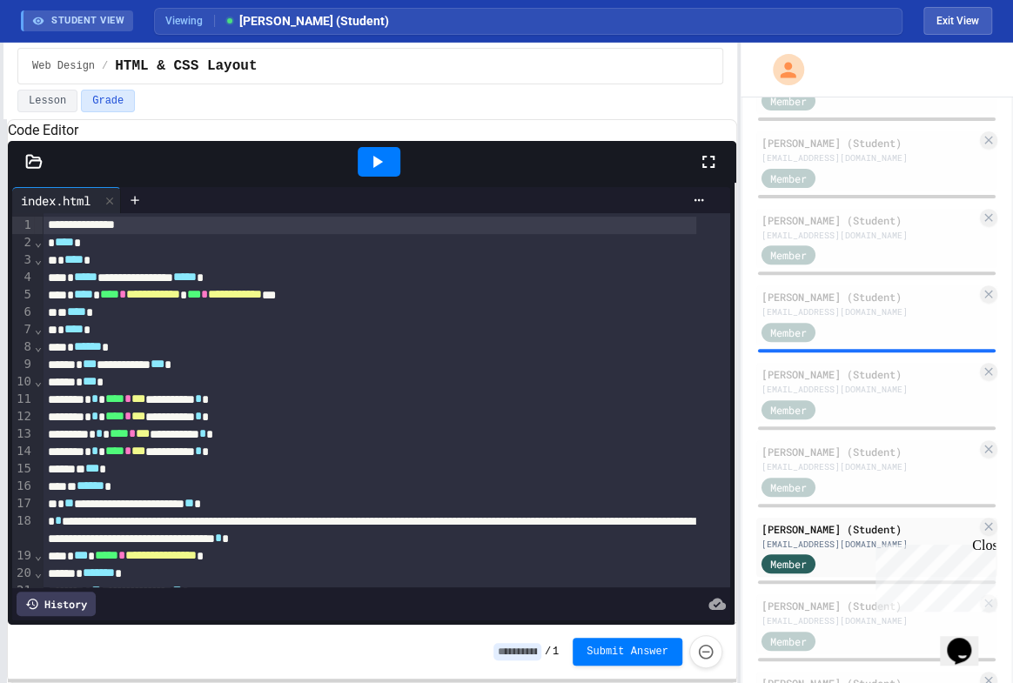
click at [839, 336] on div "**********" at bounding box center [506, 363] width 1013 height 641
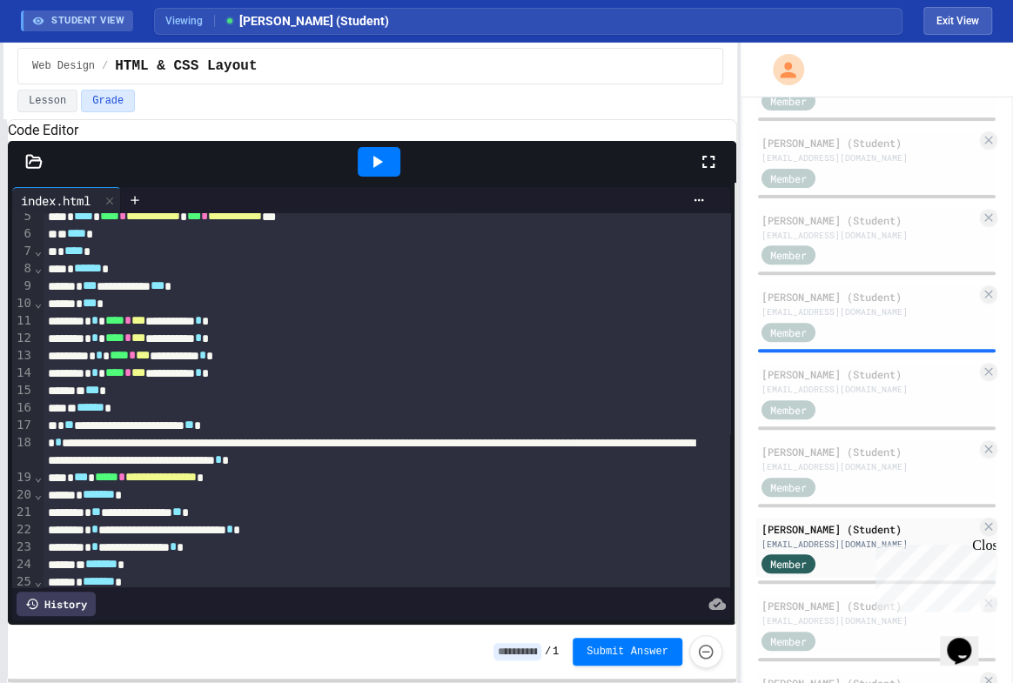
click at [33, 171] on icon at bounding box center [33, 161] width 17 height 17
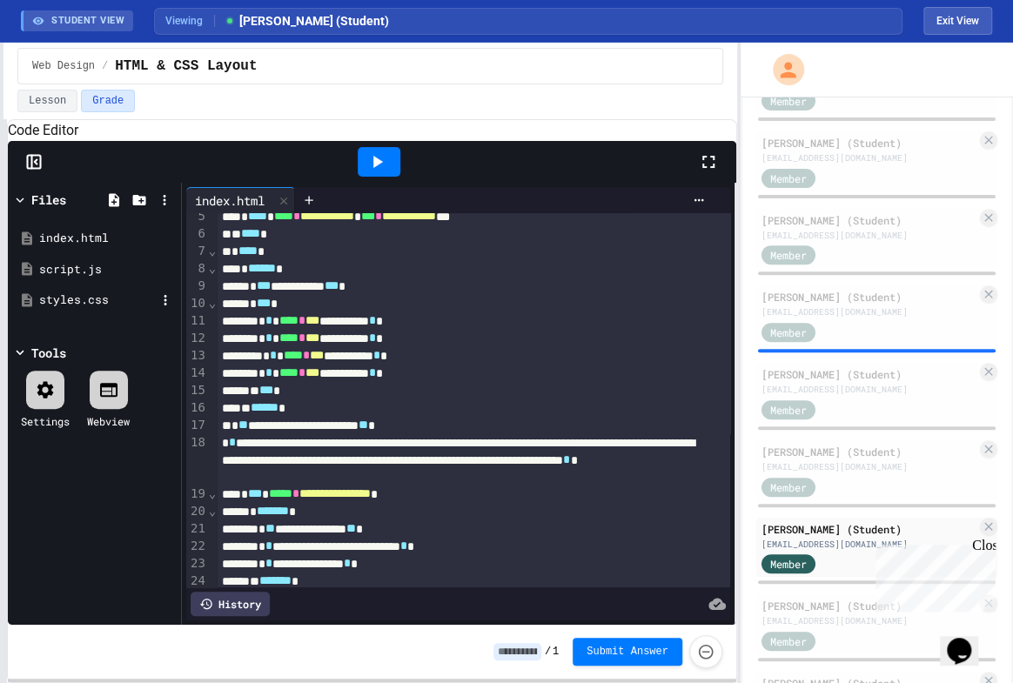
click at [84, 309] on div "styles.css" at bounding box center [97, 300] width 117 height 17
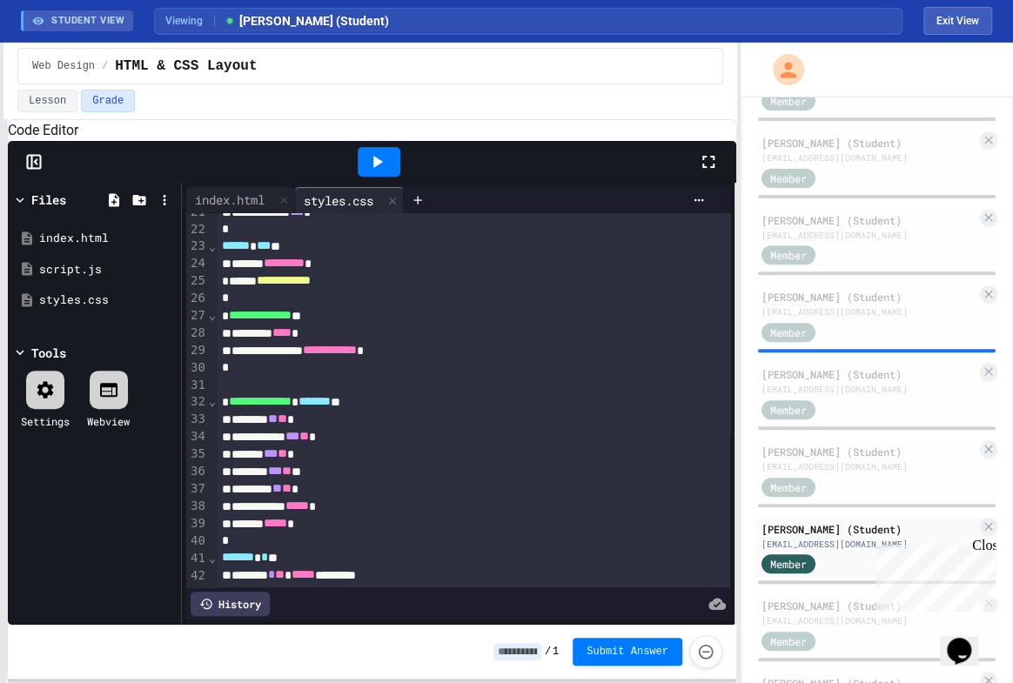
scroll to position [395, 0]
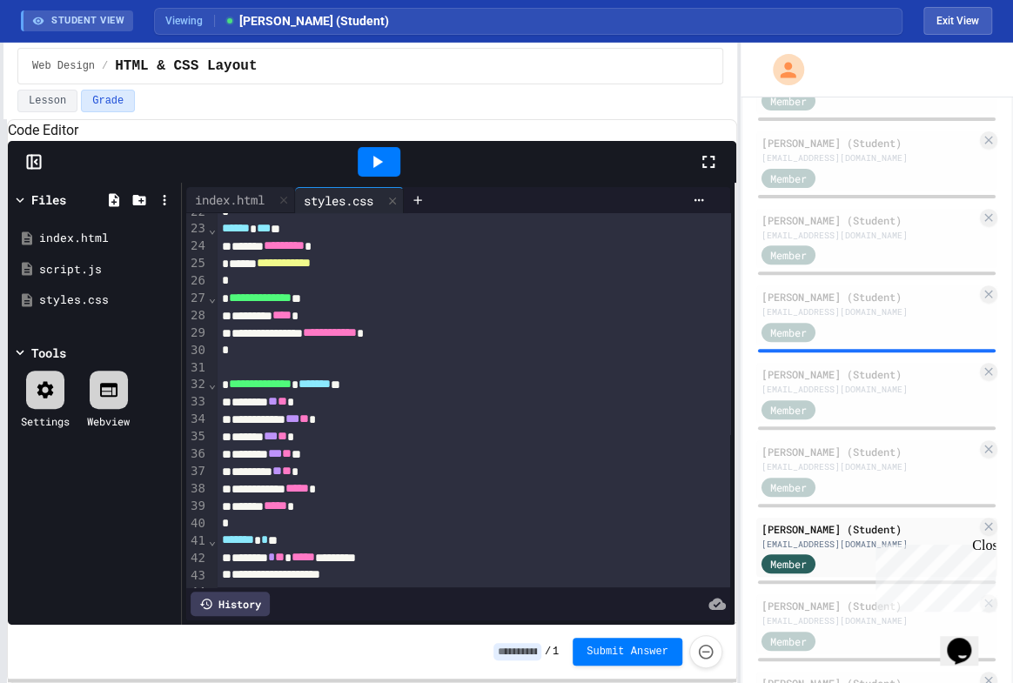
click at [246, 593] on div "History" at bounding box center [230, 604] width 79 height 24
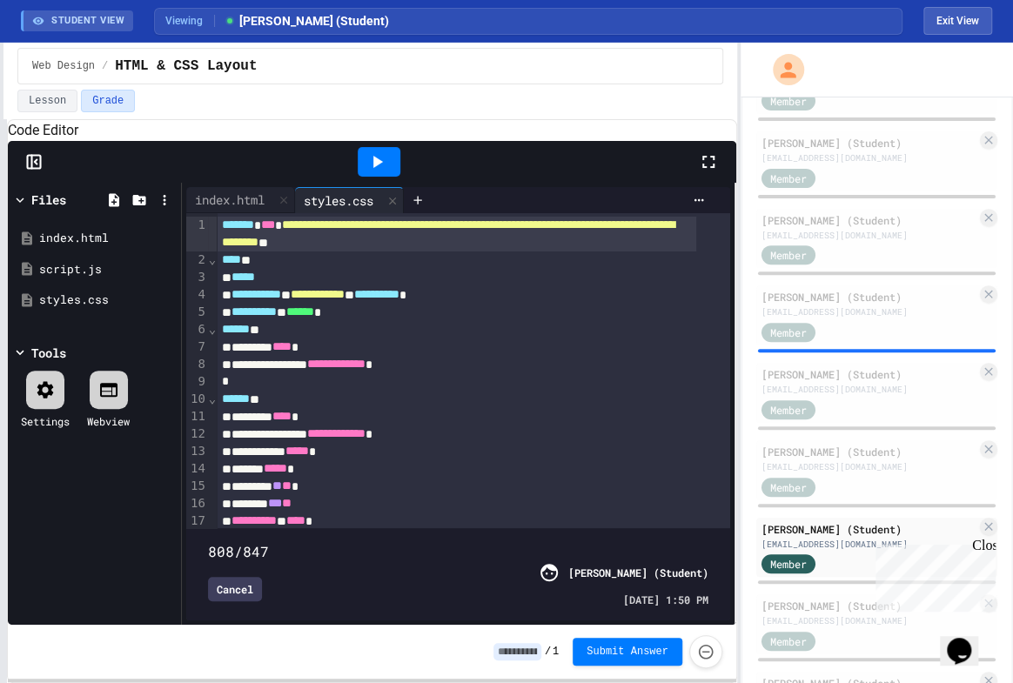
type input "***"
drag, startPoint x: 690, startPoint y: 515, endPoint x: 751, endPoint y: 526, distance: 62.8
click at [756, 526] on div "**********" at bounding box center [506, 363] width 1013 height 641
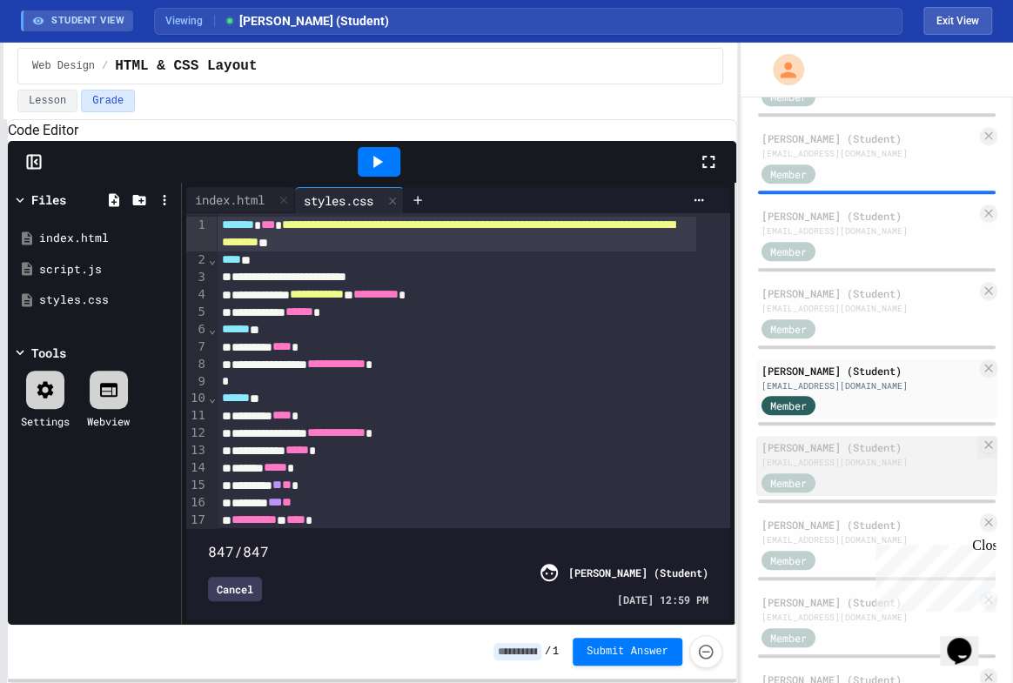
click at [835, 446] on div "[PERSON_NAME] (Student)" at bounding box center [869, 448] width 215 height 16
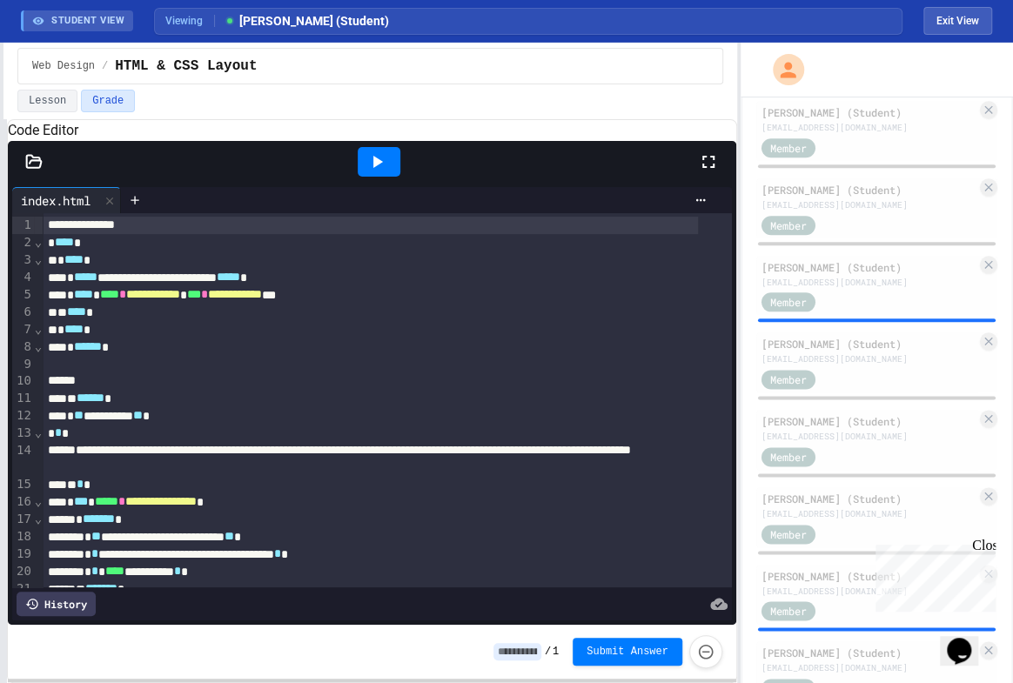
scroll to position [702, 0]
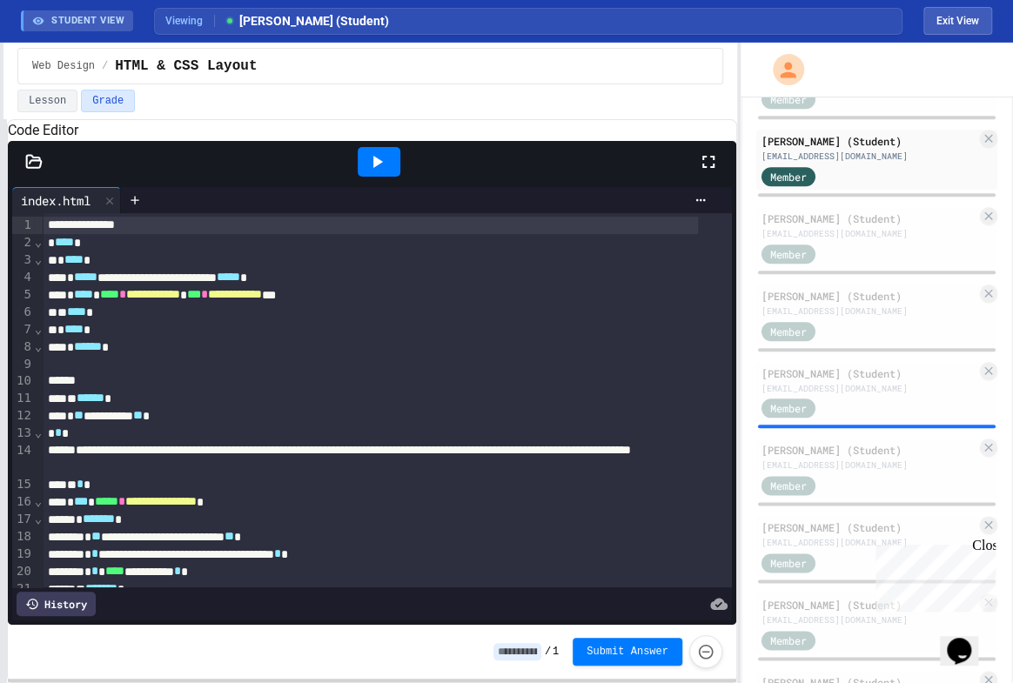
click at [385, 172] on icon at bounding box center [377, 161] width 21 height 21
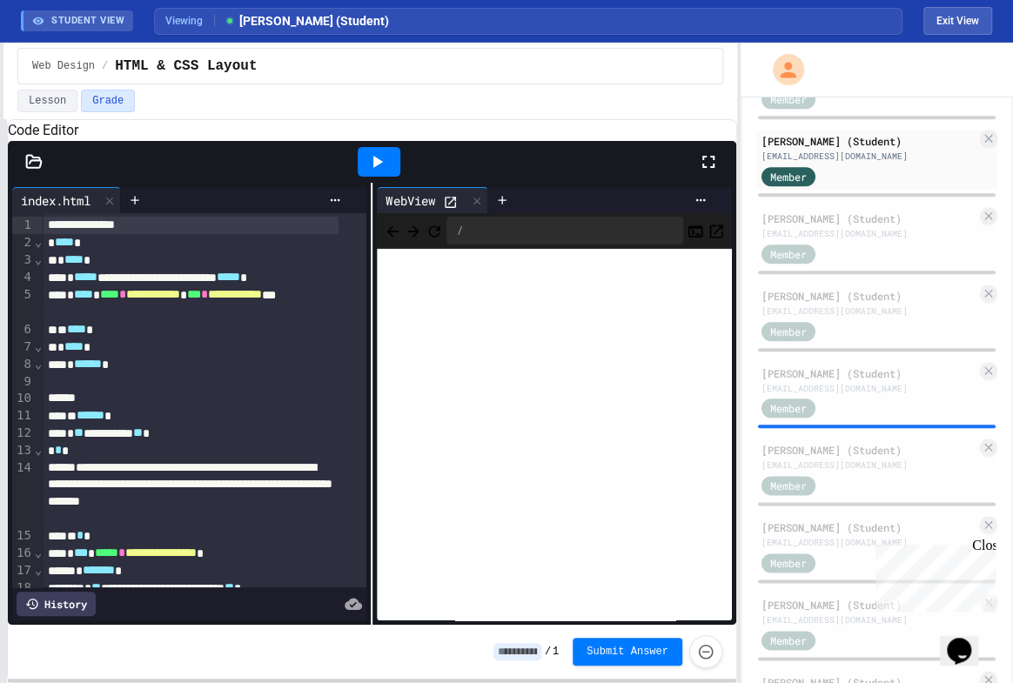
click at [448, 210] on icon at bounding box center [450, 202] width 15 height 15
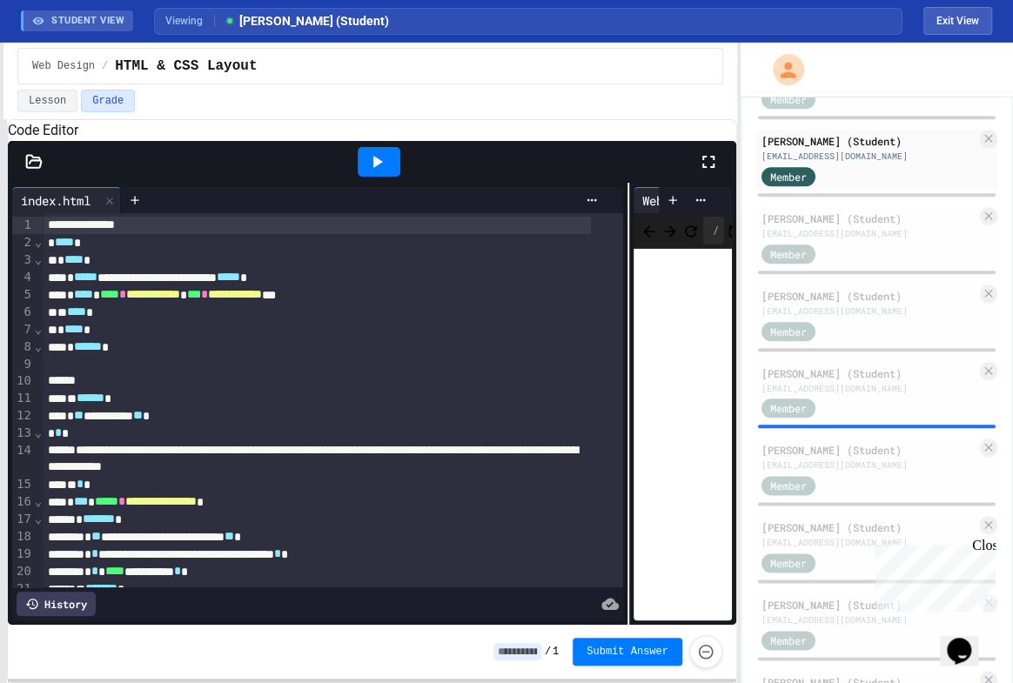
click at [627, 354] on div "**********" at bounding box center [372, 404] width 729 height 442
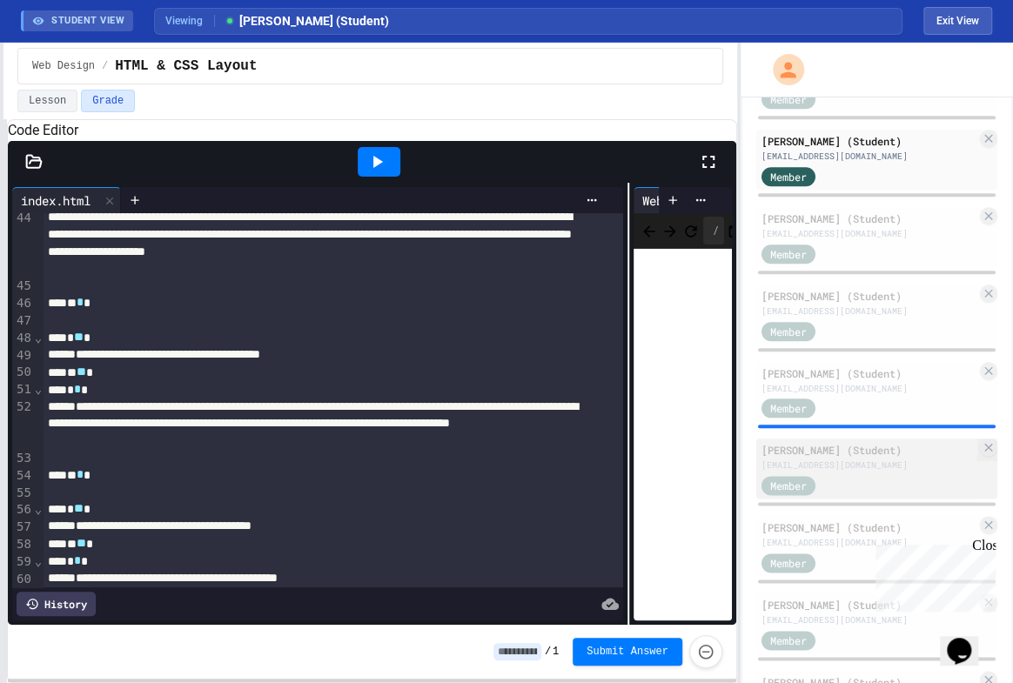
scroll to position [791, 0]
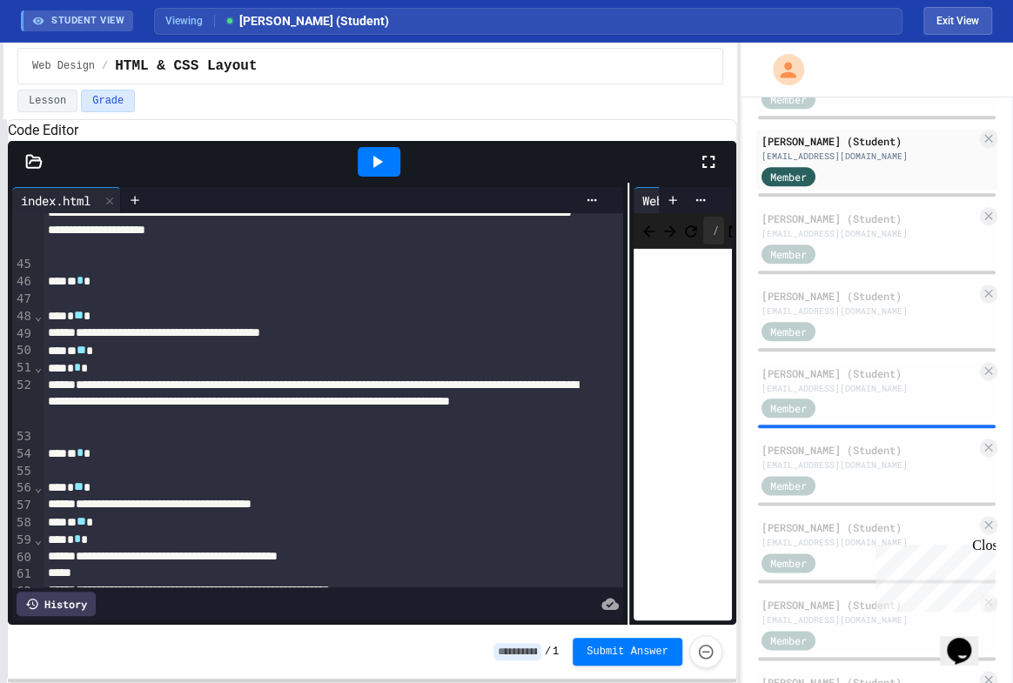
click at [32, 171] on icon at bounding box center [33, 161] width 17 height 17
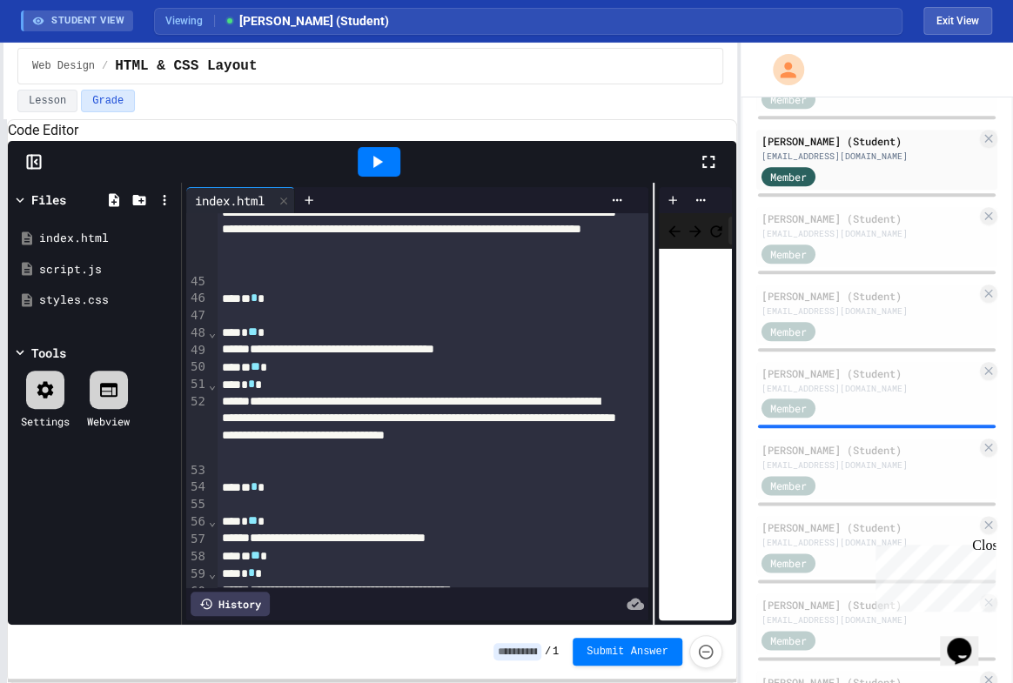
click at [32, 169] on icon at bounding box center [32, 162] width 0 height 13
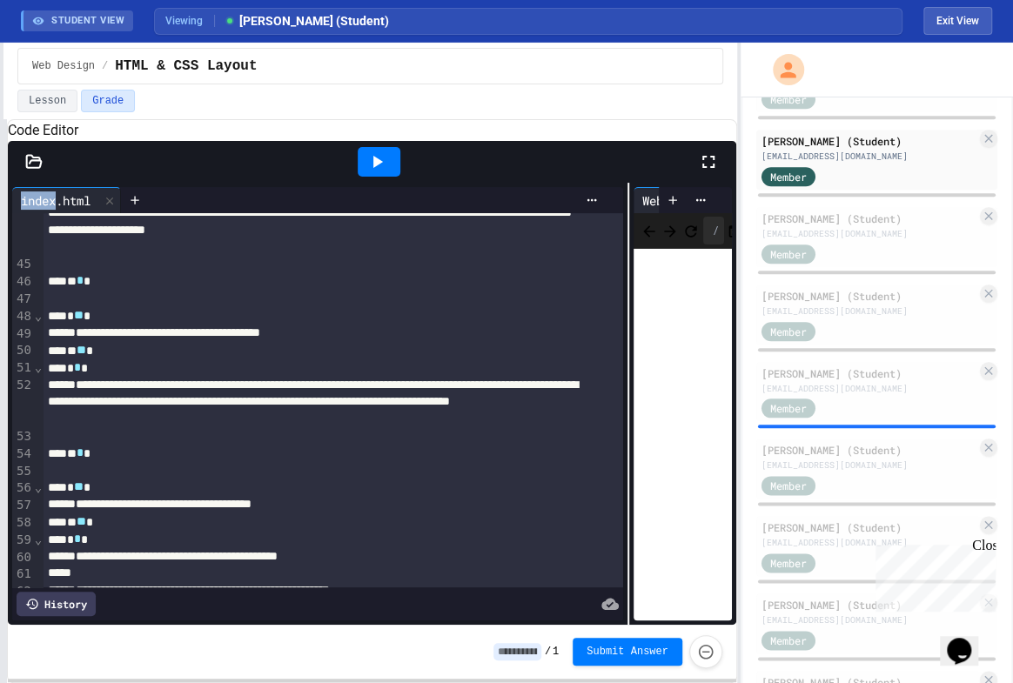
click at [32, 171] on icon at bounding box center [33, 161] width 17 height 17
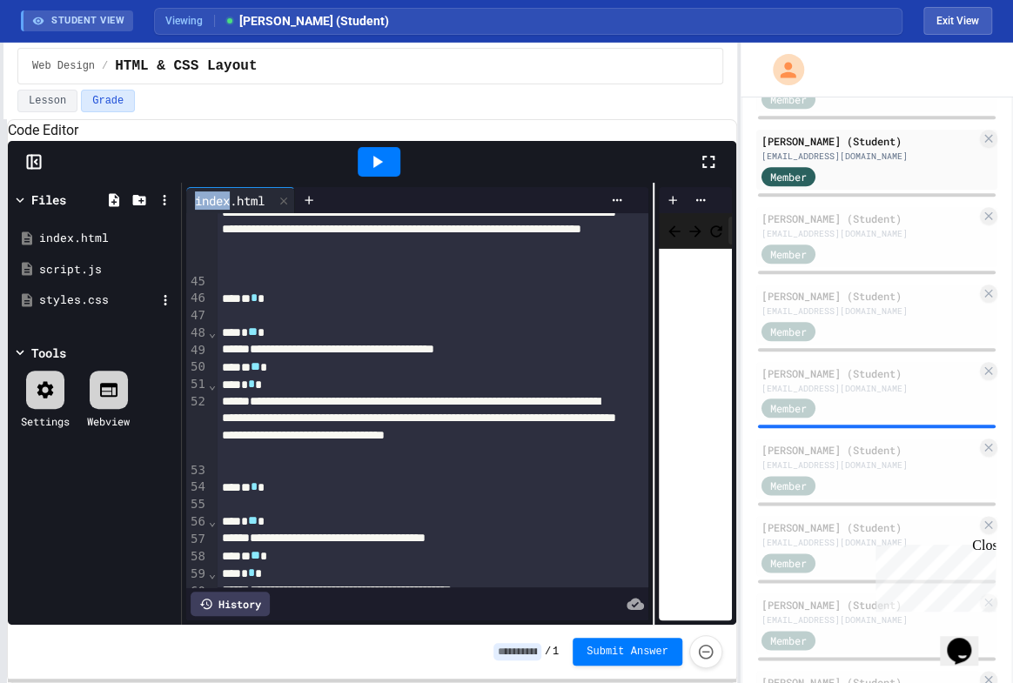
click at [69, 309] on div "styles.css" at bounding box center [97, 300] width 117 height 17
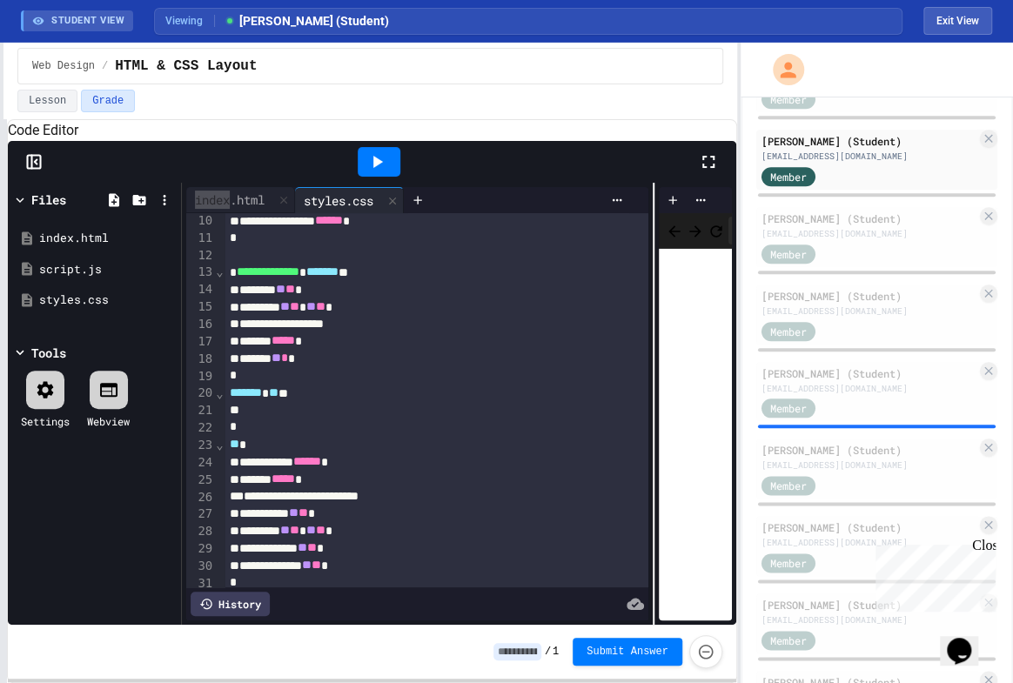
scroll to position [0, 0]
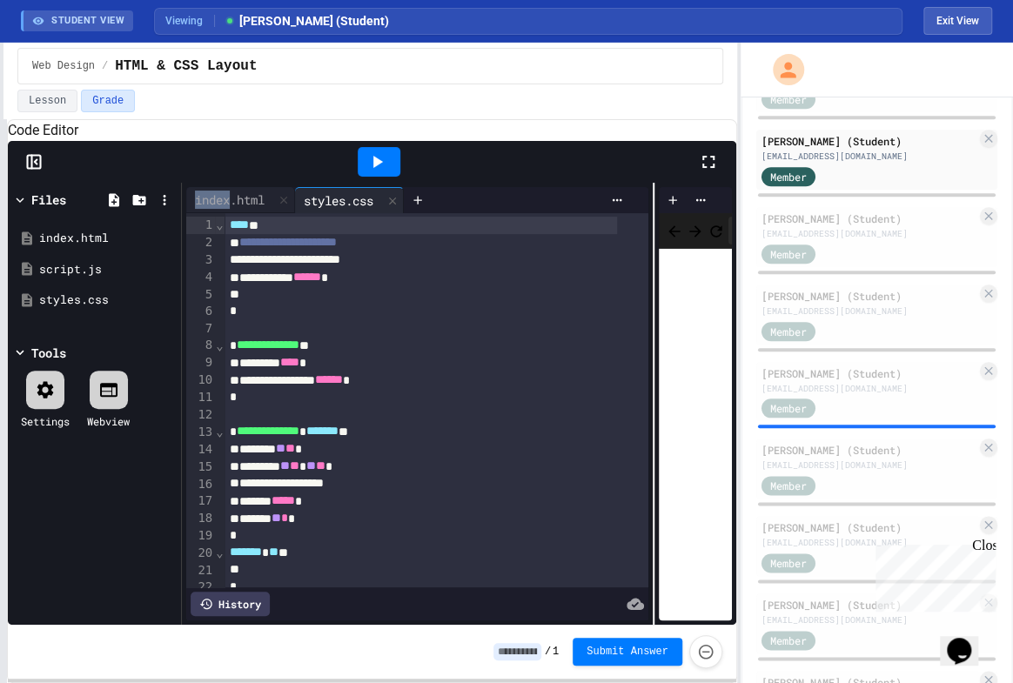
click at [363, 210] on div "styles.css" at bounding box center [338, 201] width 87 height 18
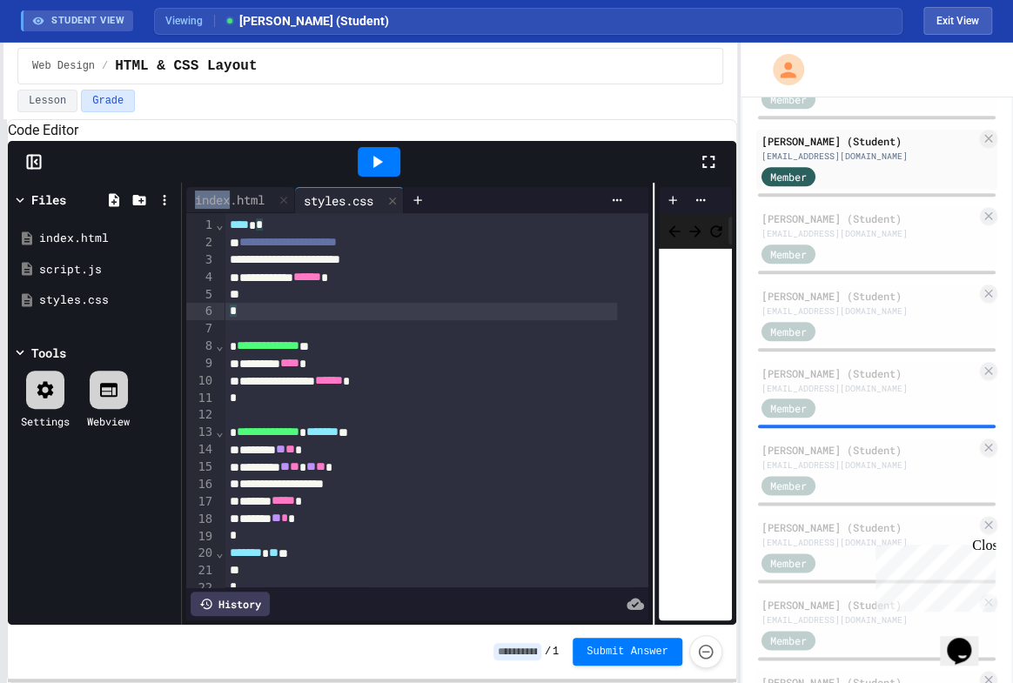
click at [328, 320] on div "*" at bounding box center [422, 311] width 394 height 17
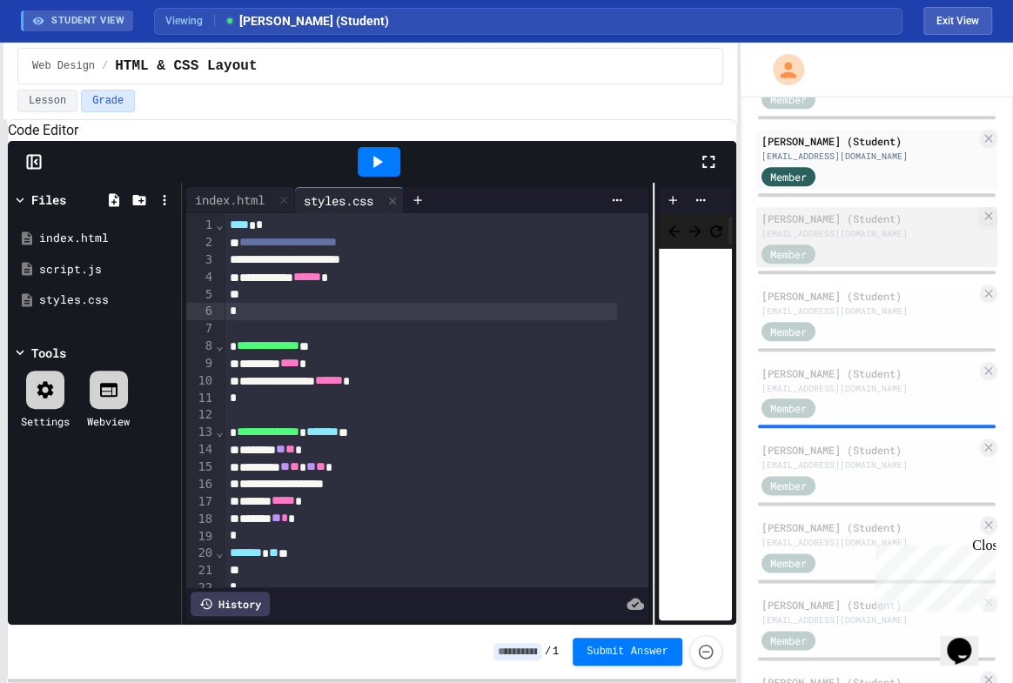
click at [820, 227] on div "[EMAIL_ADDRESS][DOMAIN_NAME]" at bounding box center [869, 233] width 215 height 13
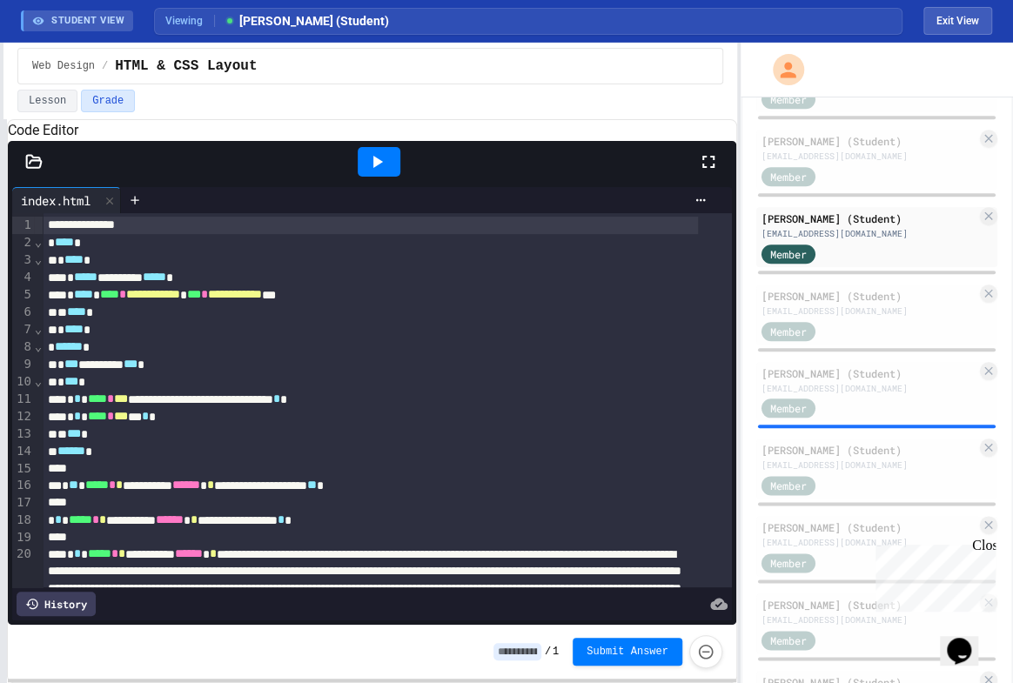
click at [374, 172] on icon at bounding box center [377, 161] width 21 height 21
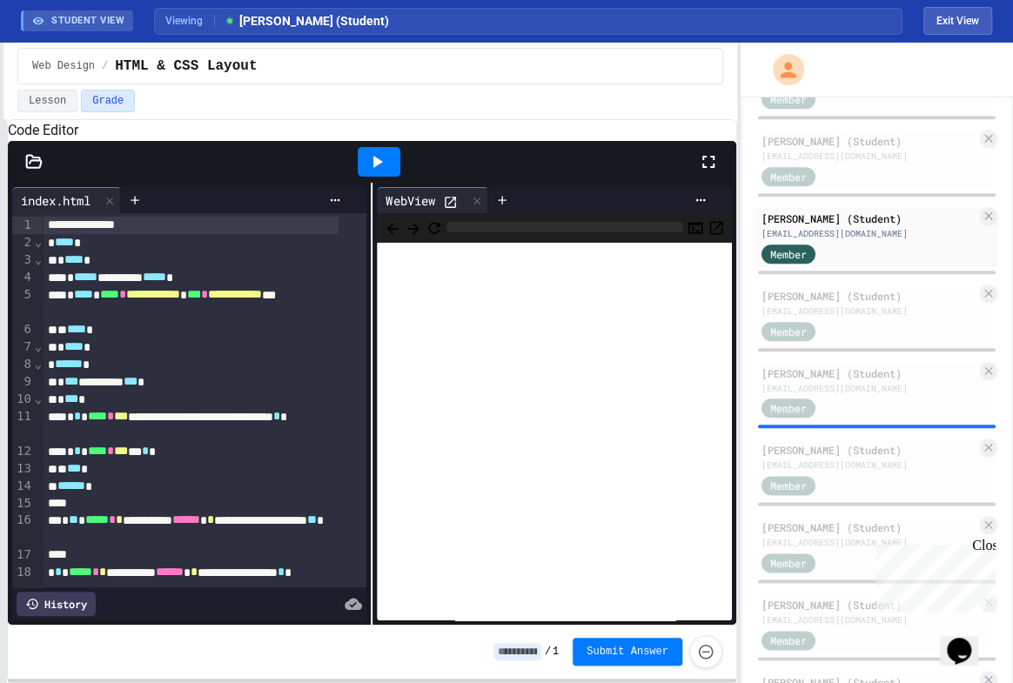
click at [445, 208] on icon at bounding box center [450, 202] width 11 height 11
click at [471, 207] on icon at bounding box center [477, 201] width 12 height 12
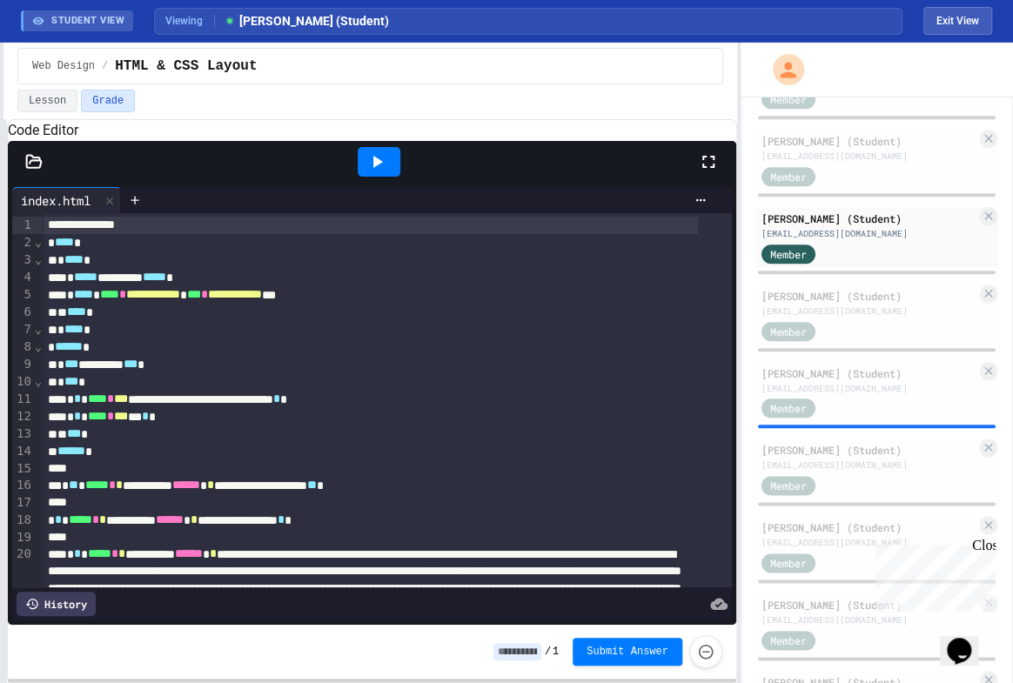
click at [35, 171] on icon at bounding box center [33, 161] width 17 height 17
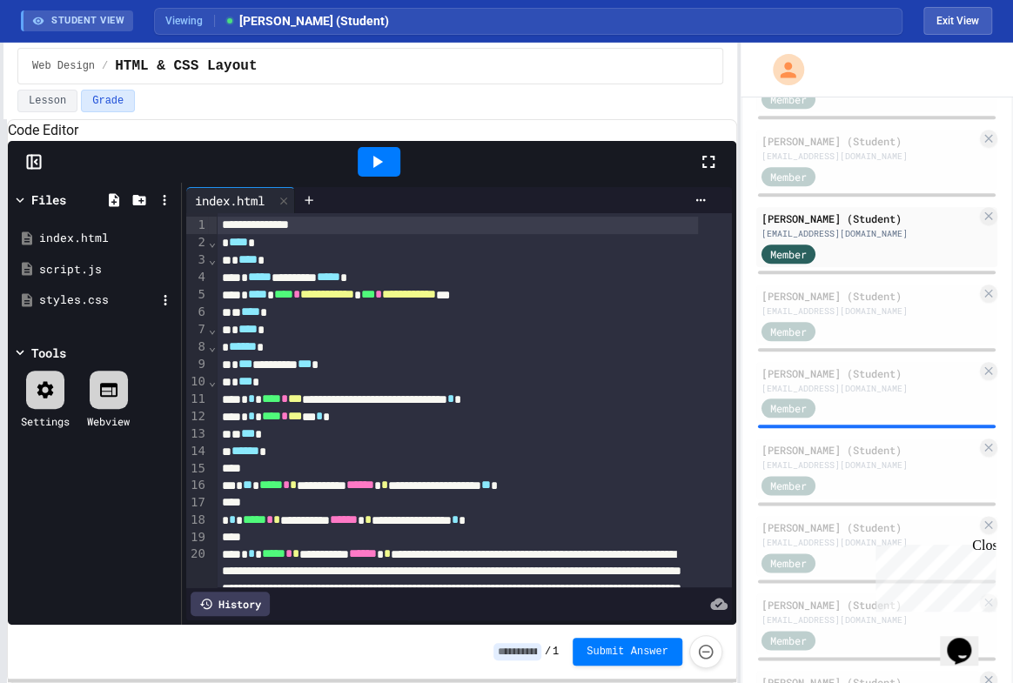
click at [79, 309] on div "styles.css" at bounding box center [97, 300] width 117 height 17
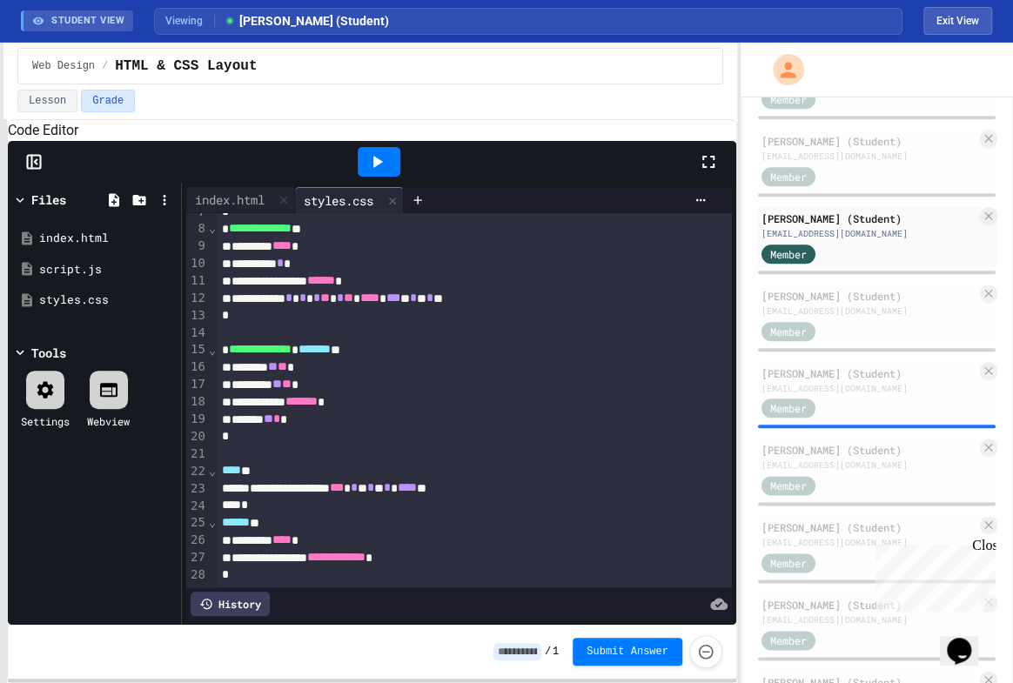
scroll to position [162, 0]
click at [844, 320] on div "Member" at bounding box center [805, 331] width 87 height 22
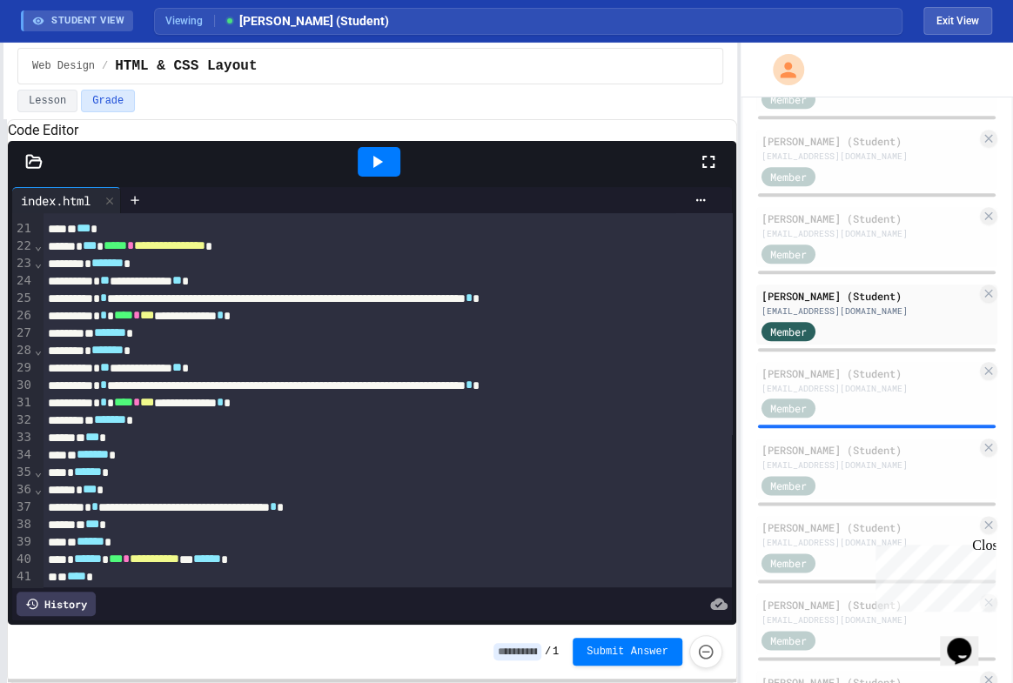
scroll to position [475, 0]
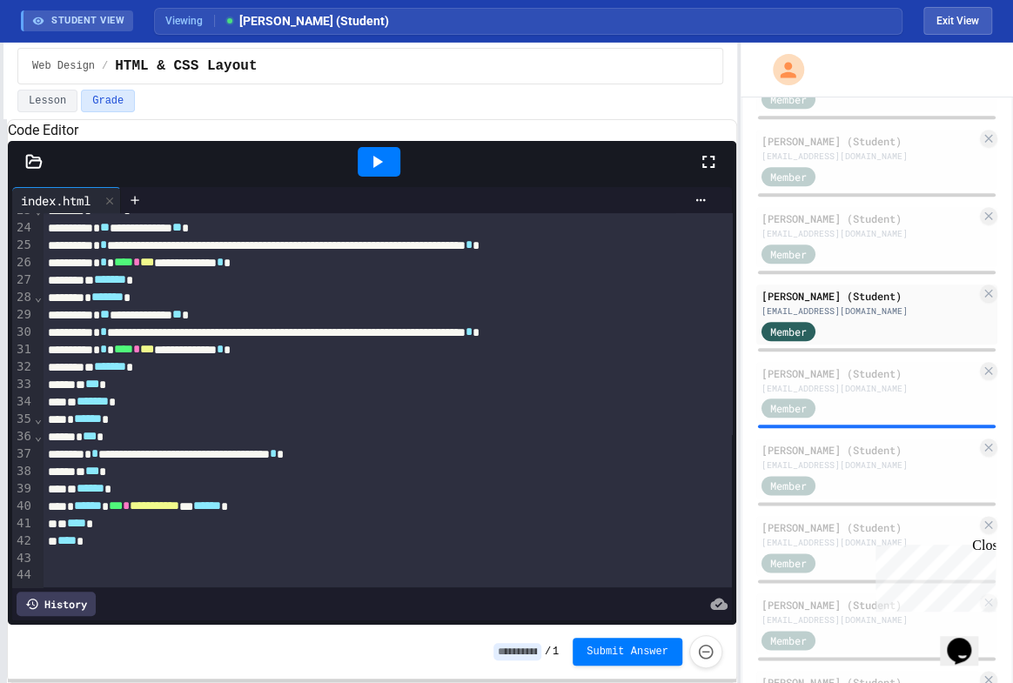
click at [386, 172] on icon at bounding box center [377, 161] width 21 height 21
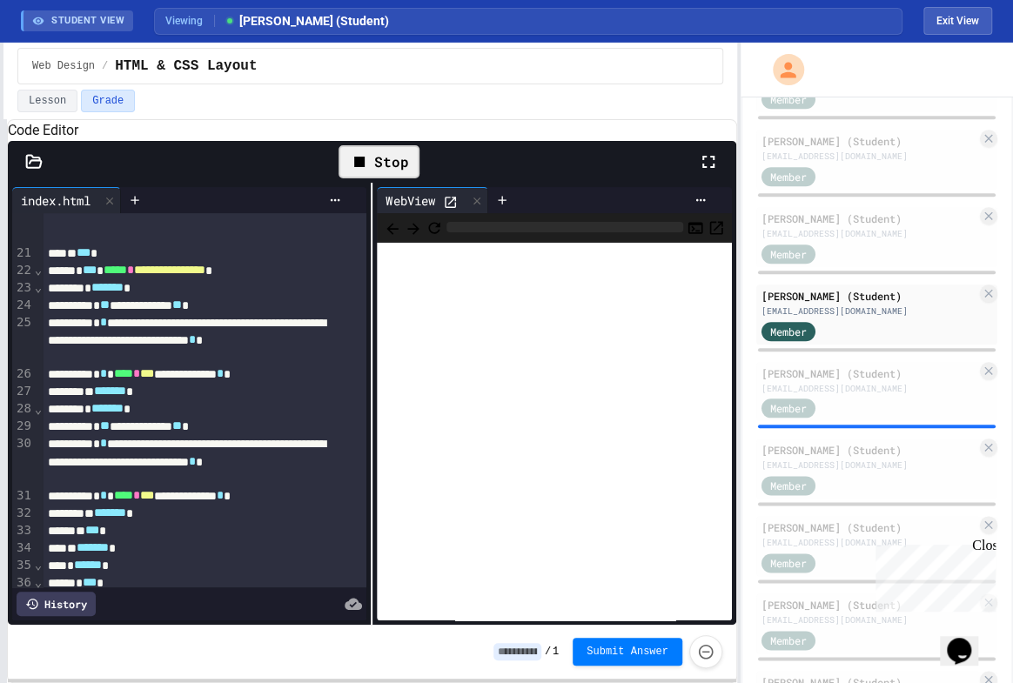
scroll to position [577, 0]
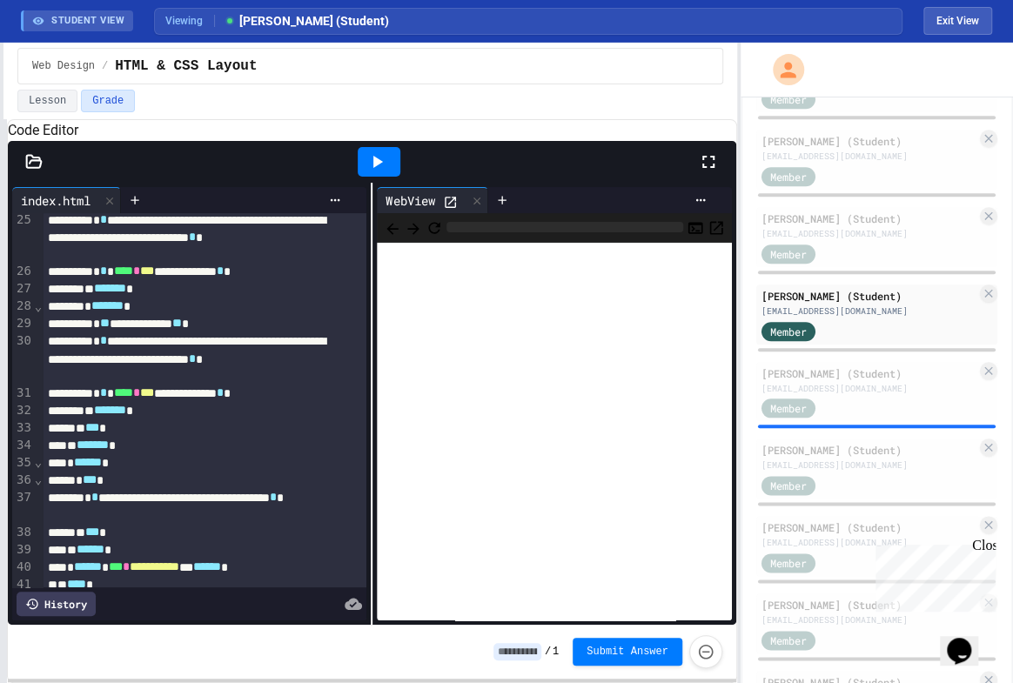
click at [445, 210] on icon at bounding box center [450, 202] width 15 height 15
click at [32, 167] on icon at bounding box center [34, 161] width 15 height 12
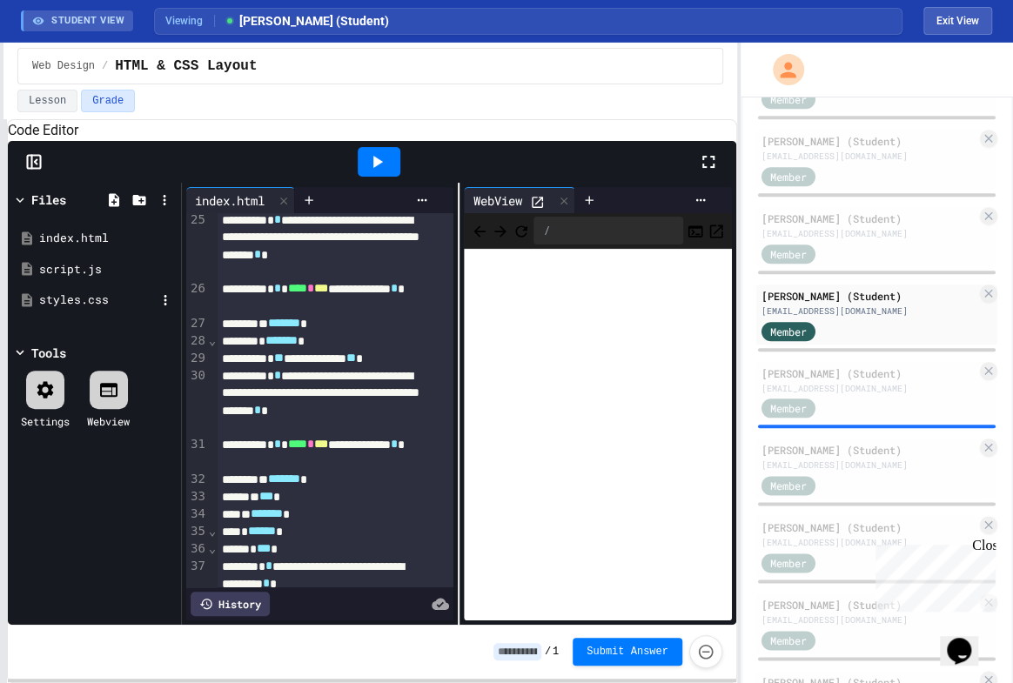
click at [91, 309] on div "styles.css" at bounding box center [97, 300] width 117 height 17
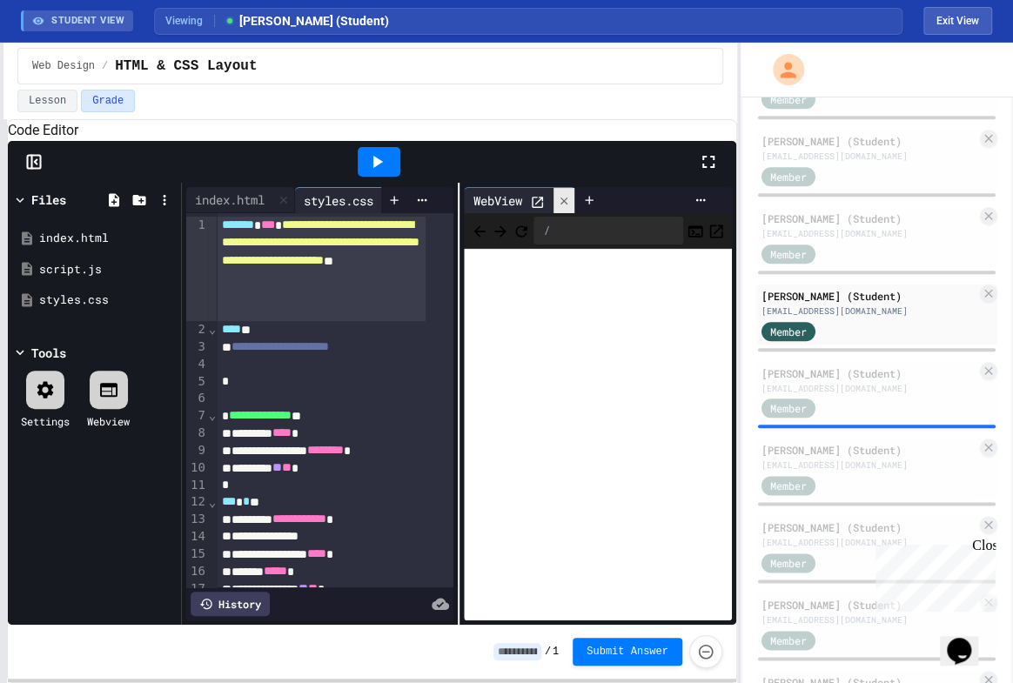
click at [558, 207] on icon at bounding box center [564, 201] width 12 height 12
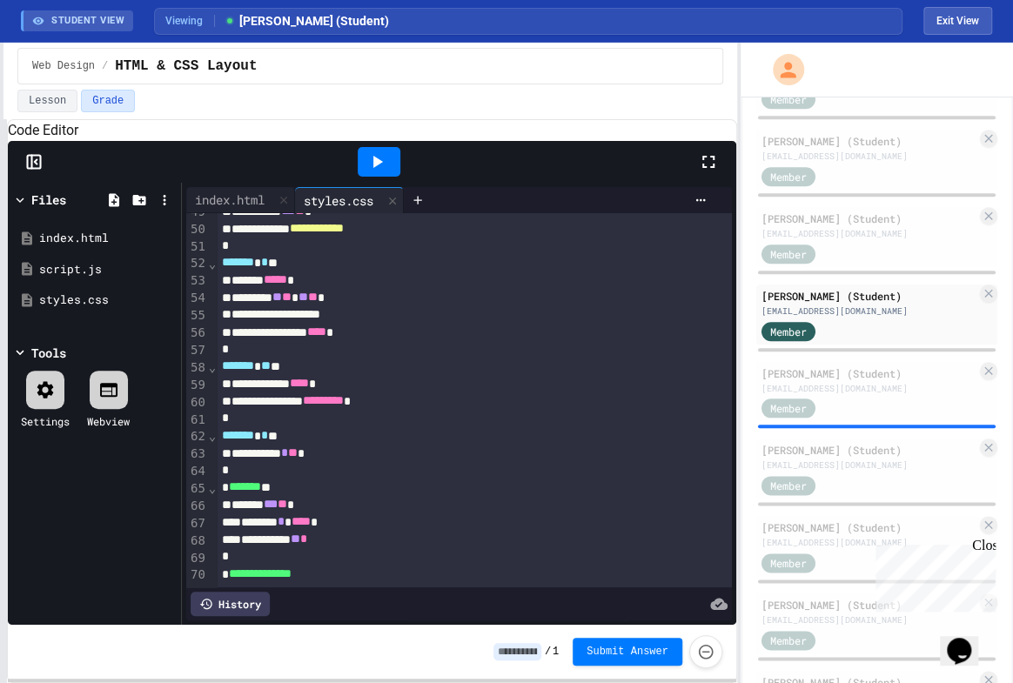
scroll to position [906, 0]
click at [366, 566] on div "**********" at bounding box center [457, 574] width 481 height 17
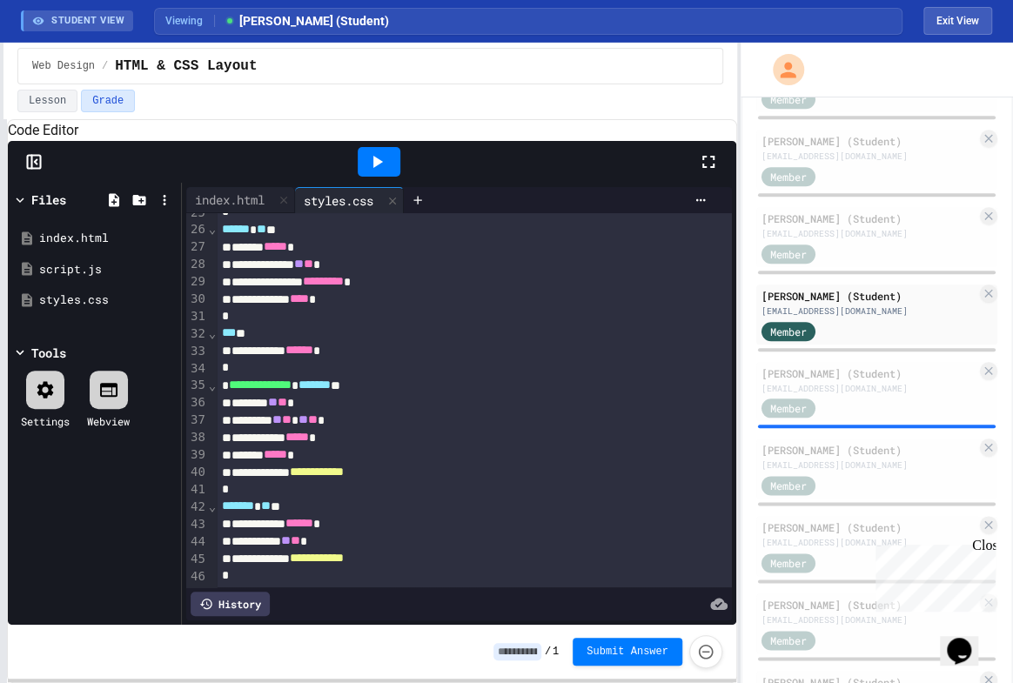
scroll to position [475, 0]
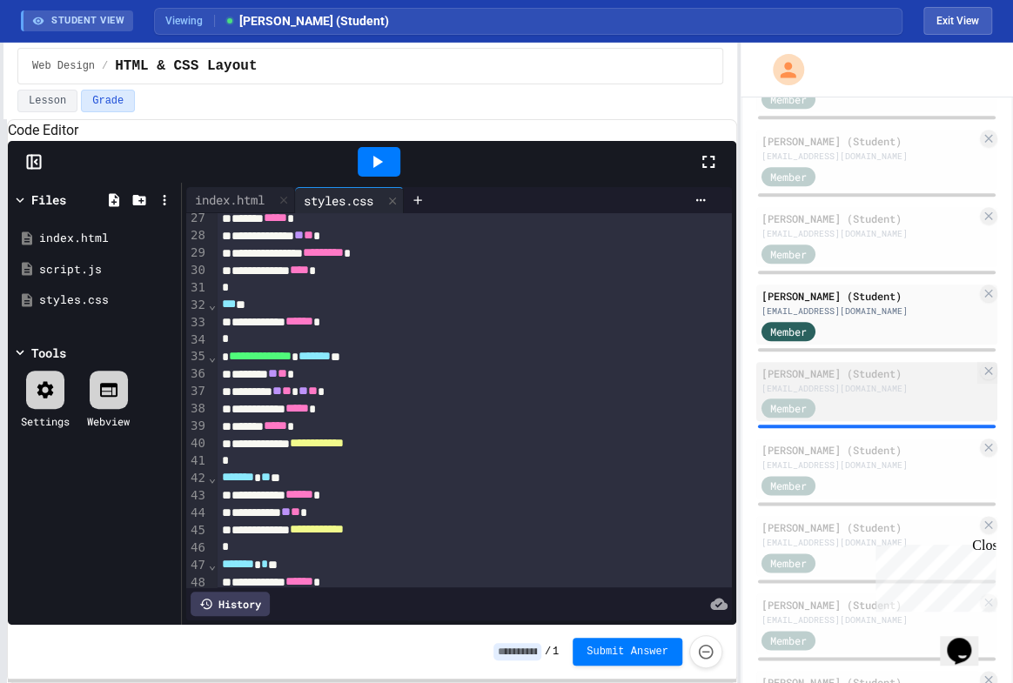
click at [831, 382] on div "[EMAIL_ADDRESS][DOMAIN_NAME]" at bounding box center [869, 388] width 215 height 13
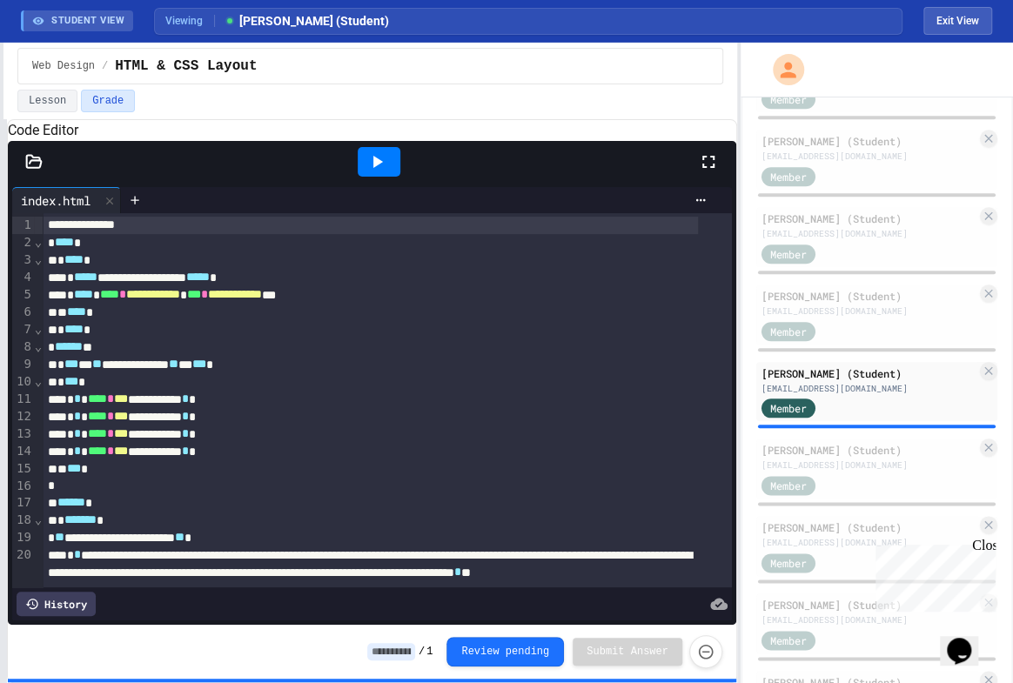
click at [372, 172] on icon at bounding box center [377, 161] width 21 height 21
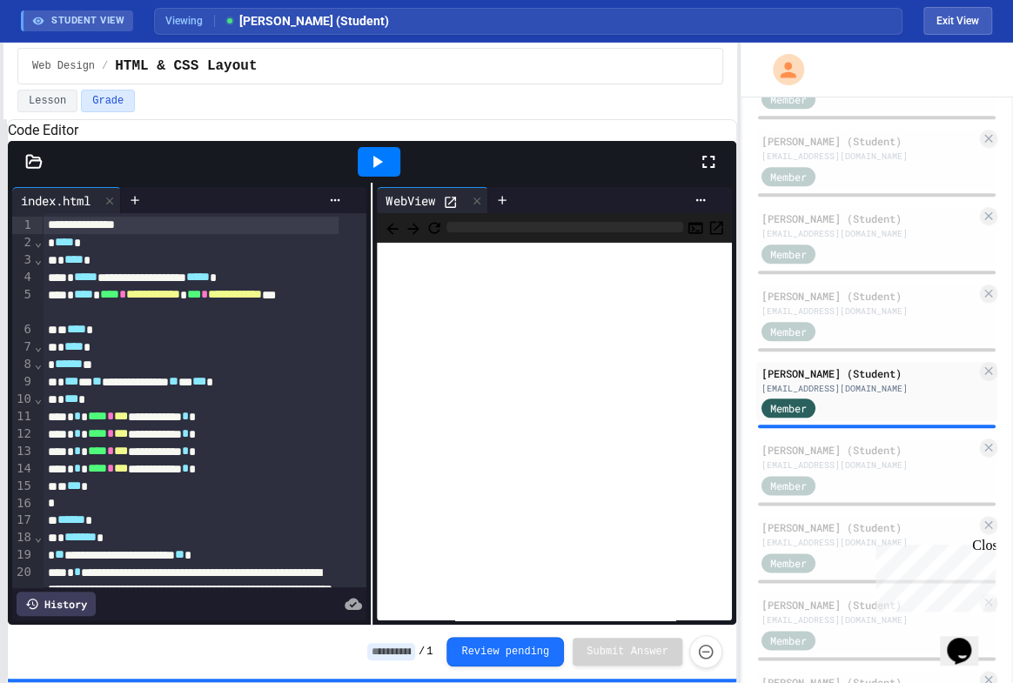
click at [445, 210] on icon at bounding box center [450, 202] width 15 height 15
click at [477, 207] on icon at bounding box center [477, 201] width 12 height 12
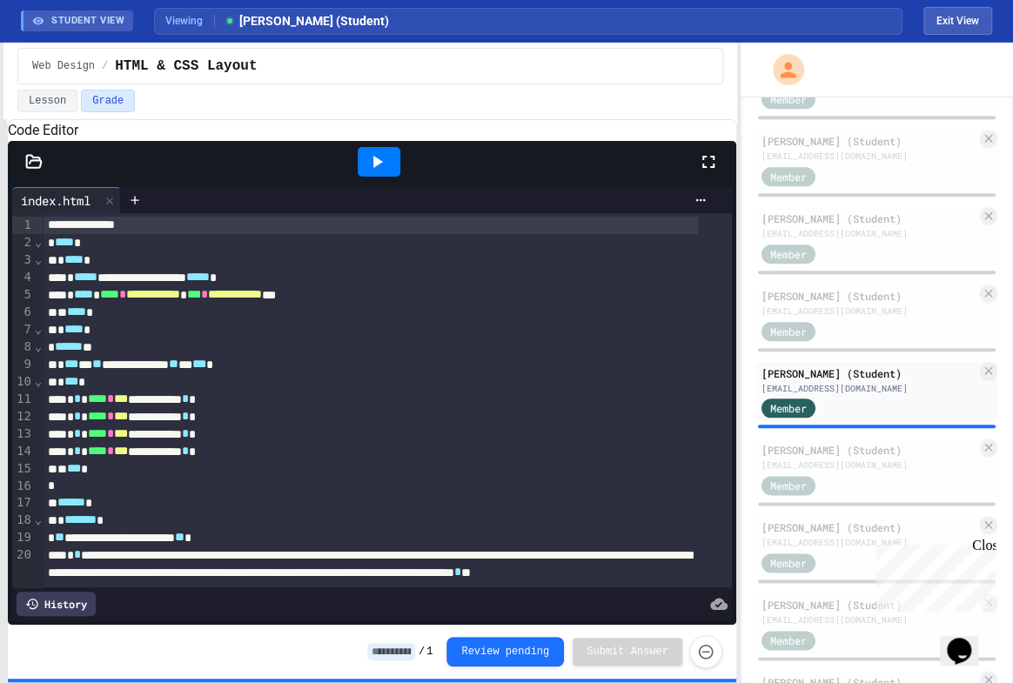
click at [77, 594] on div "History" at bounding box center [56, 604] width 79 height 24
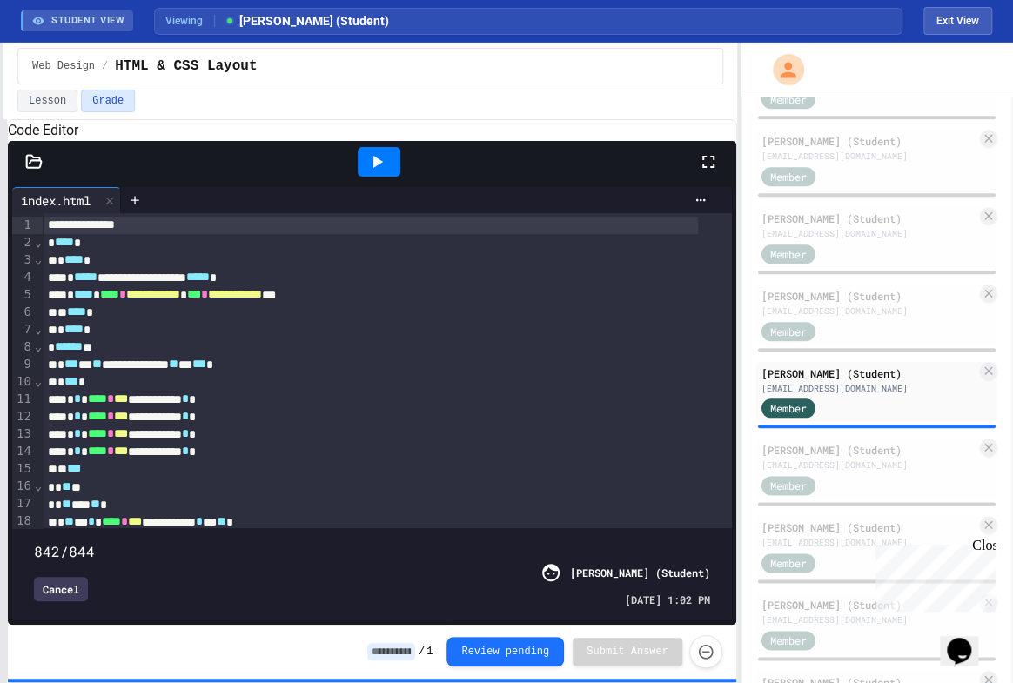
type input "***"
drag, startPoint x: 697, startPoint y: 517, endPoint x: 791, endPoint y: 495, distance: 97.4
click at [791, 495] on div "**********" at bounding box center [506, 363] width 1013 height 641
click at [73, 577] on div "Cancel" at bounding box center [61, 589] width 54 height 24
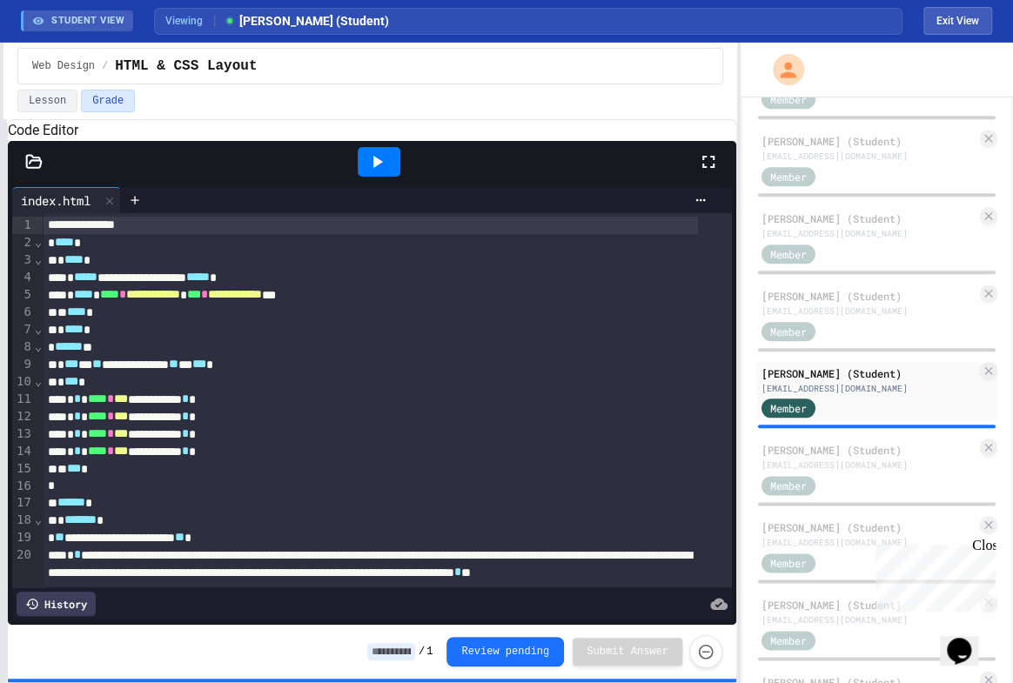
click at [38, 171] on icon at bounding box center [33, 161] width 17 height 17
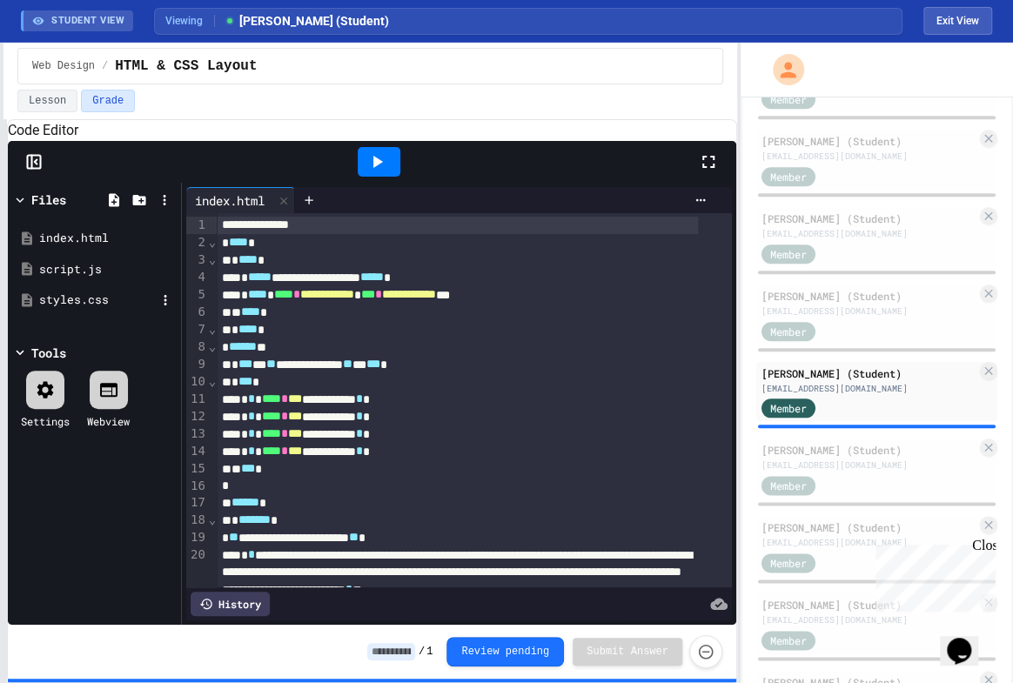
click at [62, 309] on div "styles.css" at bounding box center [97, 300] width 117 height 17
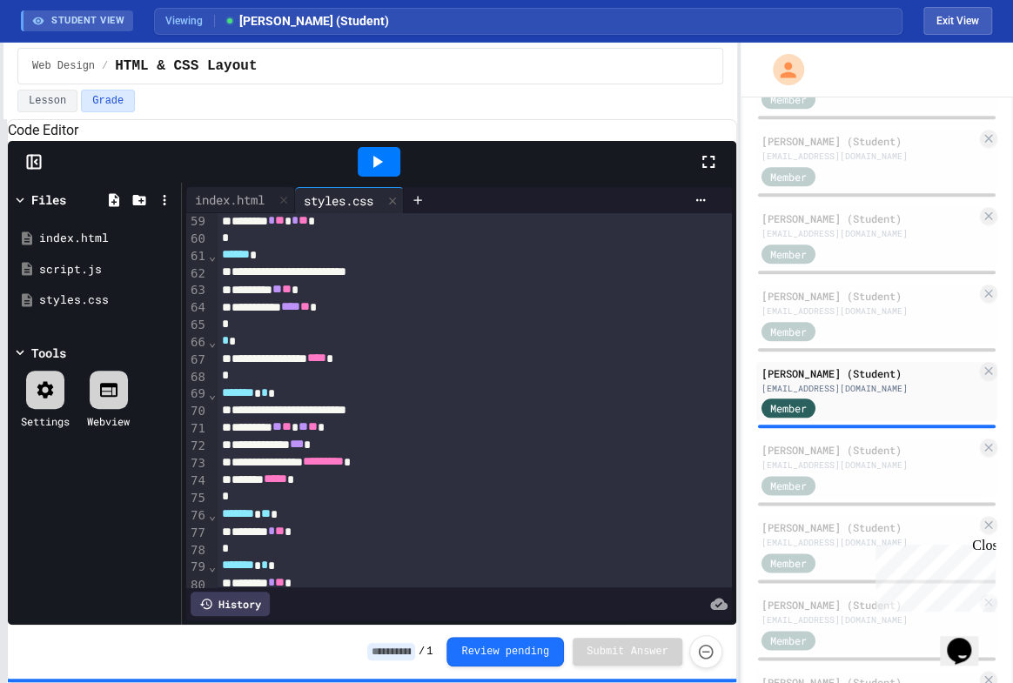
scroll to position [1166, 0]
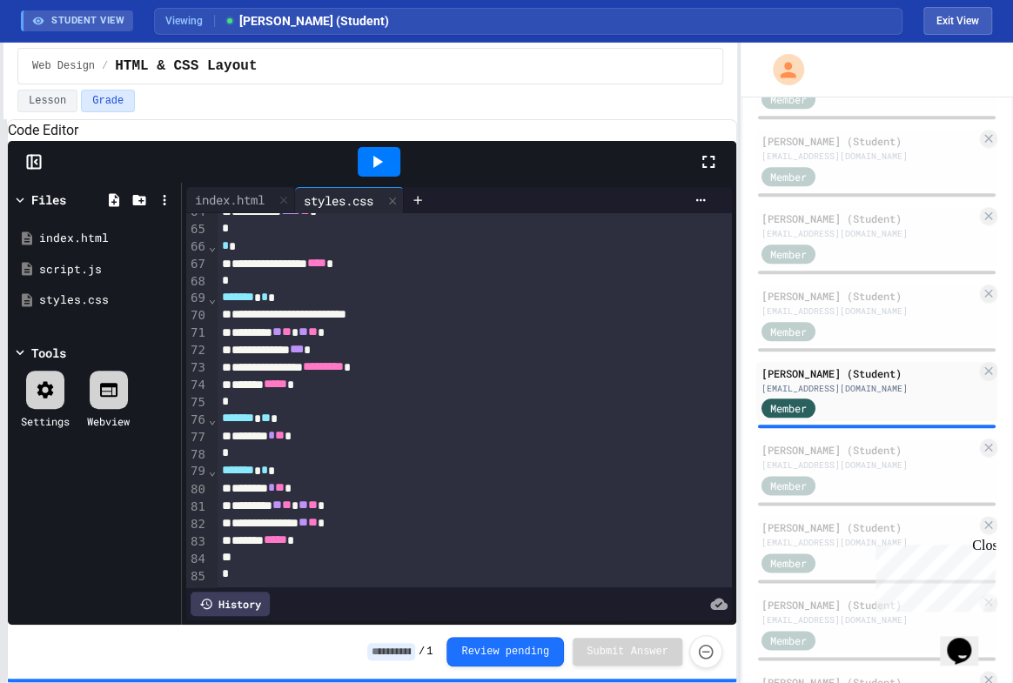
drag, startPoint x: 861, startPoint y: 453, endPoint x: 1009, endPoint y: 505, distance: 157.0
click at [861, 459] on div "[EMAIL_ADDRESS][DOMAIN_NAME]" at bounding box center [869, 465] width 215 height 13
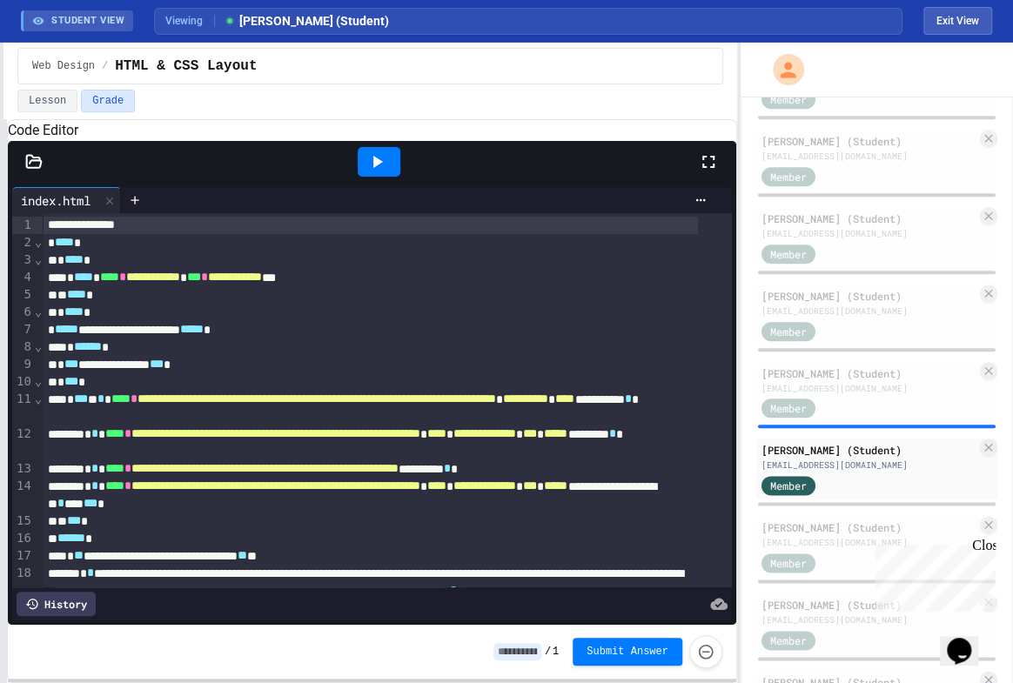
scroll to position [860, 0]
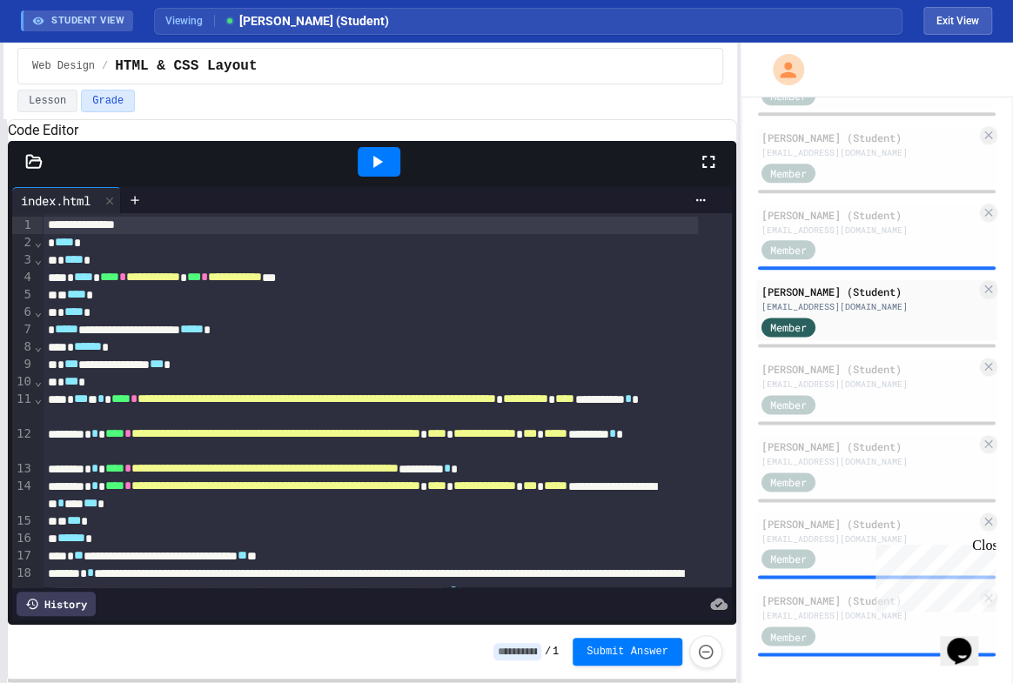
click at [35, 167] on icon at bounding box center [34, 161] width 15 height 12
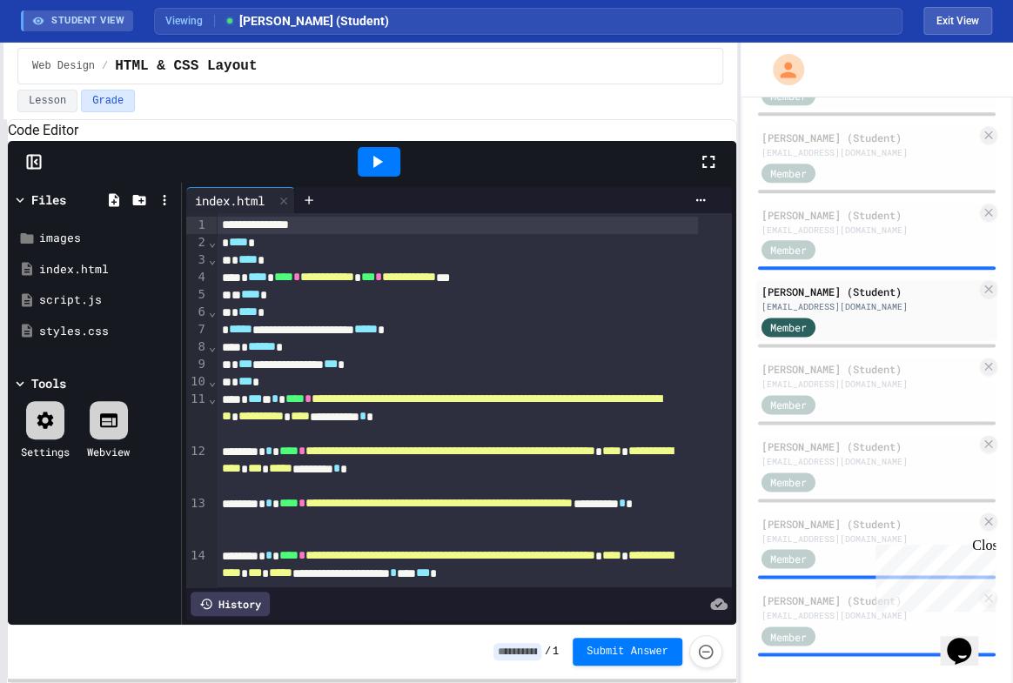
click at [370, 321] on div "* **** *" at bounding box center [457, 312] width 481 height 17
click at [312, 269] on div "* **** *" at bounding box center [457, 260] width 481 height 17
click at [276, 252] on div "* **** *" at bounding box center [457, 242] width 481 height 17
click at [353, 234] on div "**********" at bounding box center [457, 225] width 481 height 17
drag, startPoint x: 317, startPoint y: 279, endPoint x: 312, endPoint y: 295, distance: 17.3
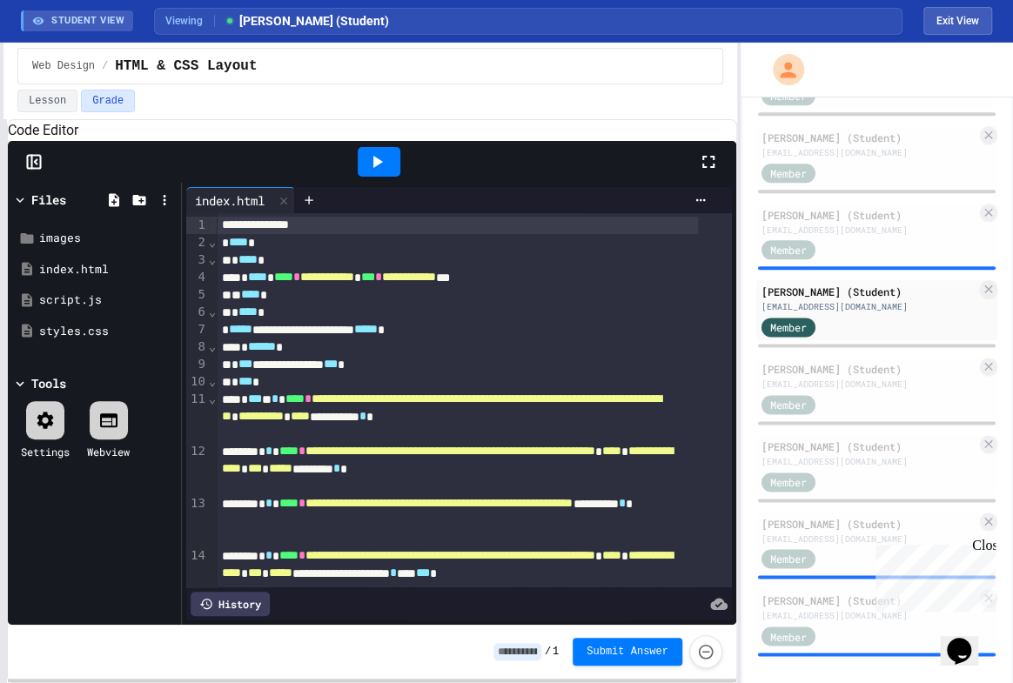
click at [316, 269] on div "* **** *" at bounding box center [457, 260] width 481 height 17
click at [291, 321] on div "* **** *" at bounding box center [457, 312] width 481 height 17
click at [298, 304] on div "** **** *" at bounding box center [457, 294] width 481 height 17
click at [546, 286] on div "**********" at bounding box center [457, 277] width 481 height 17
click at [305, 304] on div "** **** *" at bounding box center [457, 294] width 481 height 17
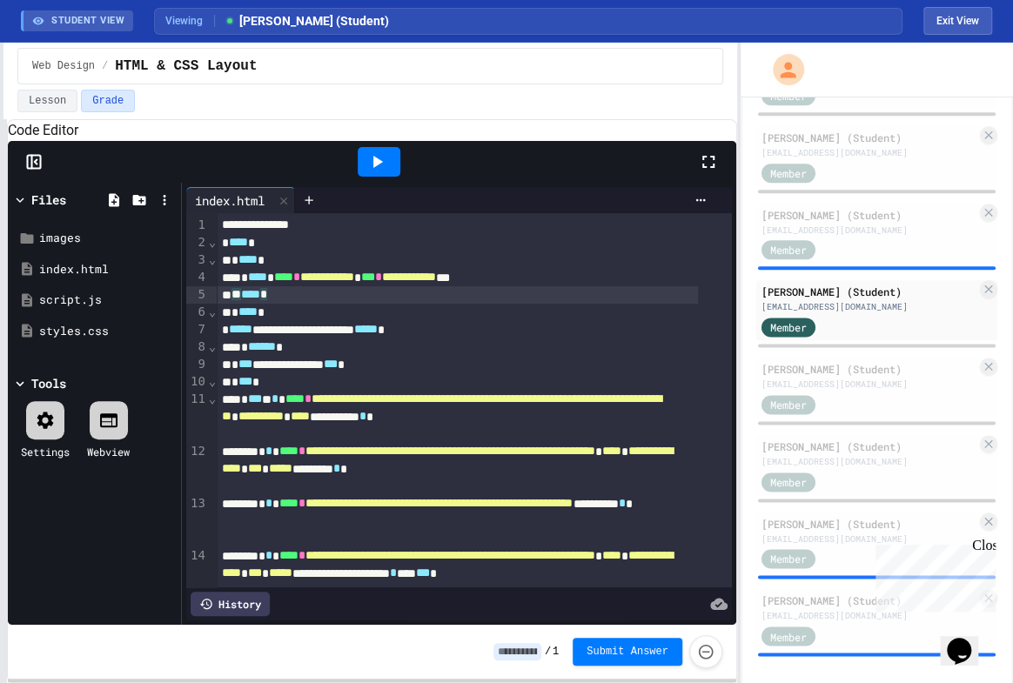
click at [377, 170] on div at bounding box center [379, 162] width 43 height 30
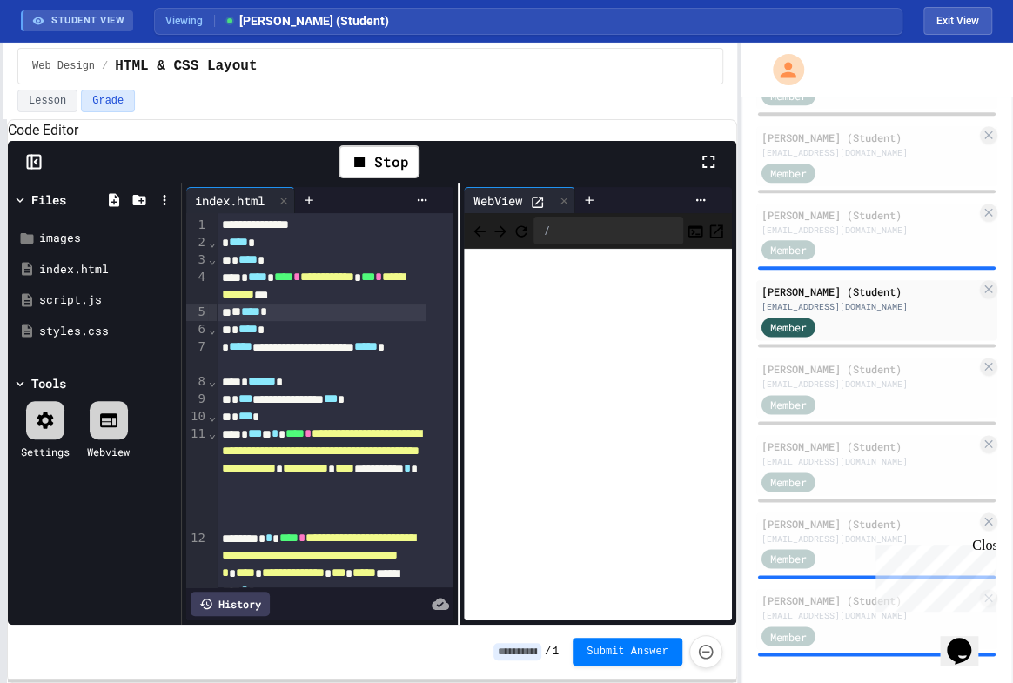
click at [532, 210] on icon at bounding box center [537, 202] width 15 height 15
click at [558, 207] on icon at bounding box center [564, 201] width 12 height 12
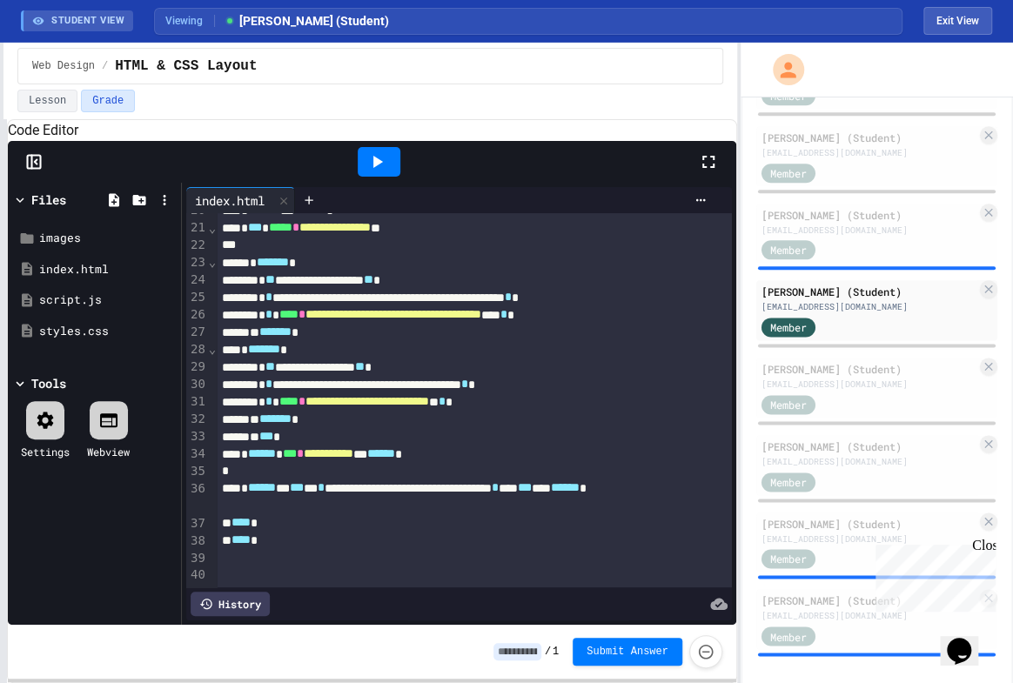
scroll to position [580, 0]
click at [71, 340] on div "styles.css" at bounding box center [97, 331] width 117 height 17
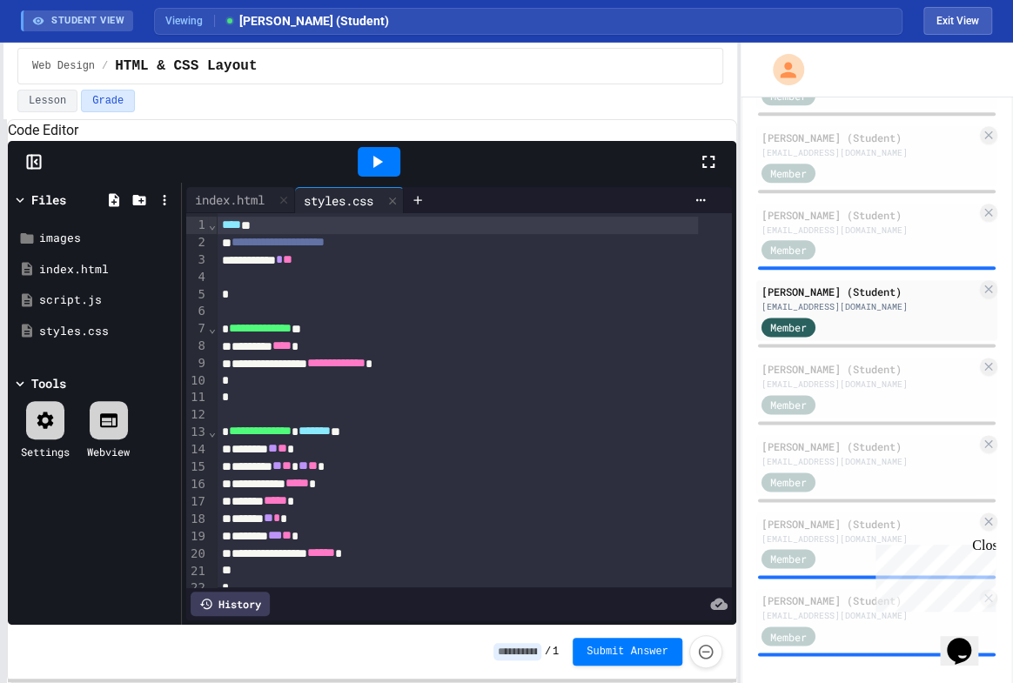
scroll to position [472, 0]
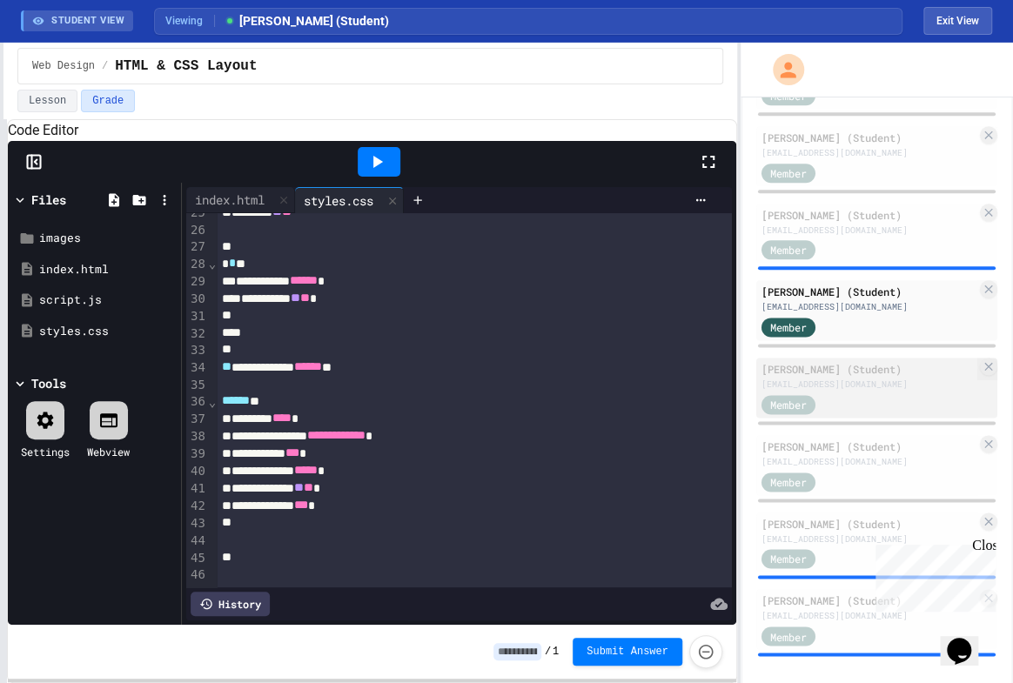
click at [832, 361] on div "[PERSON_NAME] (Student)" at bounding box center [869, 369] width 215 height 16
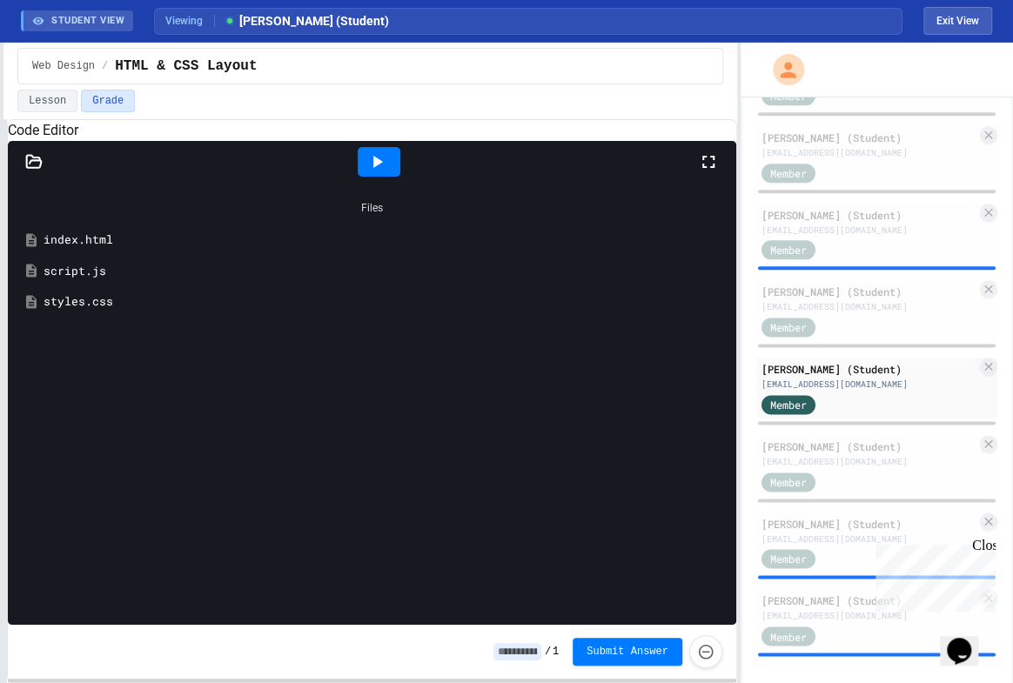
click at [106, 249] on div "index.html" at bounding box center [385, 240] width 683 height 17
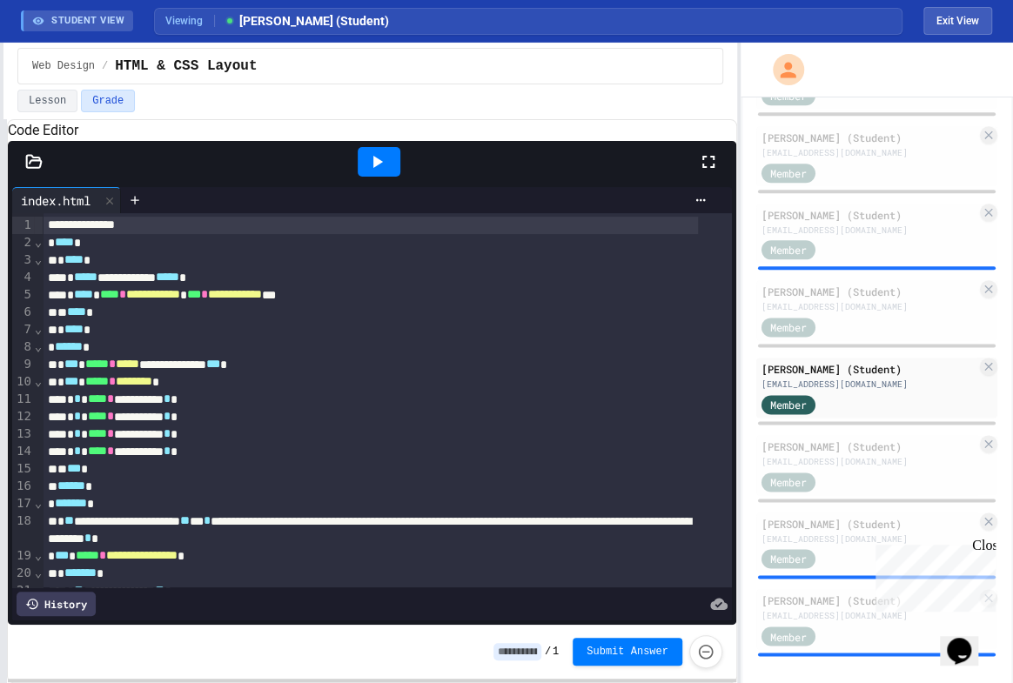
click at [367, 172] on icon at bounding box center [377, 161] width 21 height 21
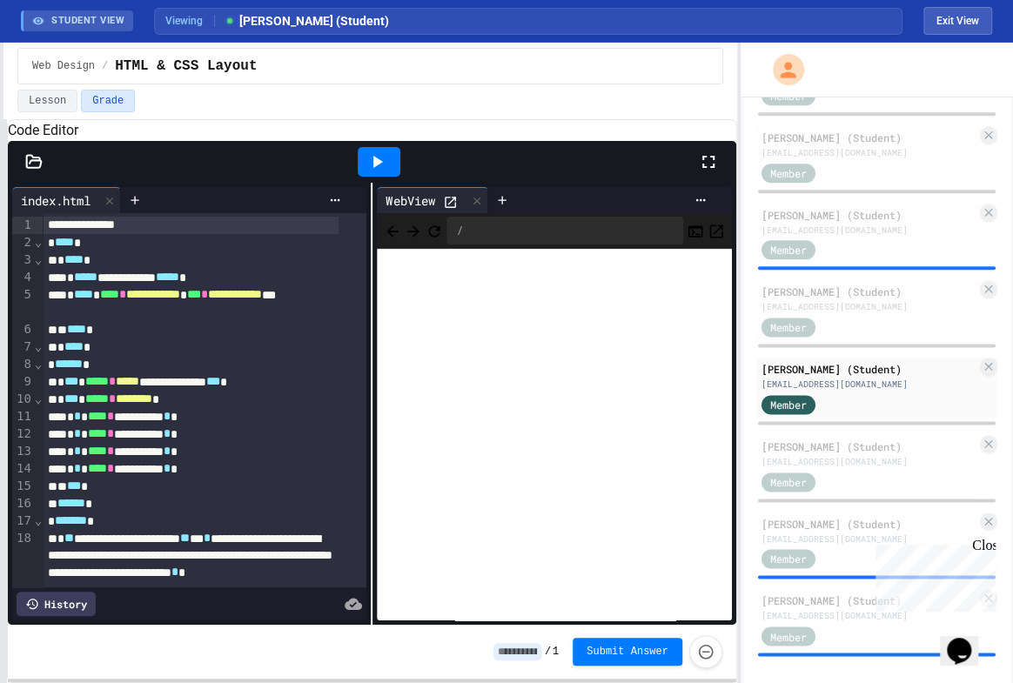
click at [445, 210] on icon at bounding box center [450, 202] width 15 height 15
click at [375, 347] on div "**********" at bounding box center [372, 404] width 729 height 442
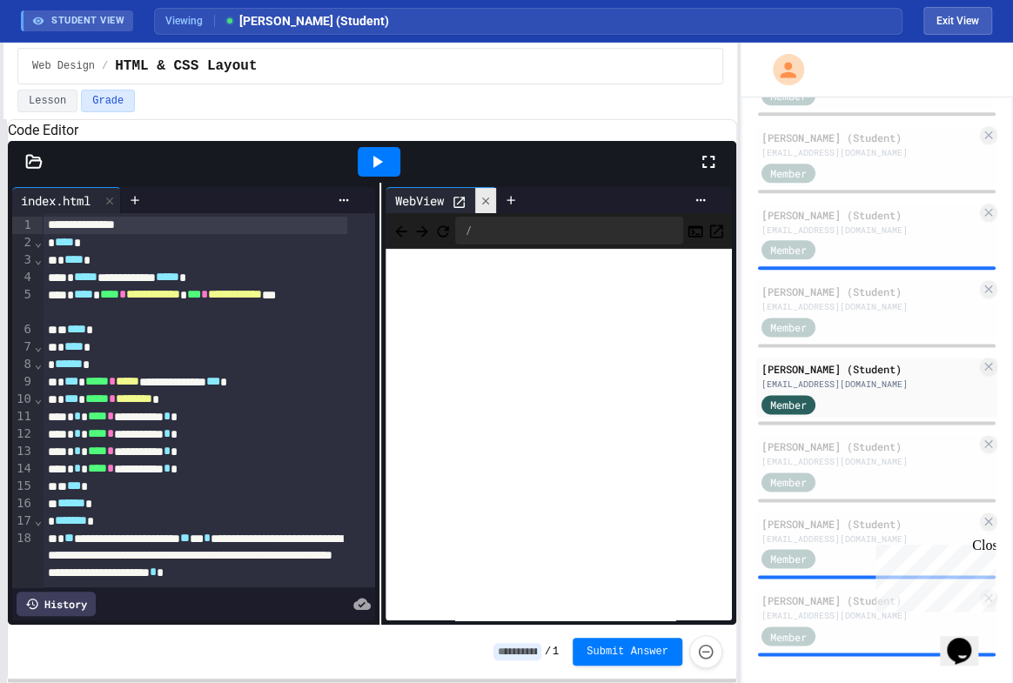
click at [480, 207] on icon at bounding box center [486, 201] width 12 height 12
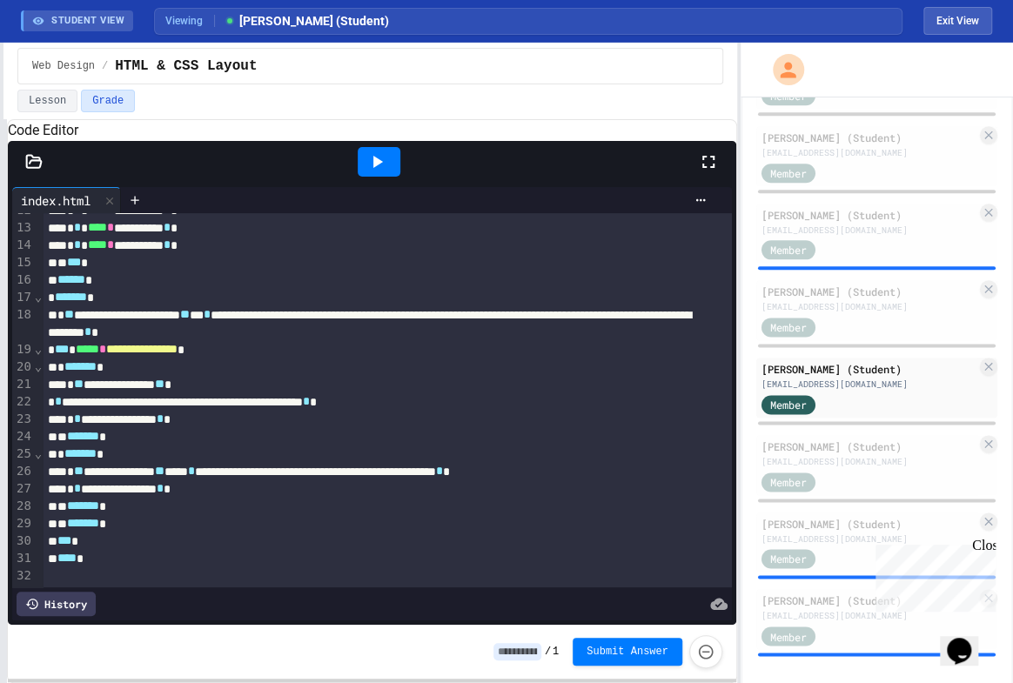
scroll to position [14, 0]
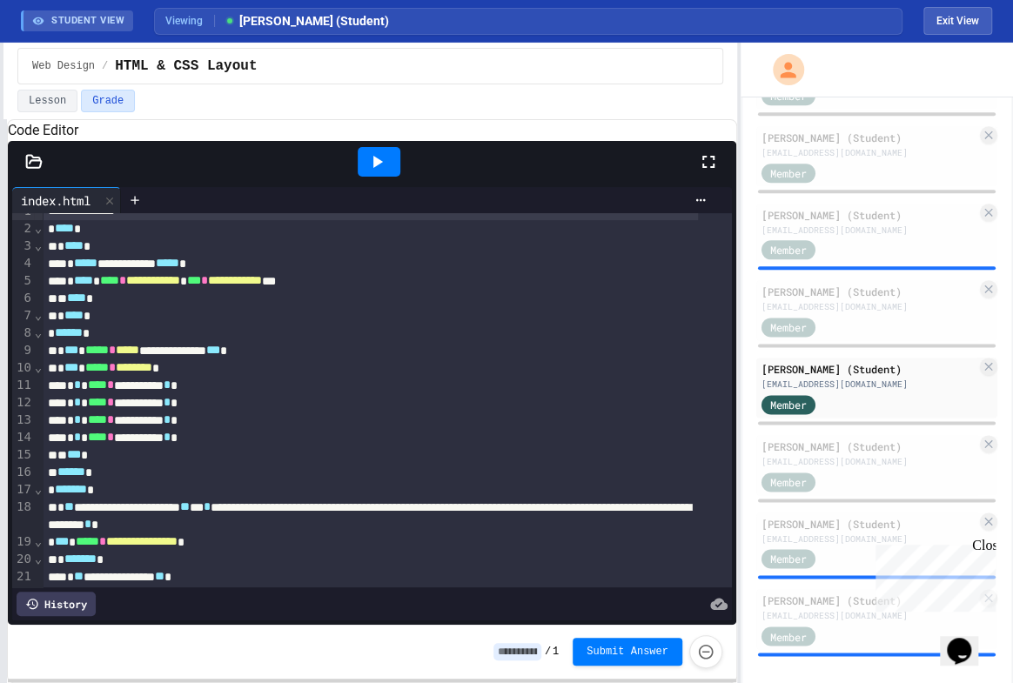
click at [32, 171] on icon at bounding box center [33, 161] width 17 height 17
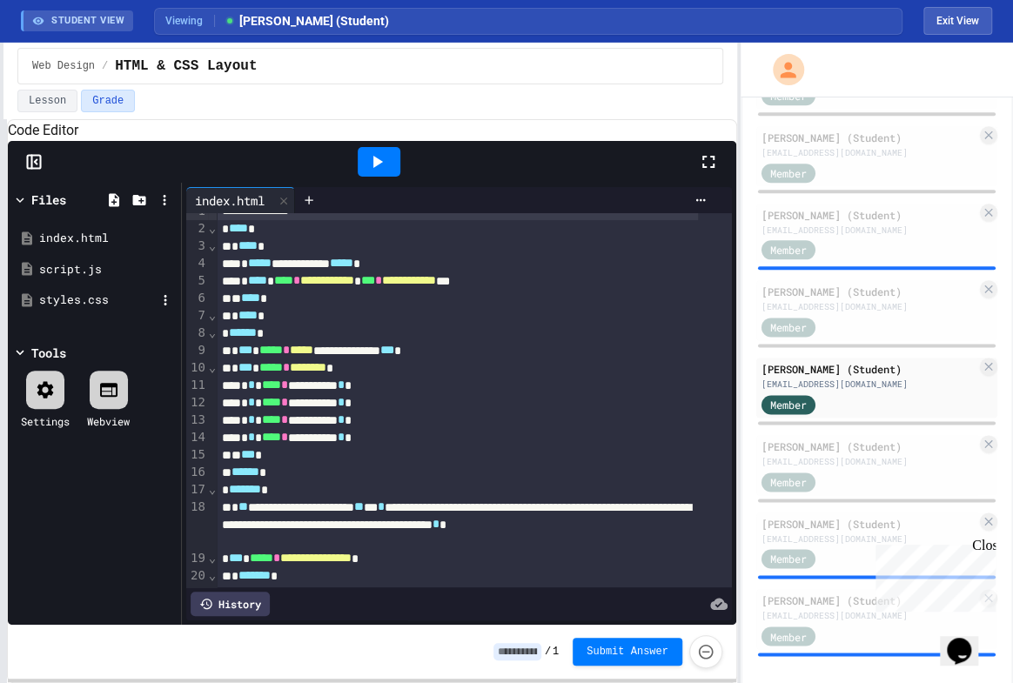
click at [71, 309] on div "styles.css" at bounding box center [97, 300] width 117 height 17
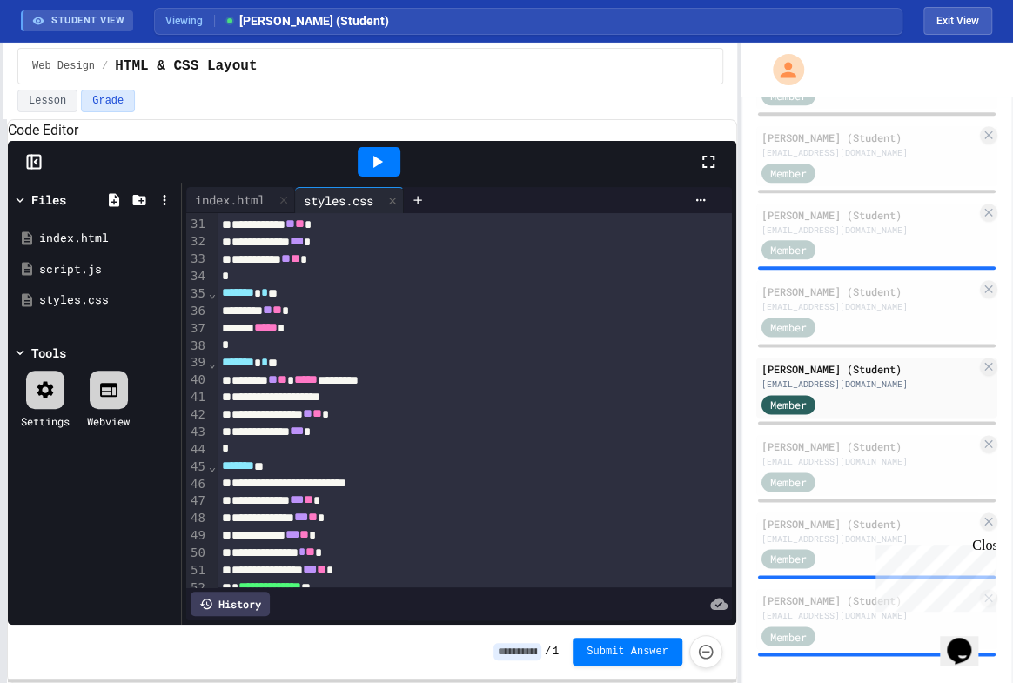
scroll to position [399, 0]
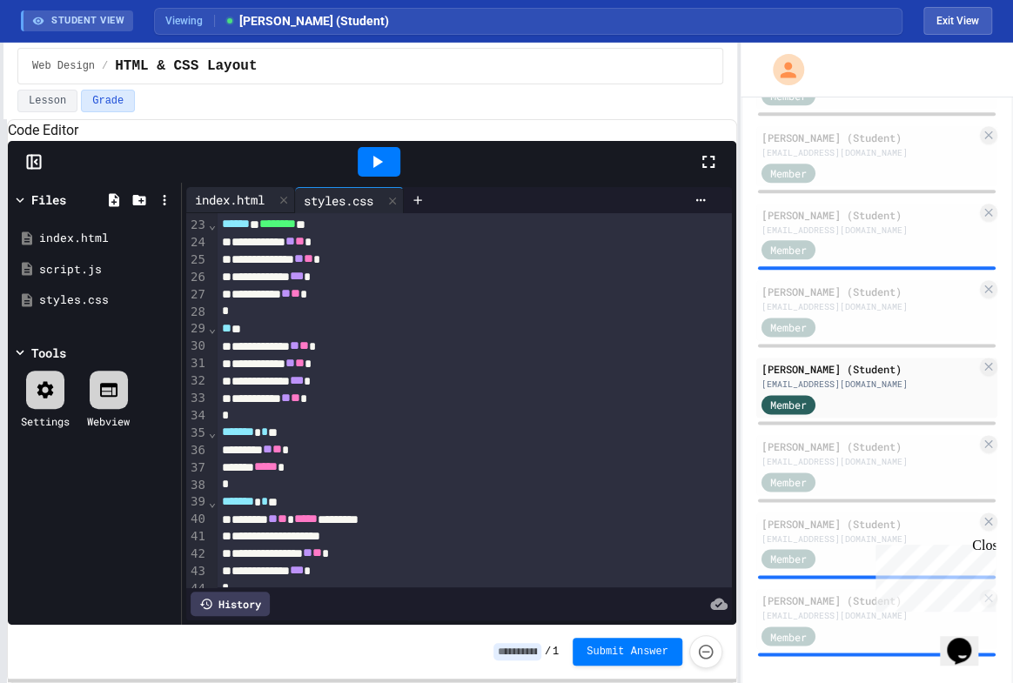
click at [211, 209] on div "index.html" at bounding box center [229, 200] width 87 height 18
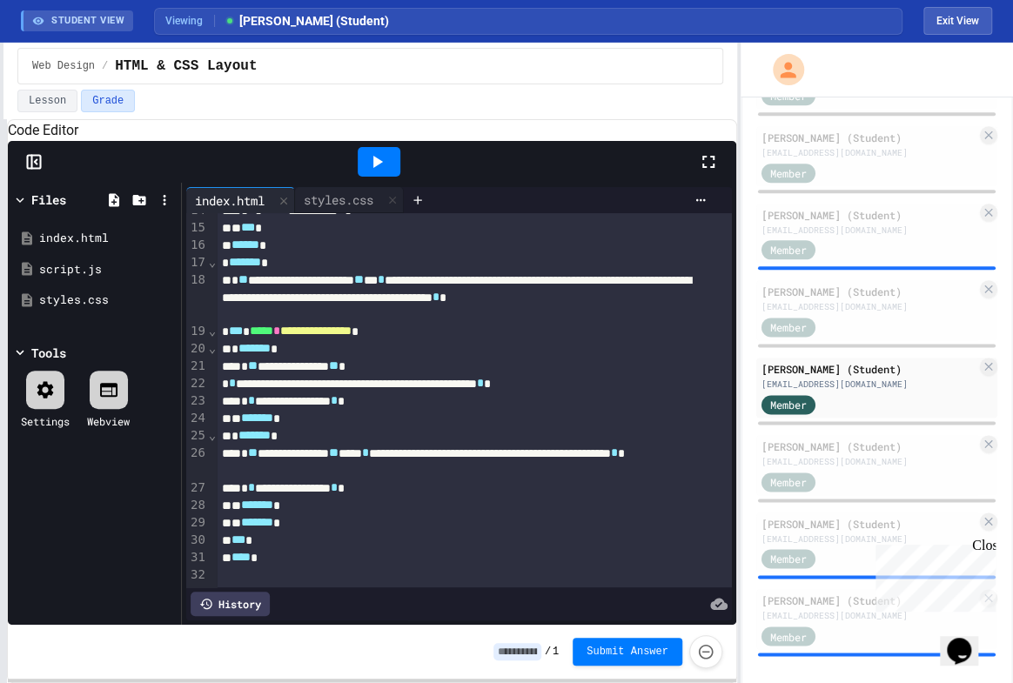
scroll to position [286, 0]
drag, startPoint x: 343, startPoint y: 224, endPoint x: 383, endPoint y: 363, distance: 144.9
click at [343, 209] on div "styles.css" at bounding box center [338, 200] width 87 height 18
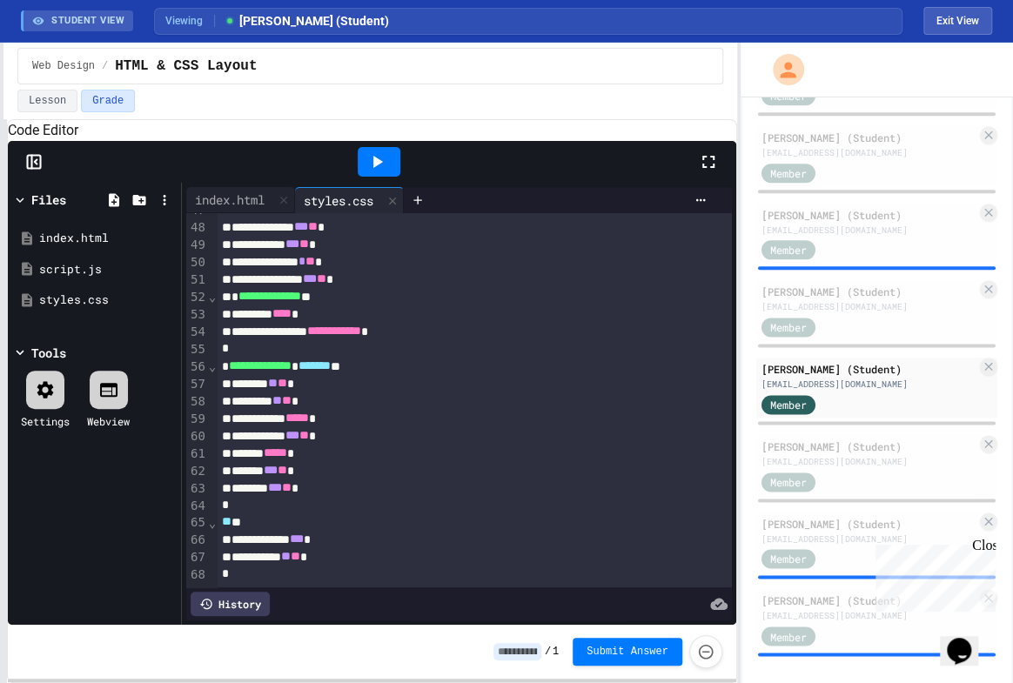
scroll to position [873, 0]
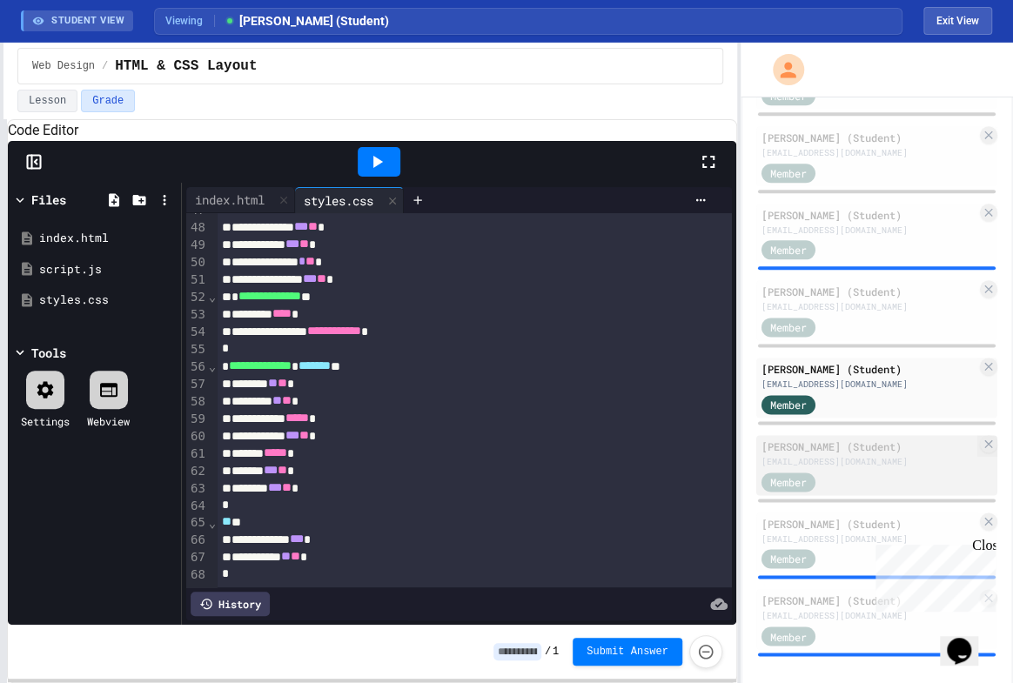
click at [839, 439] on div "[PERSON_NAME] (Student)" at bounding box center [869, 447] width 215 height 16
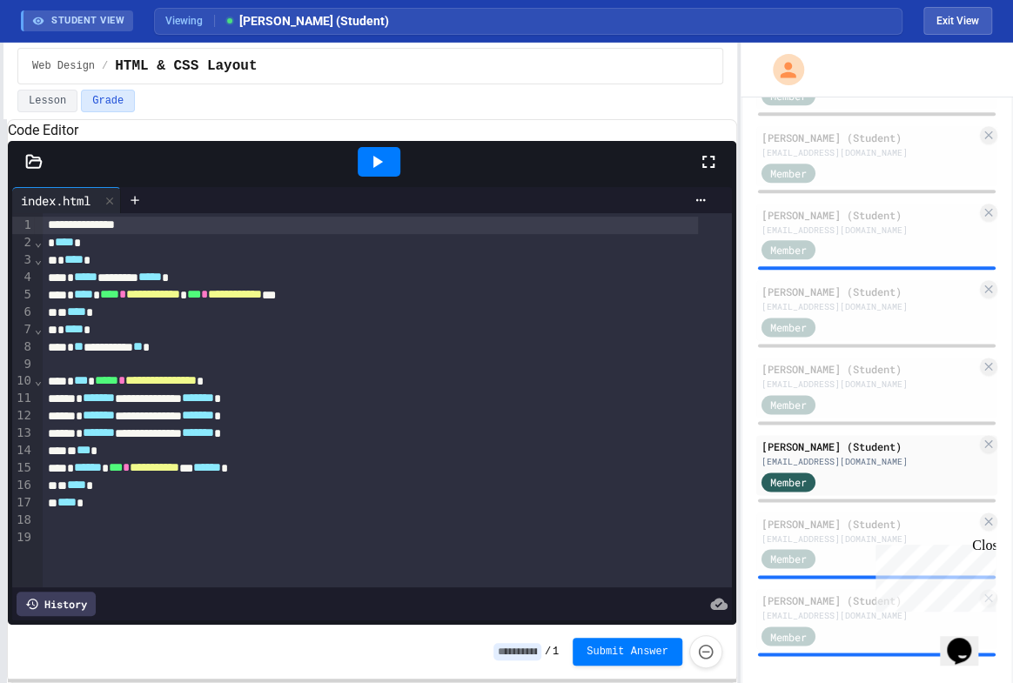
scroll to position [7, 0]
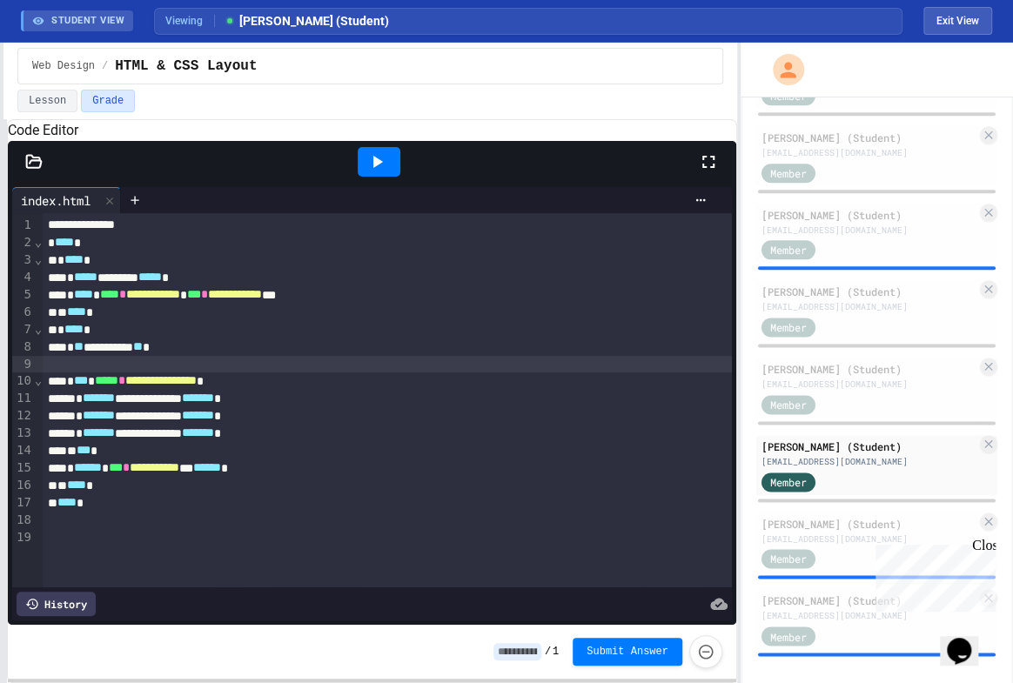
click at [278, 374] on div at bounding box center [387, 364] width 689 height 17
click at [387, 177] on div at bounding box center [379, 162] width 43 height 30
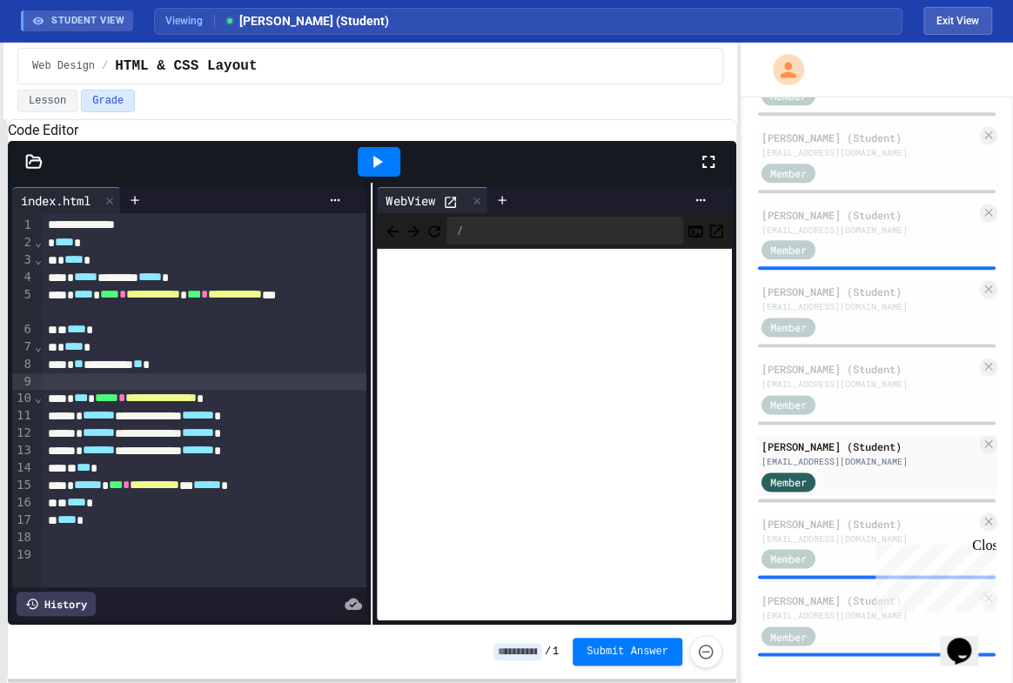
click at [448, 210] on icon at bounding box center [450, 202] width 15 height 15
click at [813, 516] on div "[PERSON_NAME] (Student)" at bounding box center [869, 524] width 215 height 16
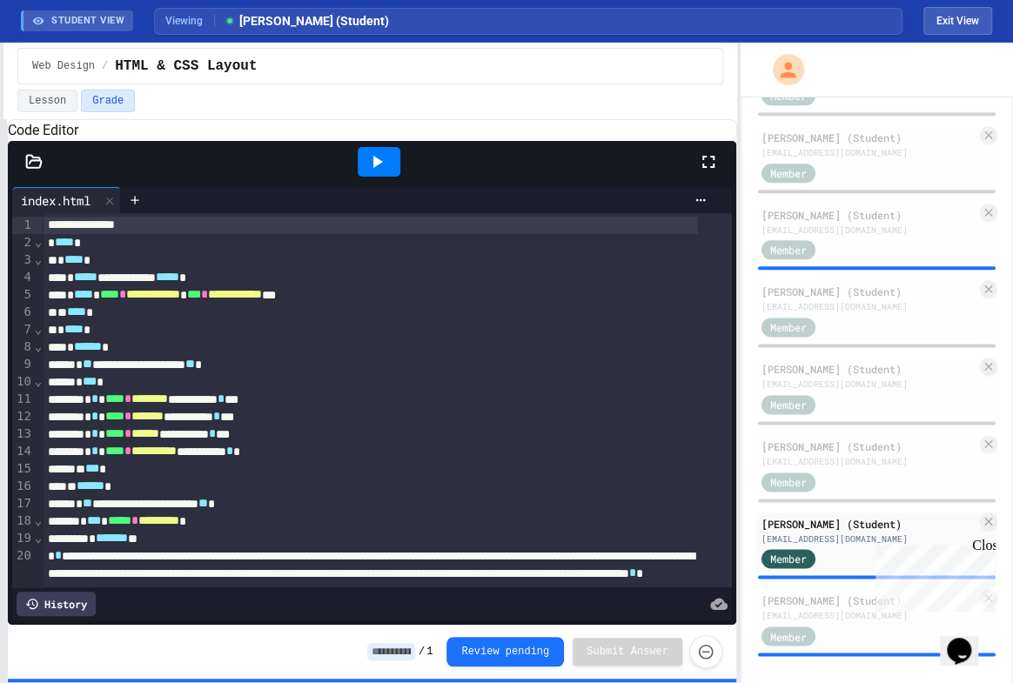
click at [368, 172] on icon at bounding box center [377, 161] width 21 height 21
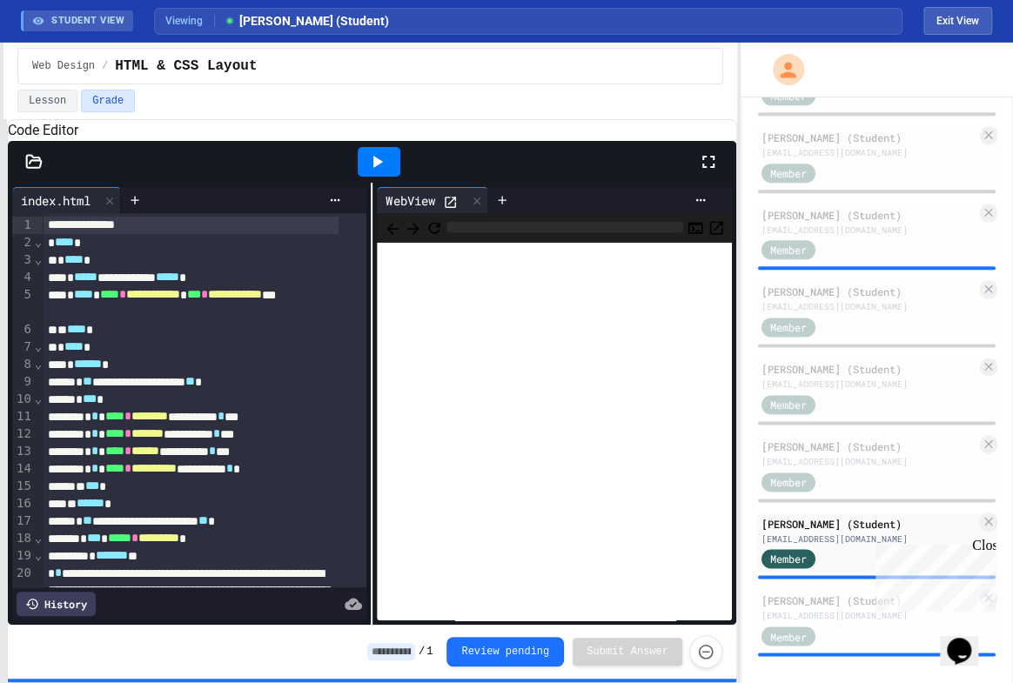
click at [443, 210] on icon at bounding box center [450, 202] width 15 height 15
click at [33, 167] on icon at bounding box center [34, 161] width 15 height 12
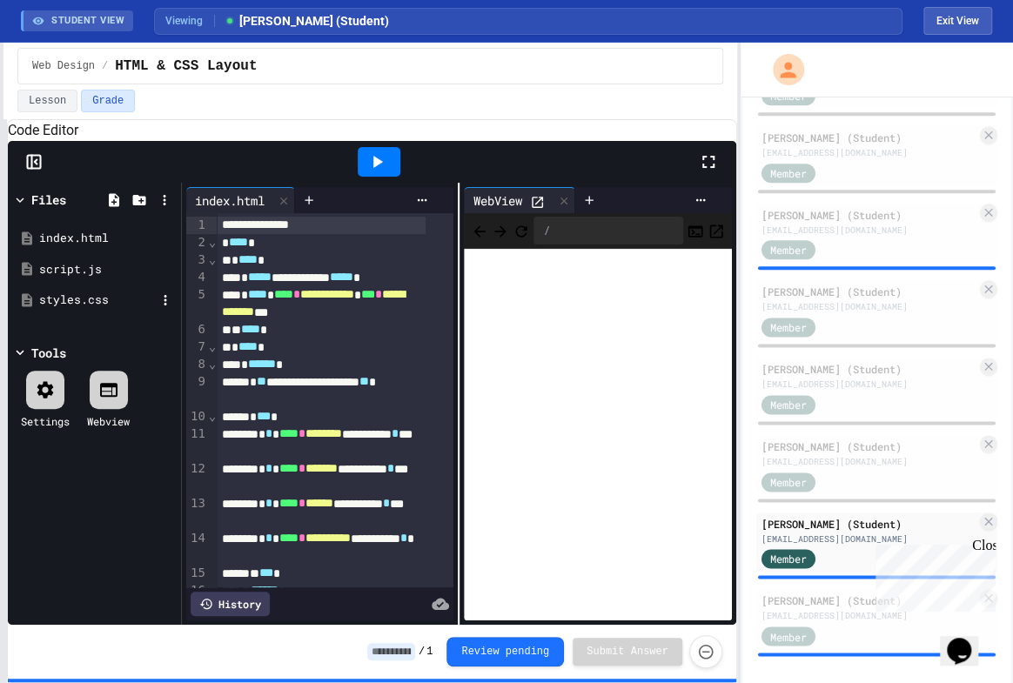
click at [68, 309] on div "styles.css" at bounding box center [97, 300] width 117 height 17
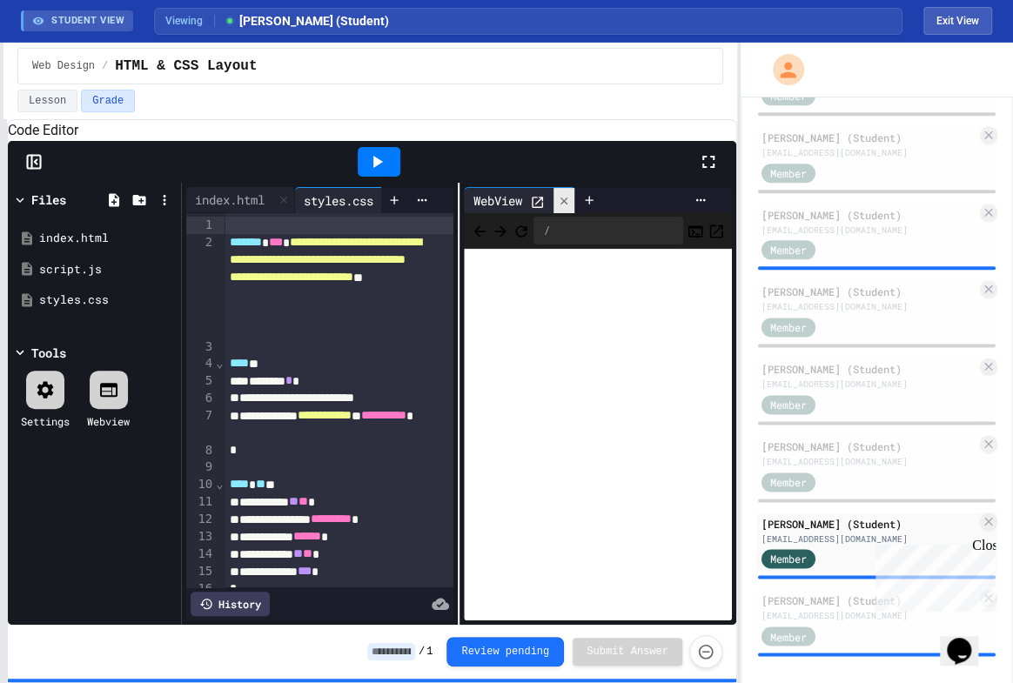
click at [561, 204] on icon at bounding box center [564, 200] width 7 height 7
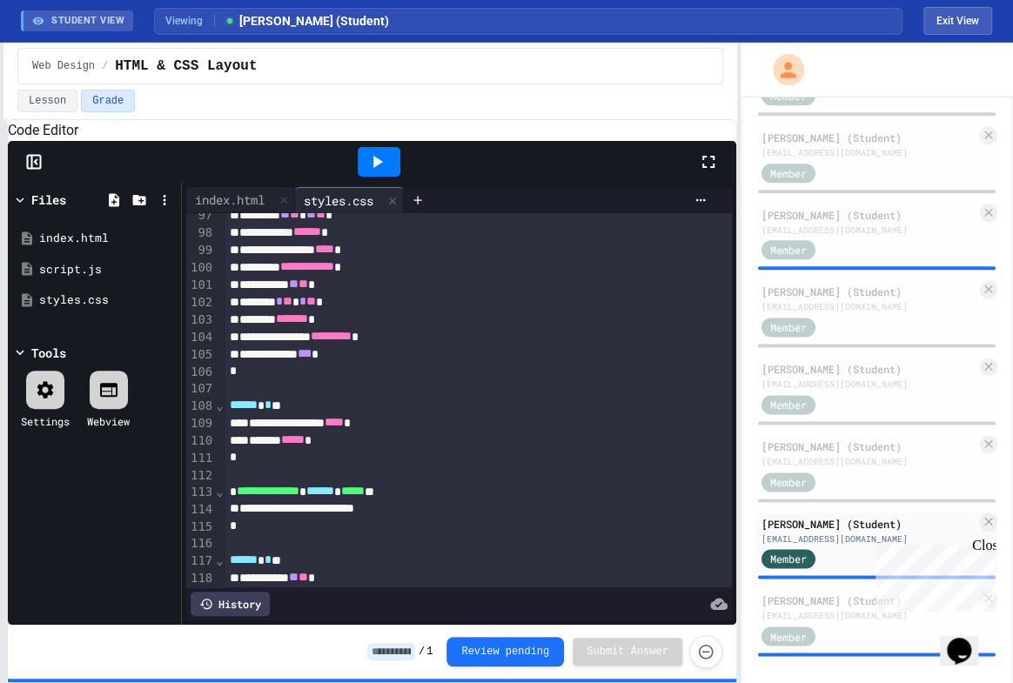
scroll to position [1841, 0]
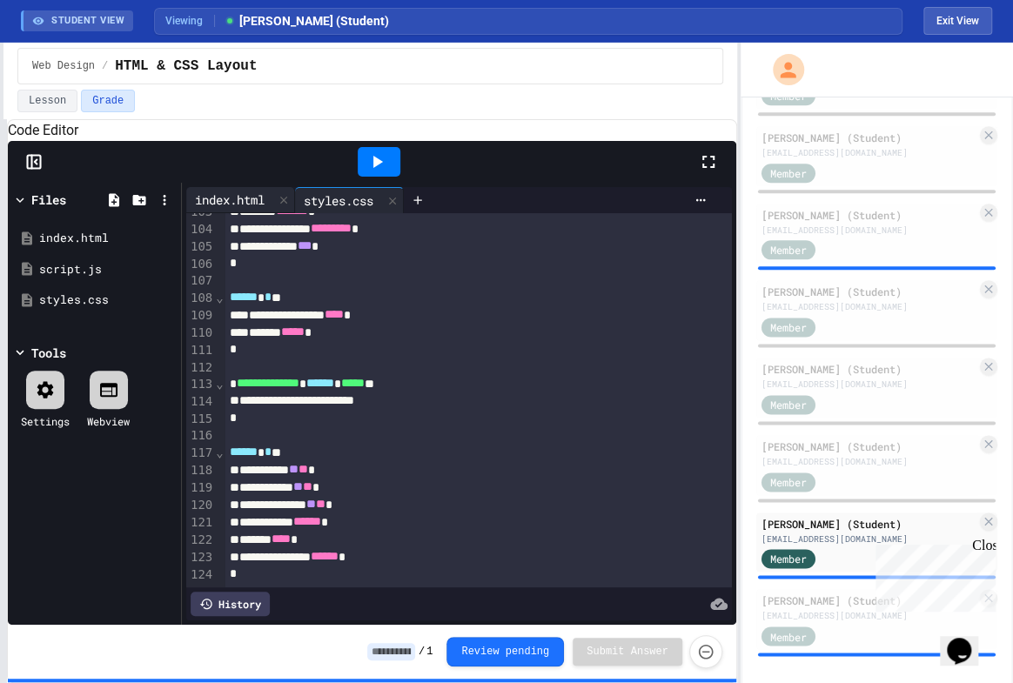
click at [231, 209] on div "index.html" at bounding box center [229, 200] width 87 height 18
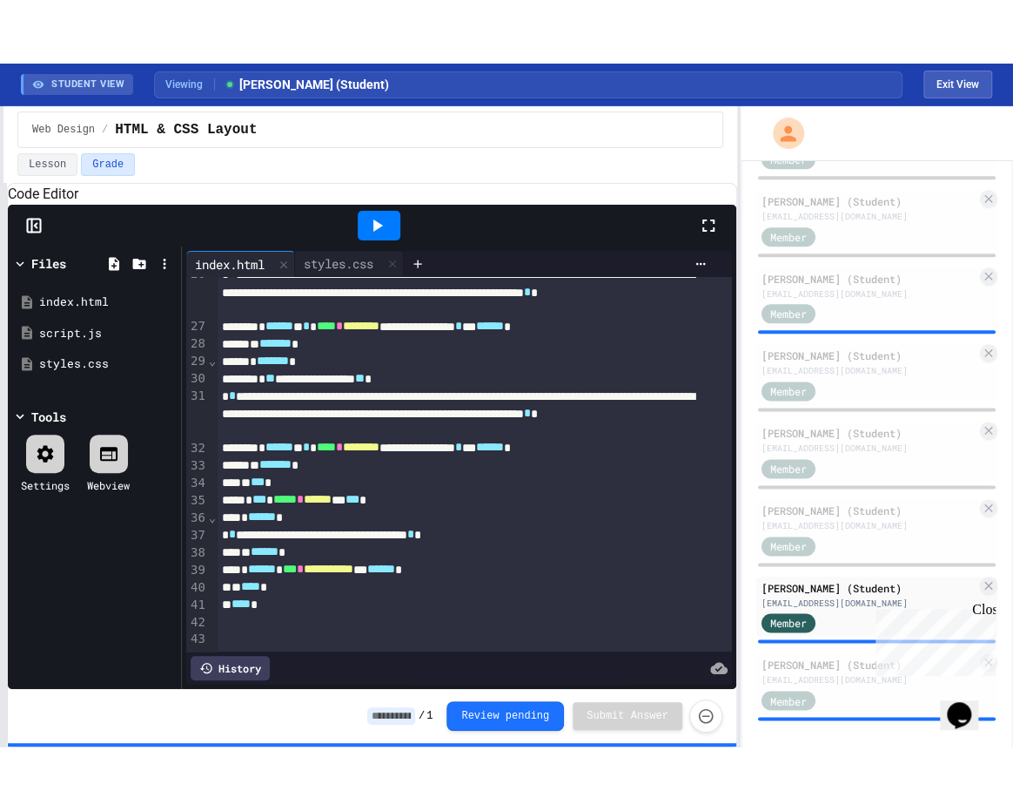
scroll to position [554, 0]
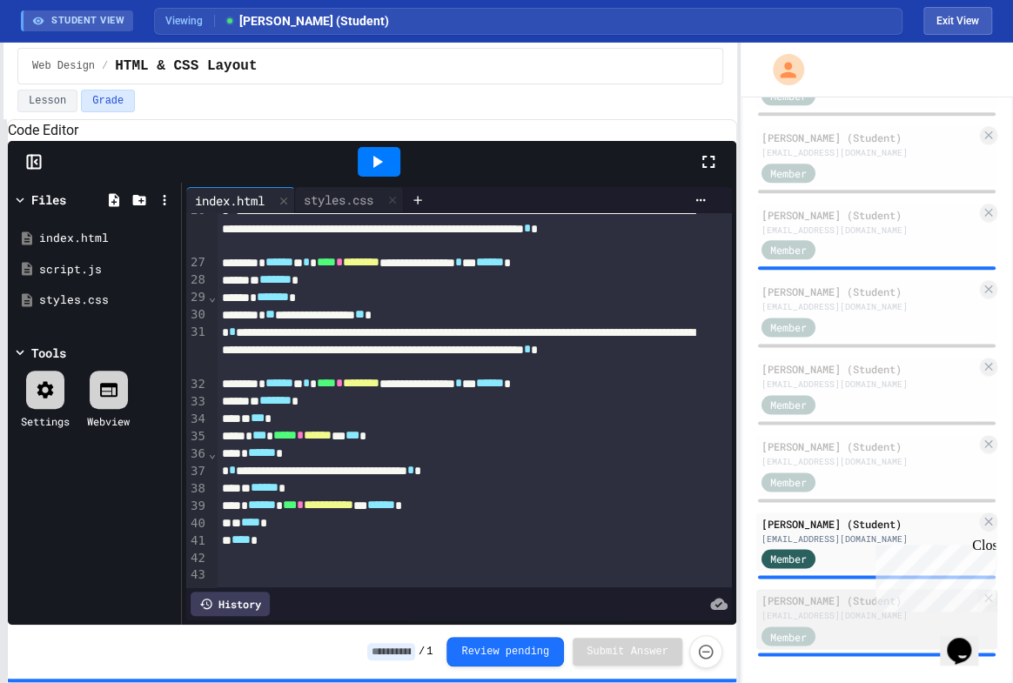
drag, startPoint x: 833, startPoint y: 584, endPoint x: 867, endPoint y: 592, distance: 34.8
click at [833, 593] on div "[PERSON_NAME] (Student)" at bounding box center [869, 601] width 215 height 16
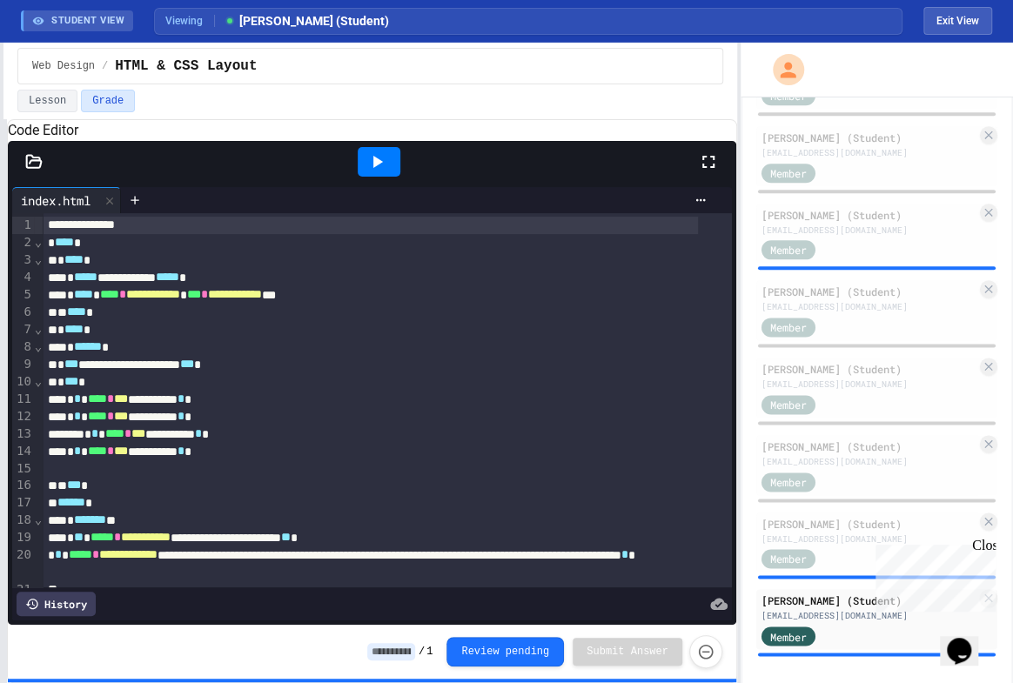
click at [53, 592] on div "History" at bounding box center [56, 604] width 79 height 24
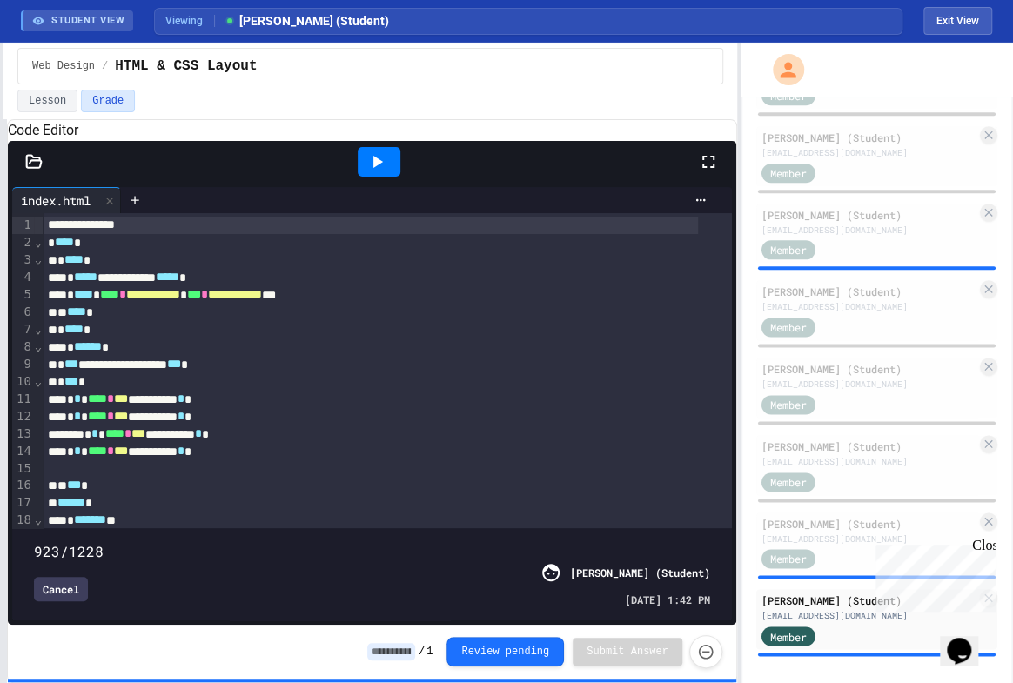
type input "****"
drag, startPoint x: 653, startPoint y: 515, endPoint x: 753, endPoint y: 501, distance: 101.1
click at [752, 501] on div "**********" at bounding box center [506, 363] width 1013 height 641
click at [332, 356] on div "* ****** *" at bounding box center [371, 347] width 656 height 17
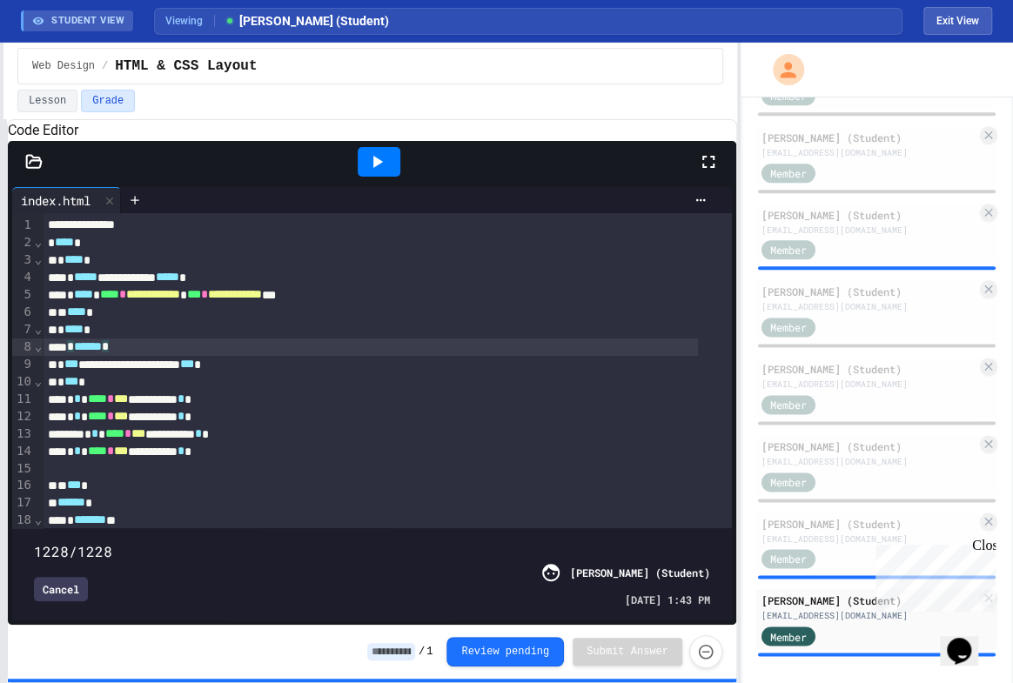
click at [31, 171] on icon at bounding box center [33, 161] width 17 height 17
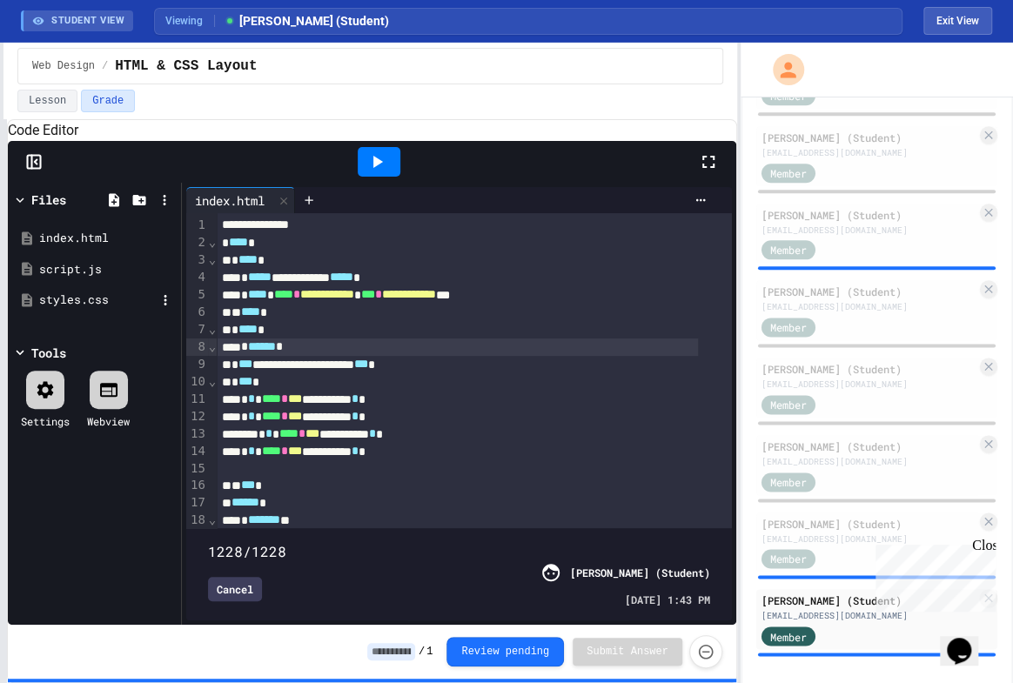
click at [87, 309] on div "styles.css" at bounding box center [97, 300] width 117 height 17
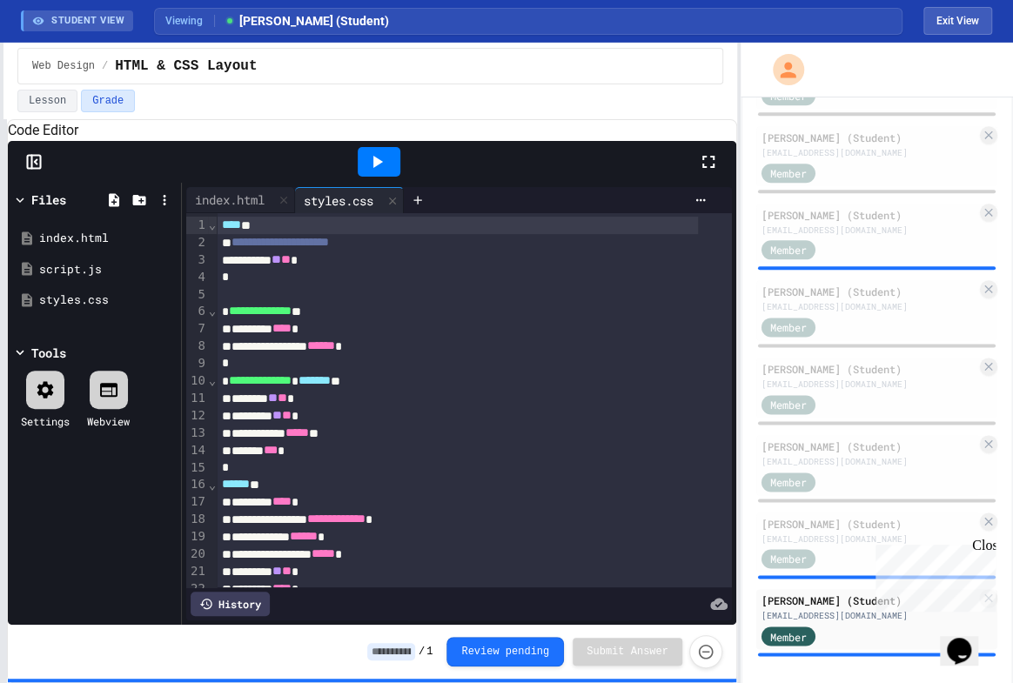
click at [229, 594] on div "History" at bounding box center [230, 604] width 79 height 24
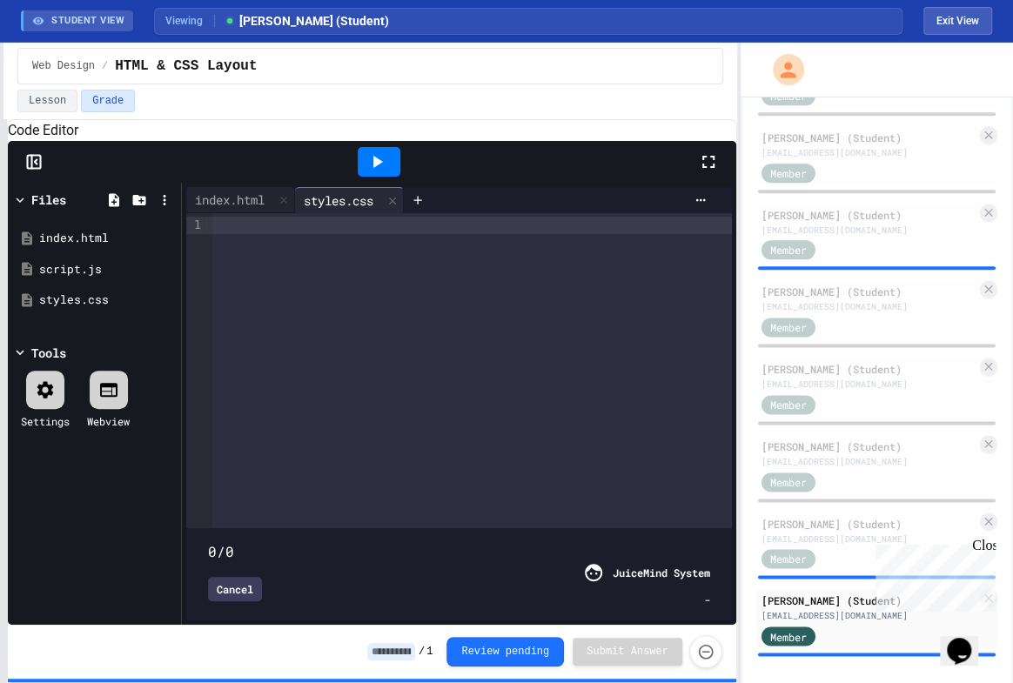
type input "****"
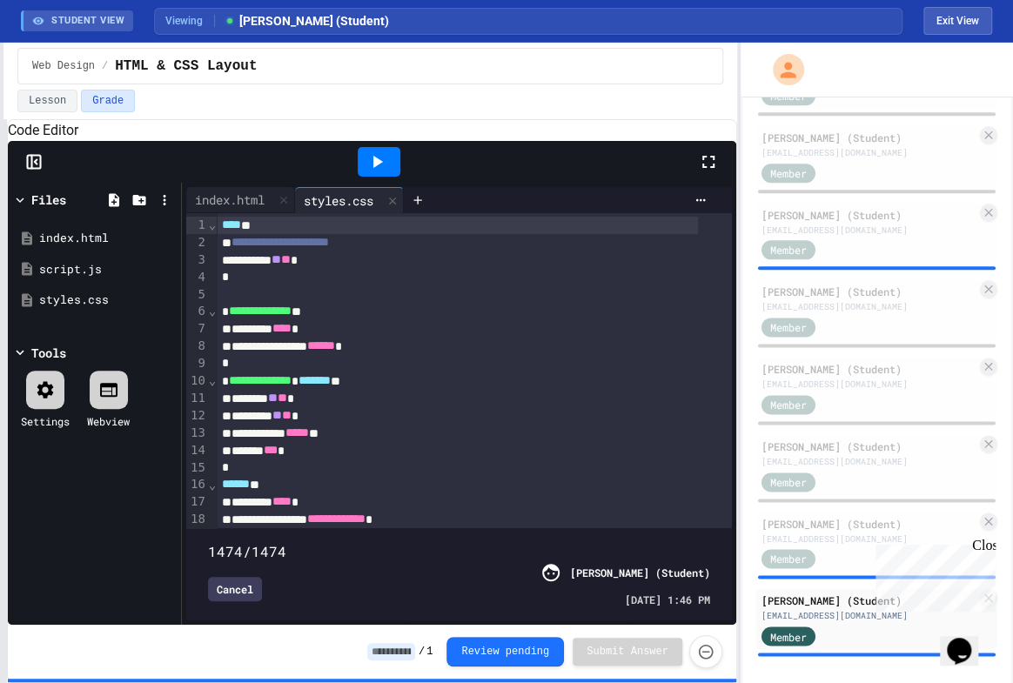
click at [242, 577] on div "Cancel" at bounding box center [235, 589] width 54 height 24
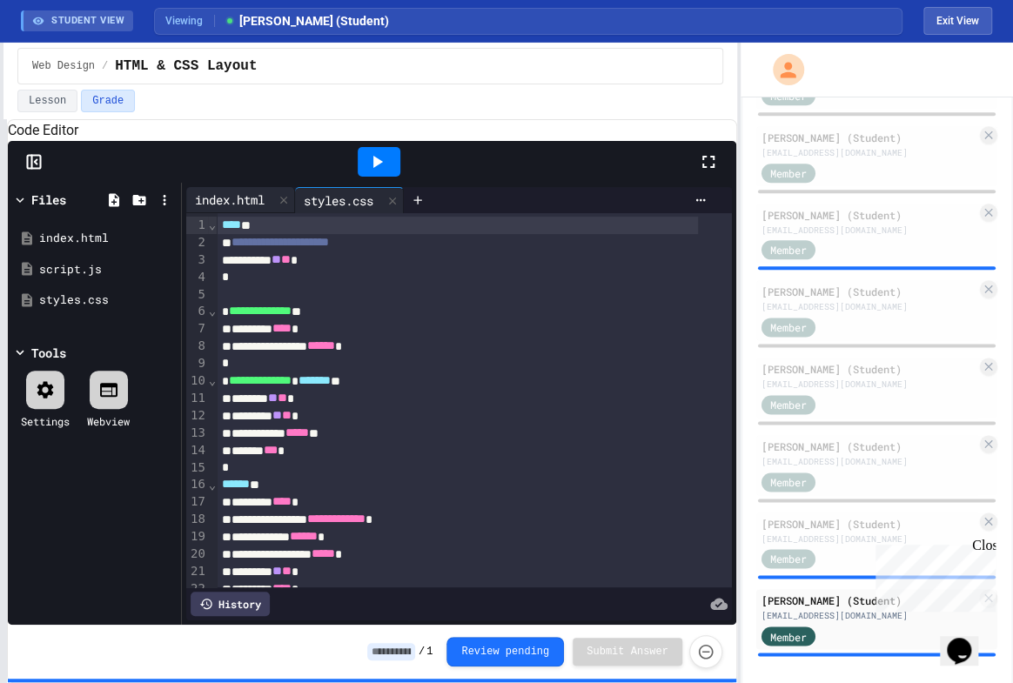
click at [224, 209] on div "index.html" at bounding box center [229, 200] width 87 height 18
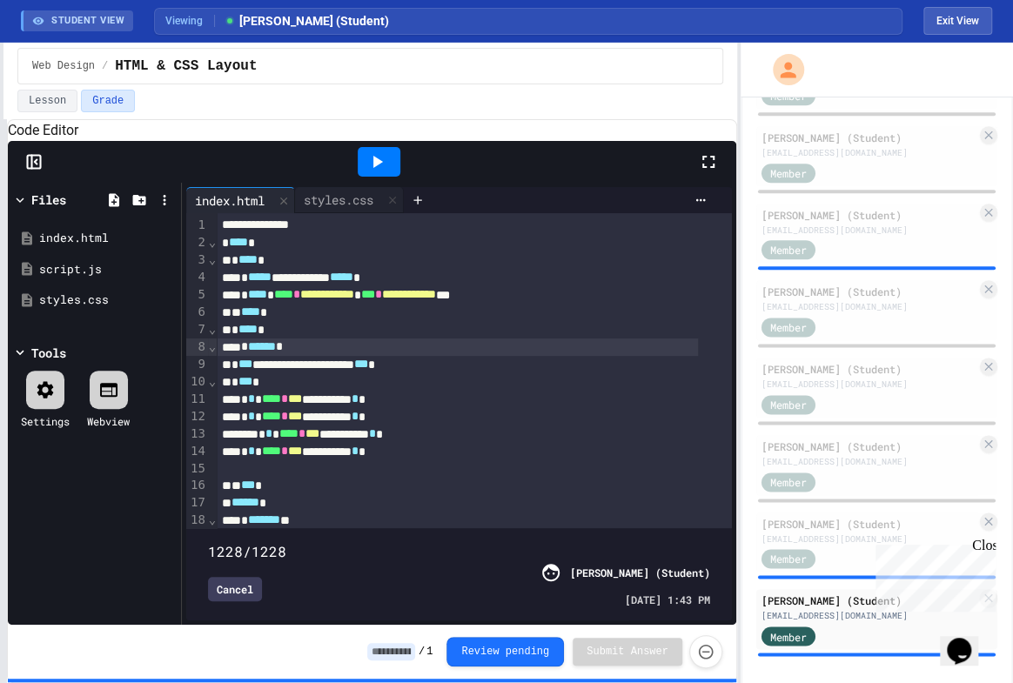
click at [708, 172] on icon at bounding box center [708, 161] width 21 height 21
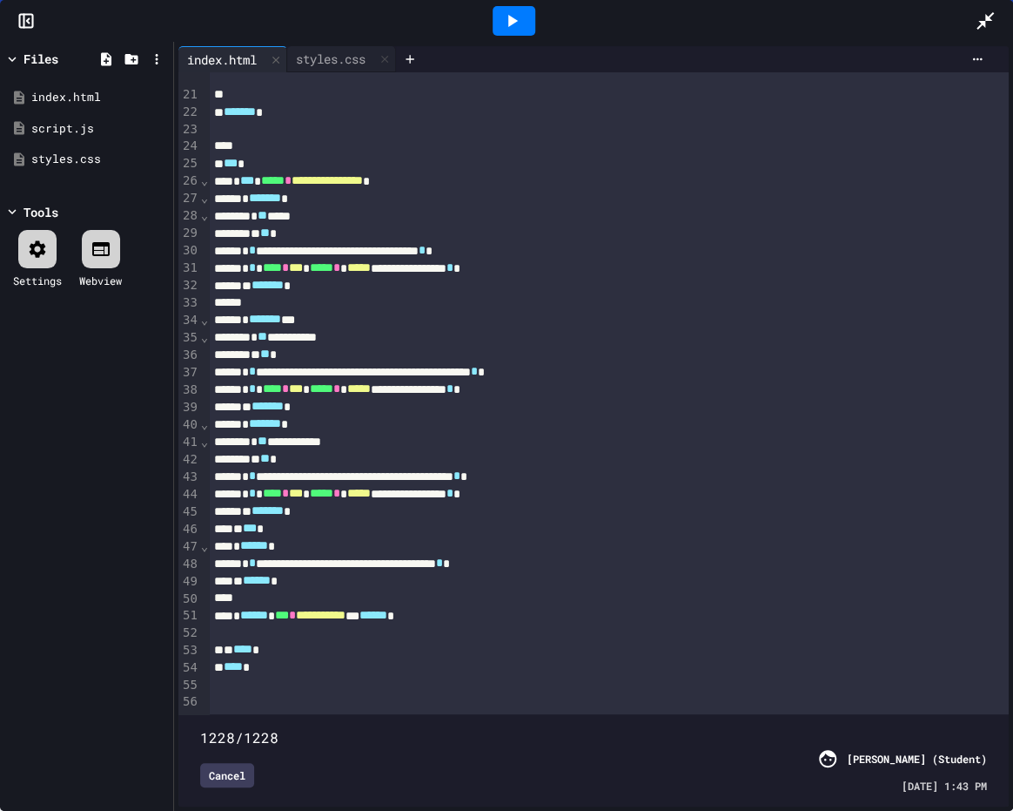
scroll to position [403, 0]
click at [321, 63] on div "styles.css" at bounding box center [330, 59] width 87 height 18
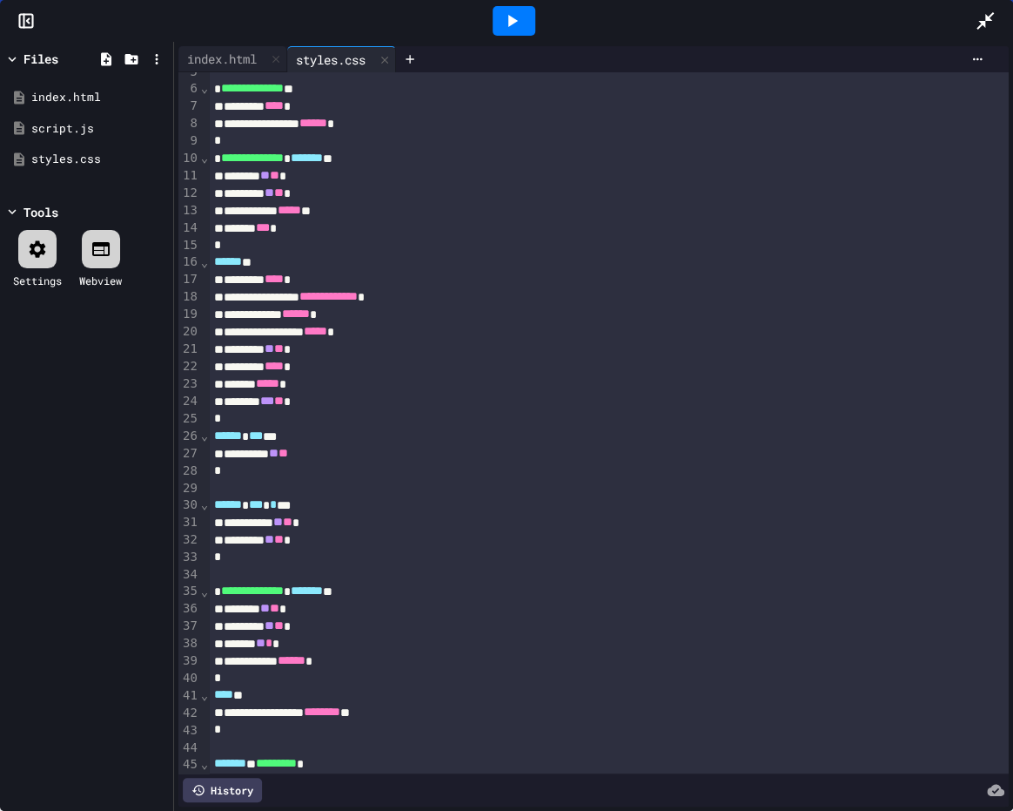
scroll to position [0, 0]
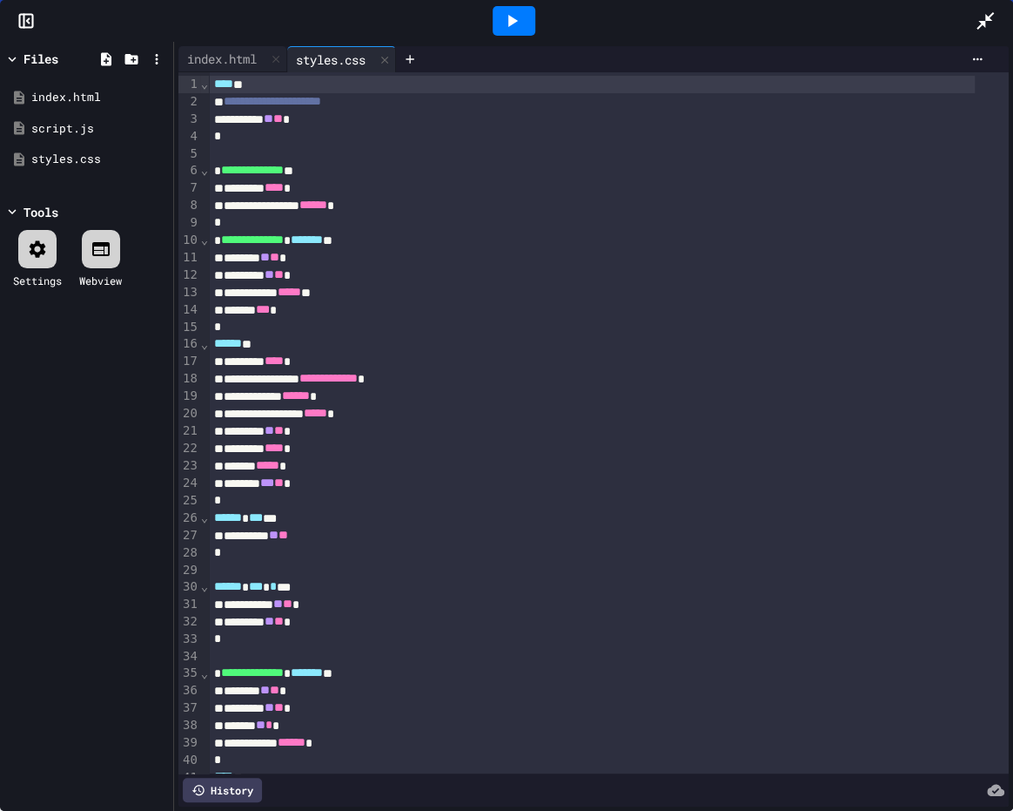
click at [522, 20] on div at bounding box center [514, 21] width 43 height 30
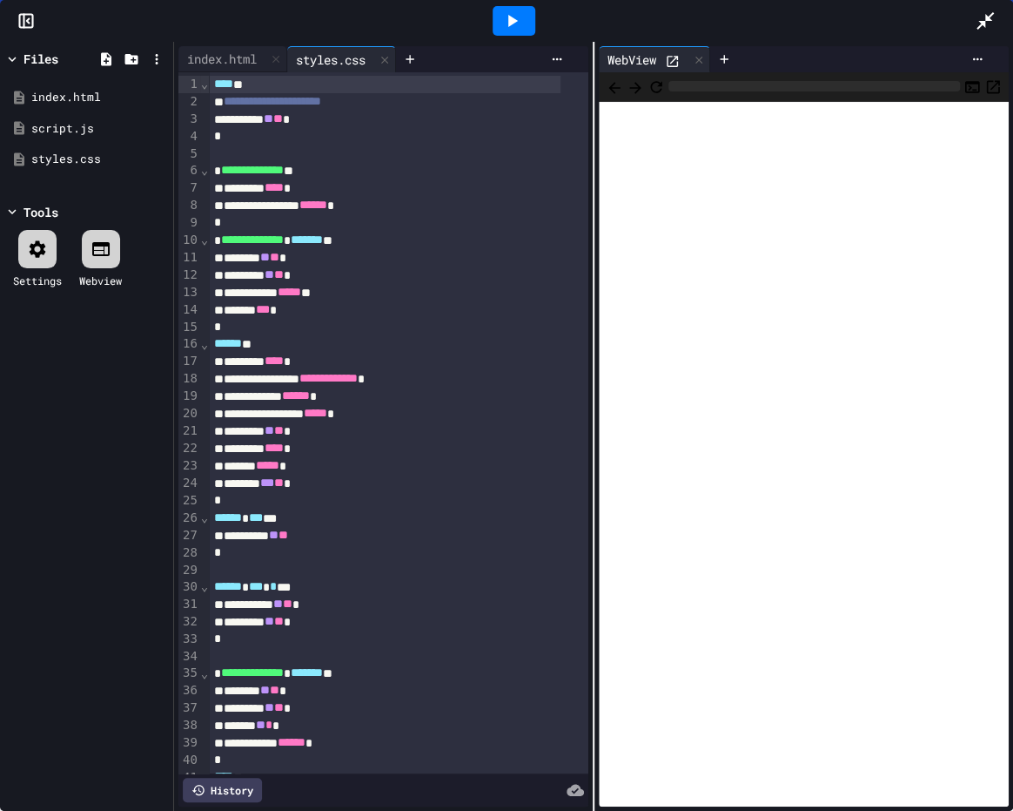
click at [670, 58] on icon at bounding box center [672, 61] width 15 height 15
